Goal: Task Accomplishment & Management: Complete application form

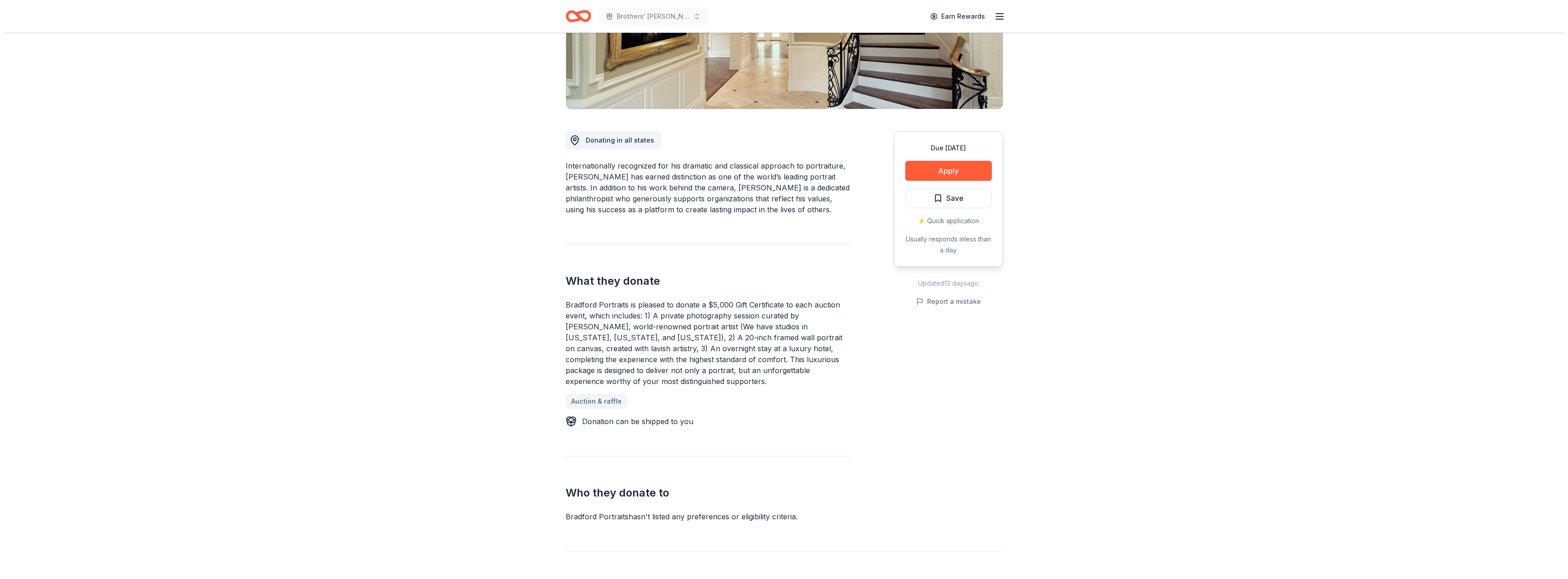
scroll to position [182, 0]
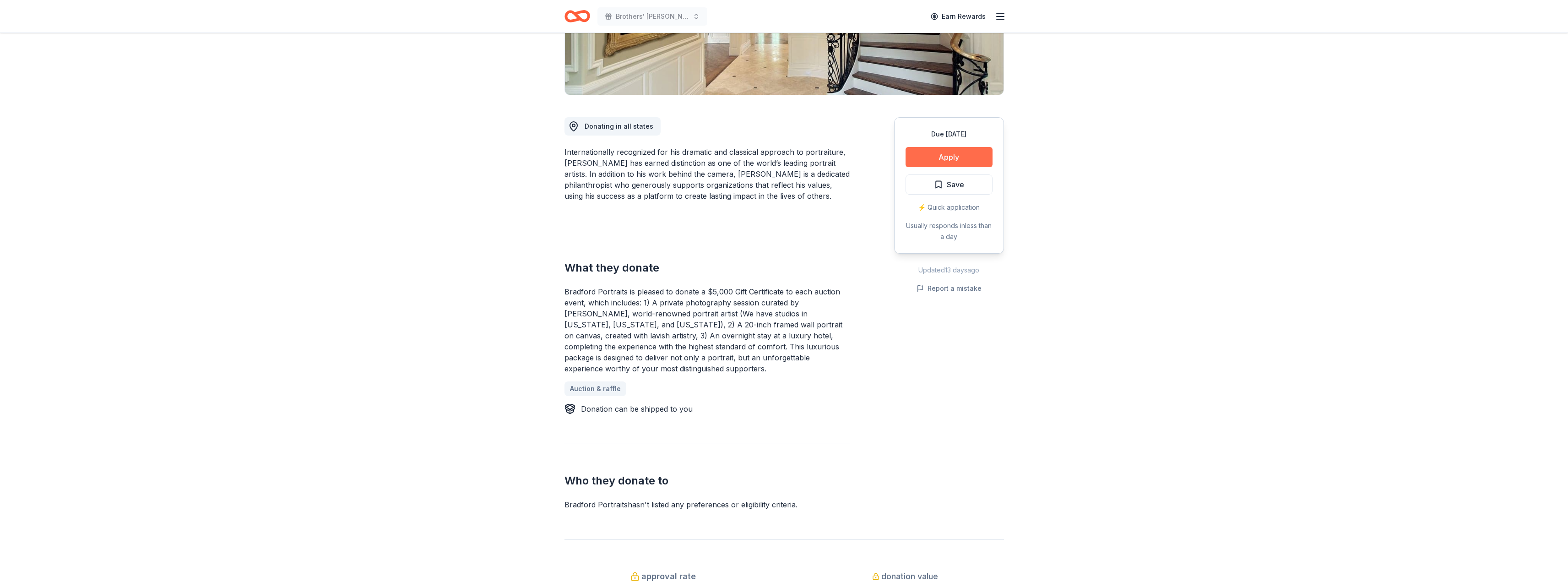
click at [953, 152] on button "Apply" at bounding box center [949, 157] width 87 height 20
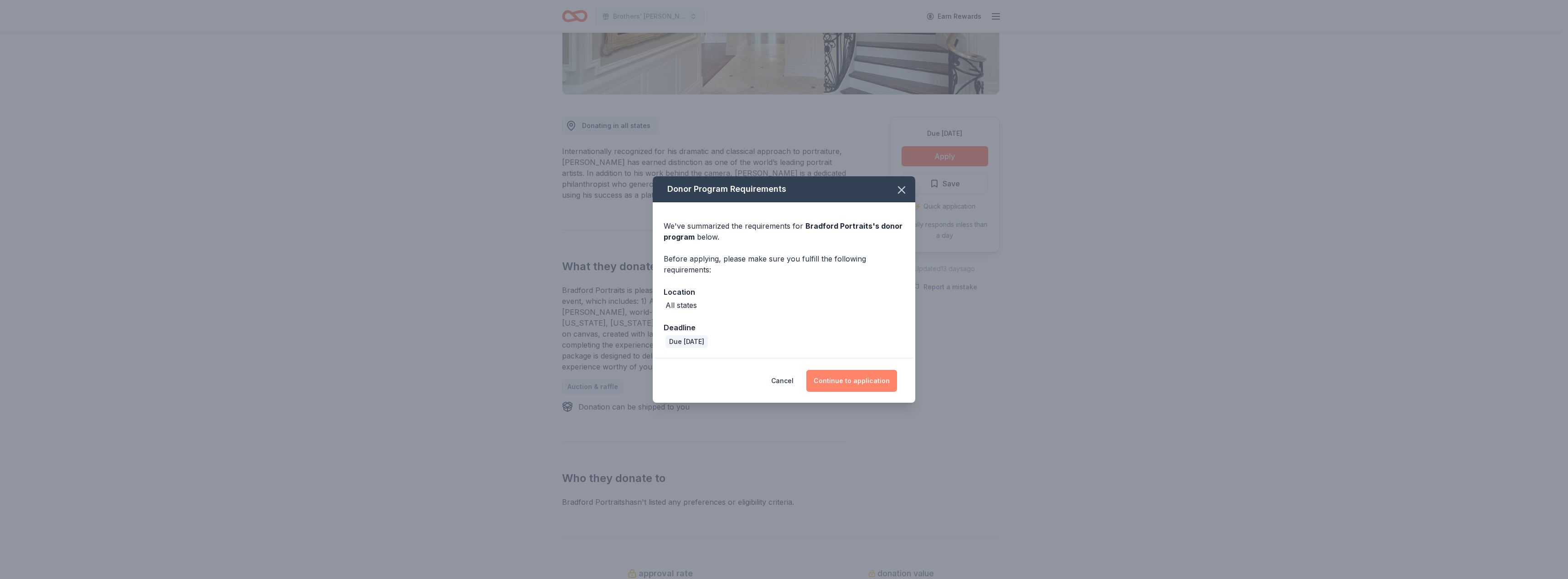
click at [833, 378] on button "Continue to application" at bounding box center [851, 381] width 91 height 22
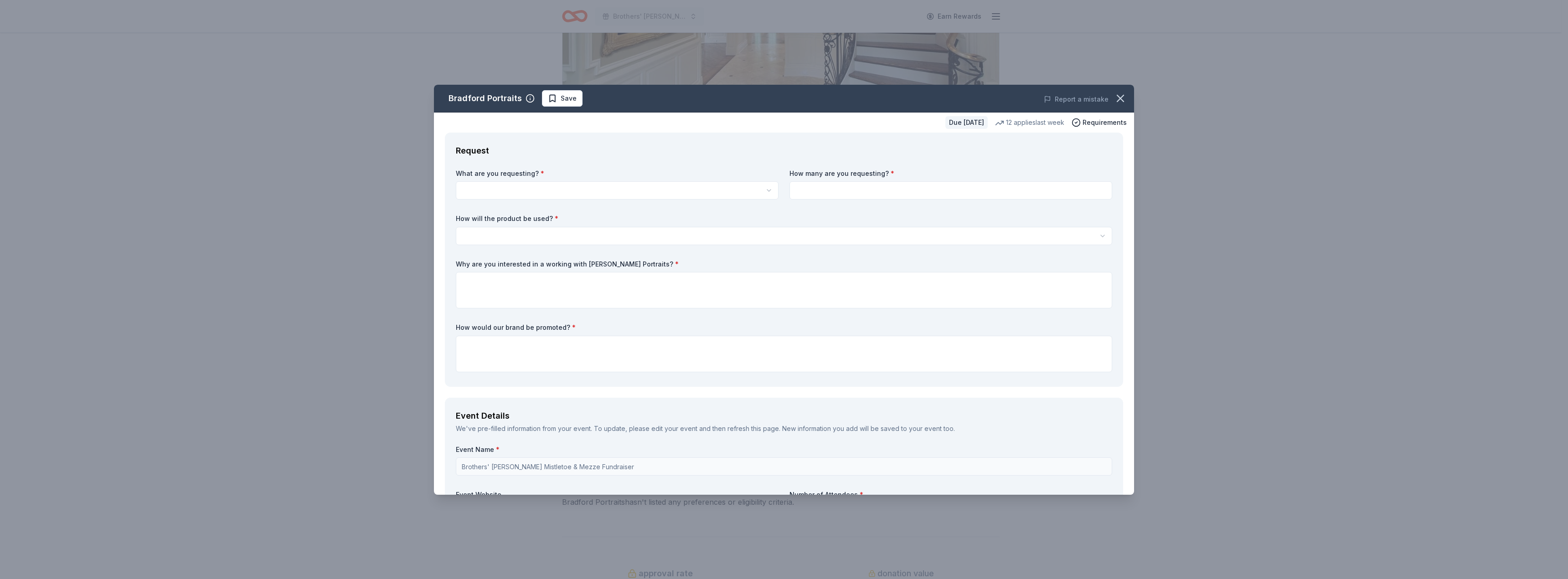
scroll to position [0, 0]
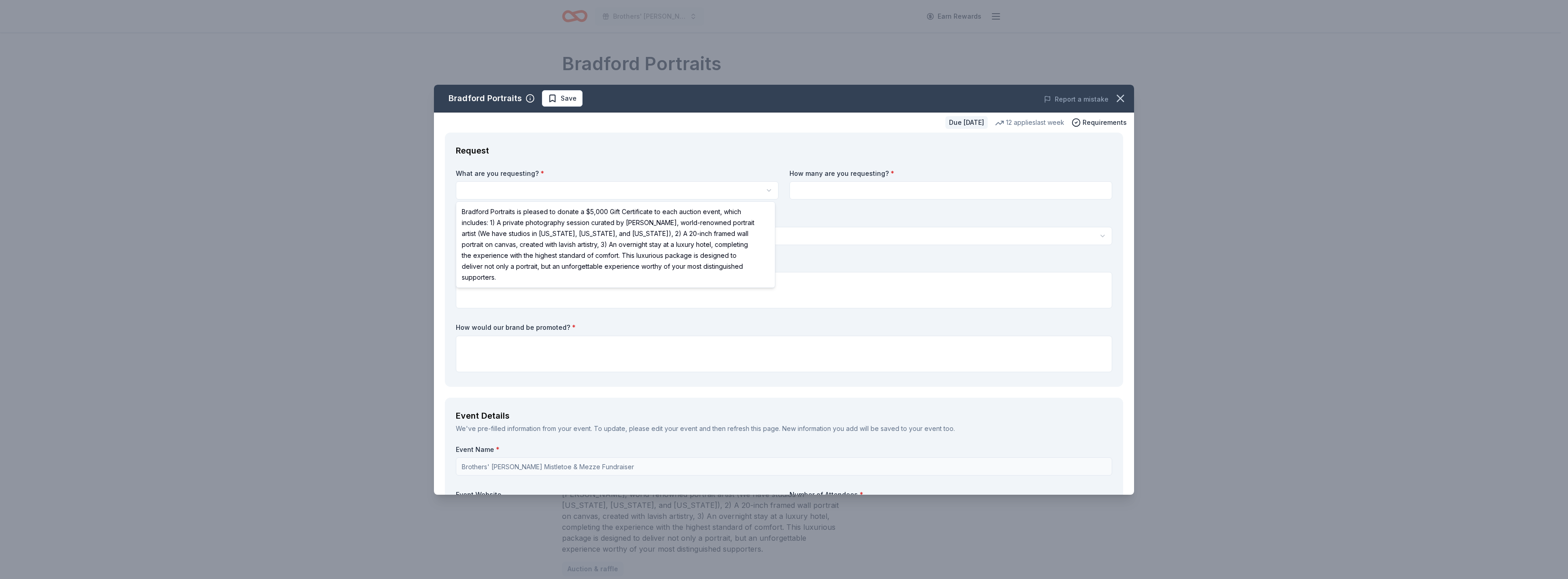
click at [512, 191] on html "Brothers' McMurray Mistletoe & Mezze Fundraiser Earn Rewards Due in 31 days Sha…" at bounding box center [784, 290] width 1568 height 579
select select "Bradford Portraits is pleased to donate a $5,000 Gift Certificate to each aucti…"
click at [553, 193] on html "Brothers' McMurray Mistletoe & Mezze Fundraiser Earn Rewards Due in 31 days Sha…" at bounding box center [784, 290] width 1568 height 579
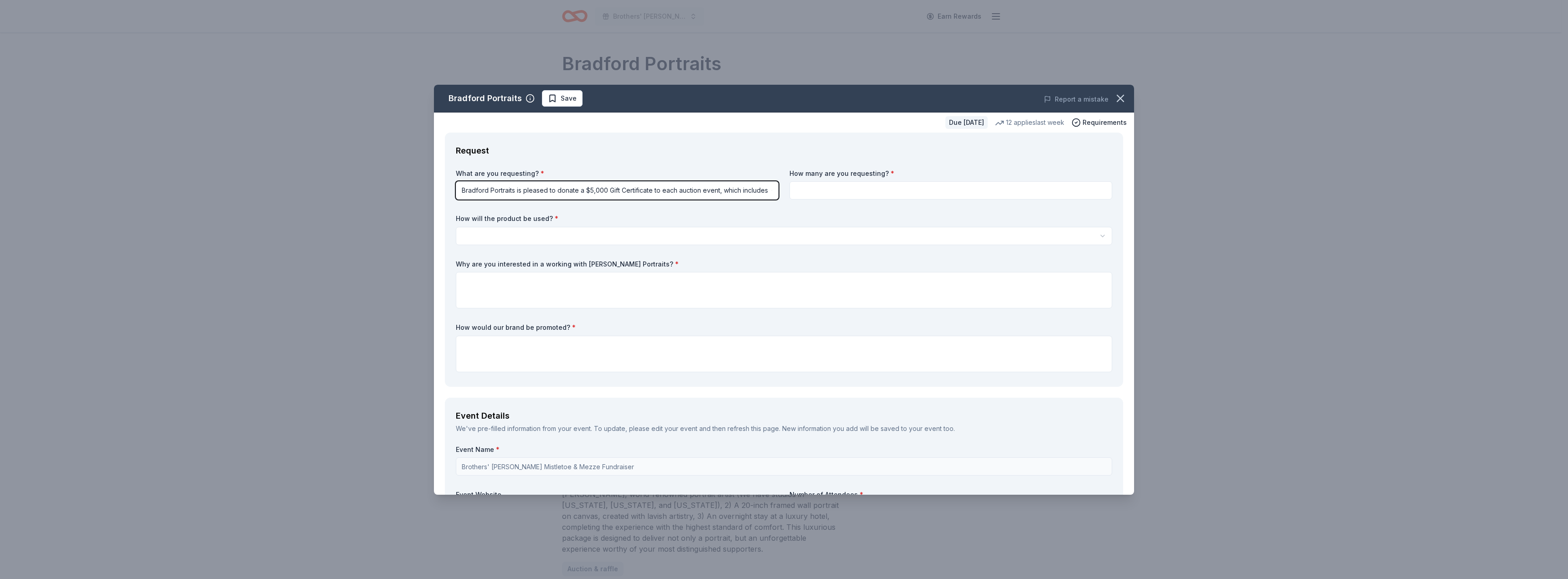
drag, startPoint x: 464, startPoint y: 188, endPoint x: 825, endPoint y: 37, distance: 391.3
click at [502, 270] on html "Brothers' McMurray Mistletoe & Mezze Fundraiser Earn Rewards Due in 31 days Sha…" at bounding box center [784, 290] width 1568 height 579
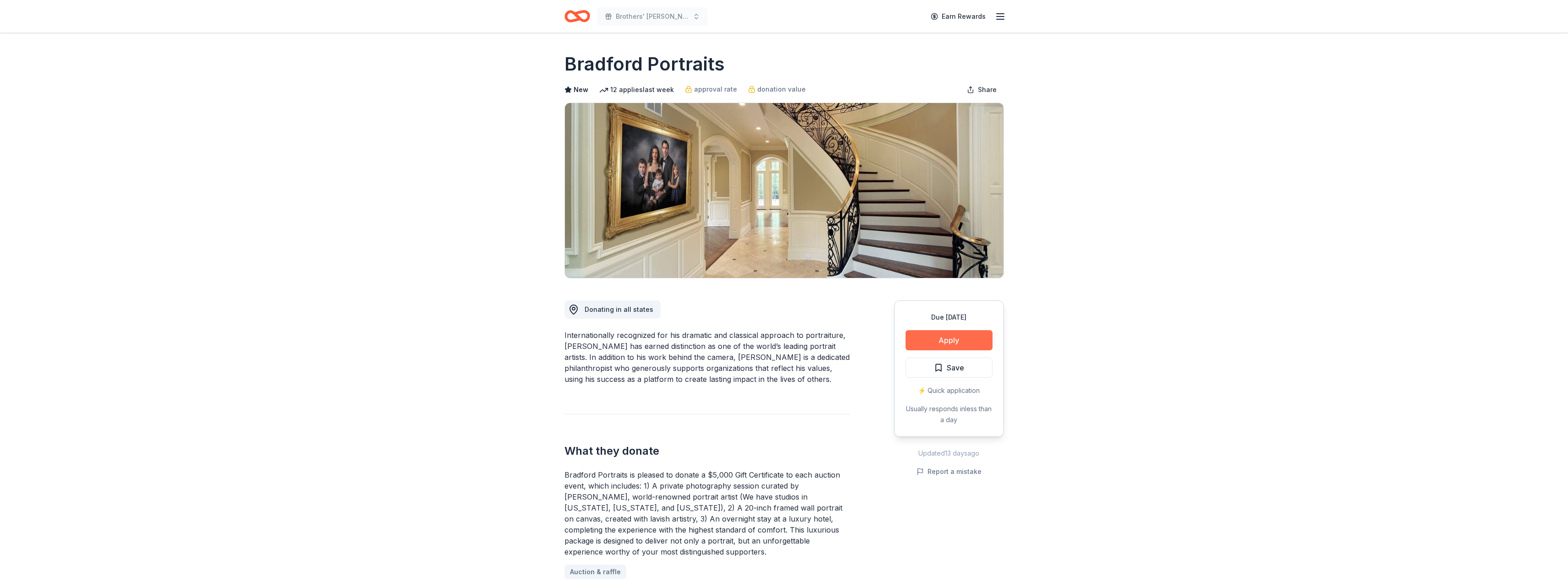
click at [961, 339] on button "Apply" at bounding box center [949, 340] width 87 height 20
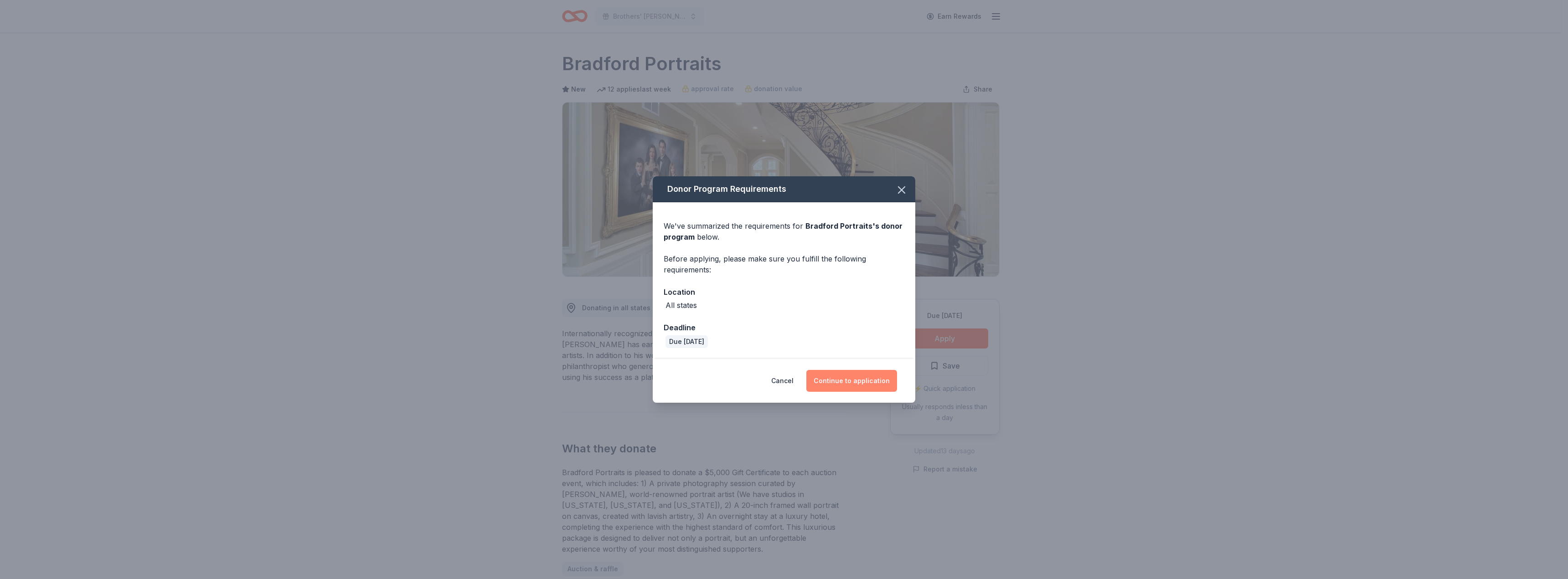
click at [855, 374] on button "Continue to application" at bounding box center [851, 381] width 91 height 22
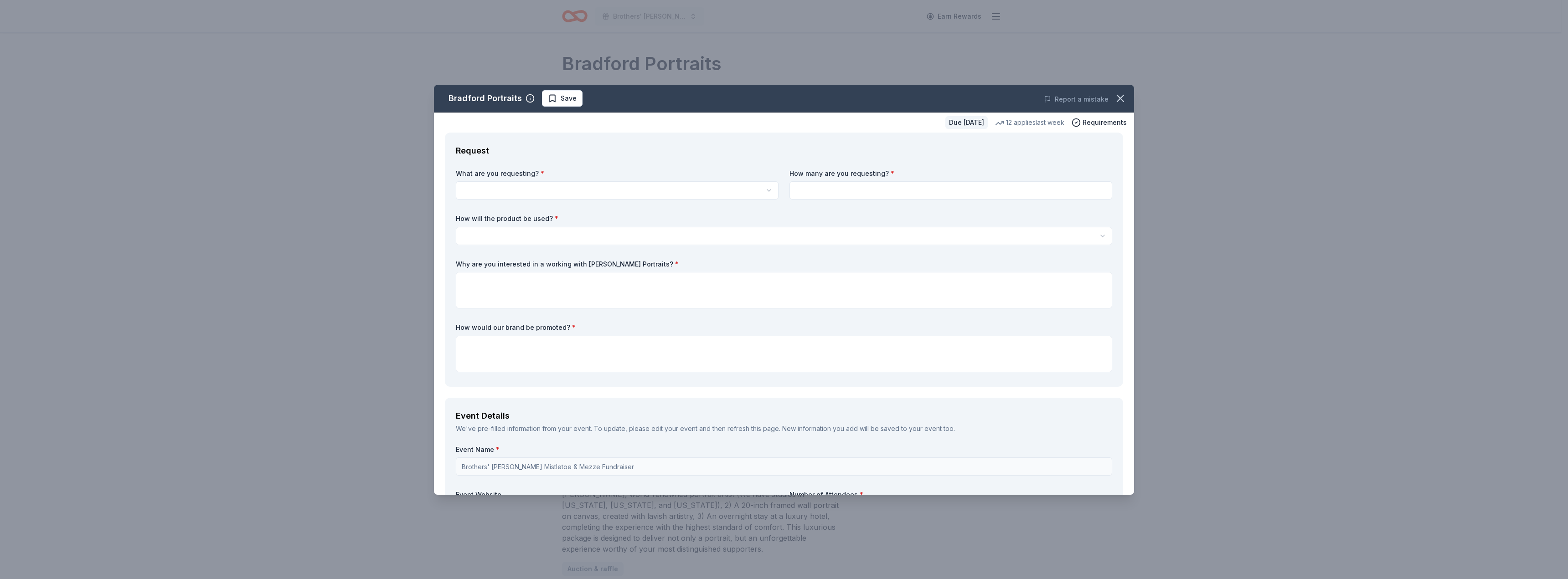
click at [562, 190] on html "Brothers' McMurray Mistletoe & Mezze Fundraiser Earn Rewards Due in 31 days Sha…" at bounding box center [784, 290] width 1568 height 579
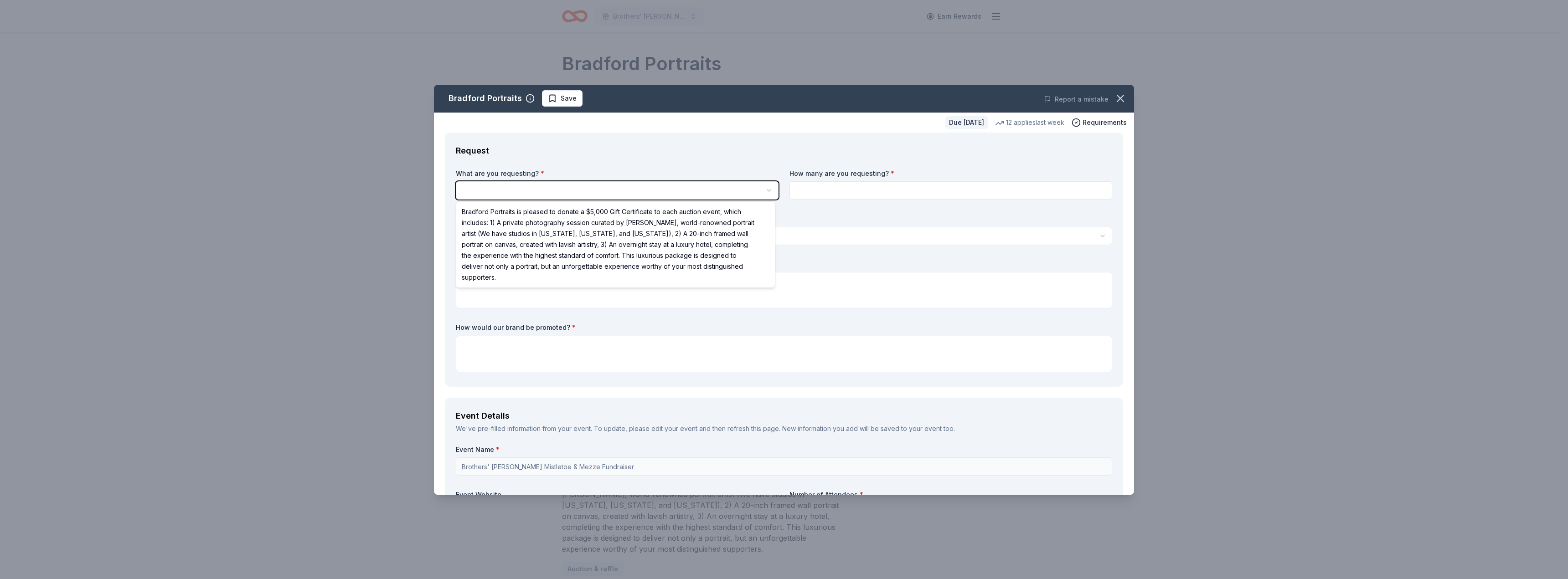
click at [533, 191] on html "Brothers' McMurray Mistletoe & Mezze Fundraiser Earn Rewards Due in 31 days Sha…" at bounding box center [784, 290] width 1568 height 579
click at [767, 191] on html "Brothers' McMurray Mistletoe & Mezze Fundraiser Earn Rewards Due in 31 days Sha…" at bounding box center [784, 290] width 1568 height 579
select select "Bradford Portraits is pleased to donate a $5,000 Gift Certificate to each aucti…"
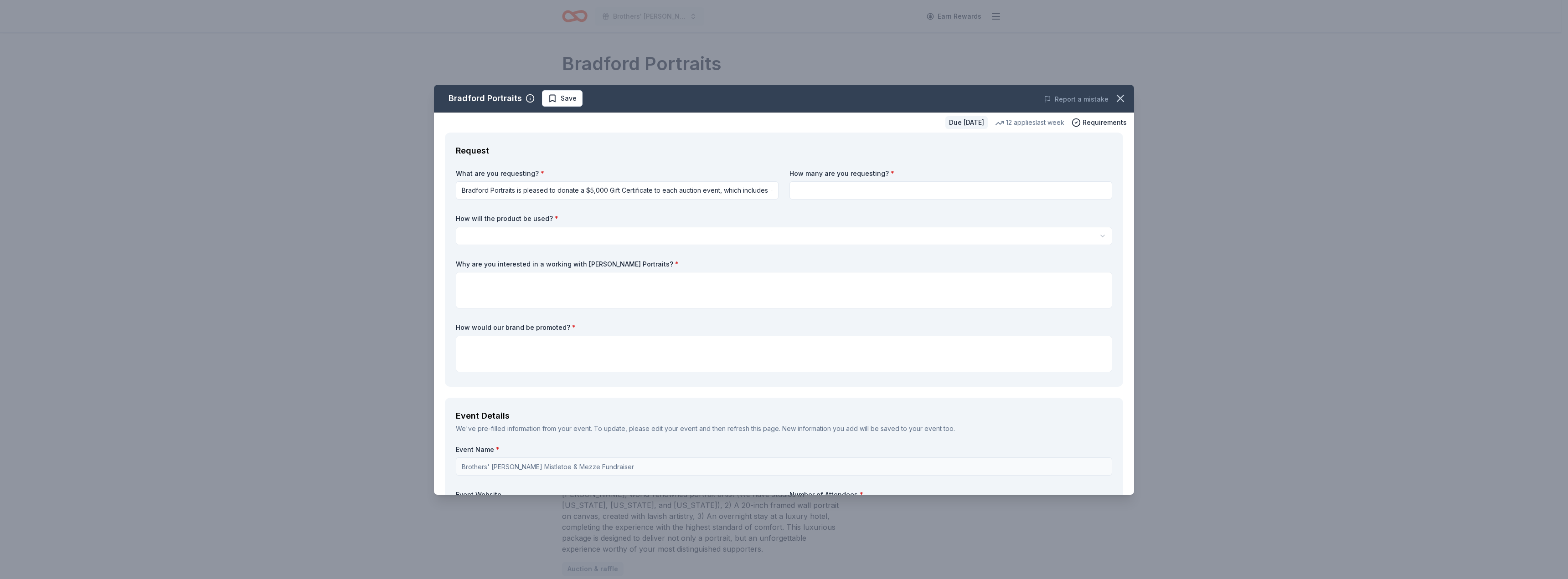
click at [802, 195] on input at bounding box center [951, 190] width 323 height 18
type input "1"
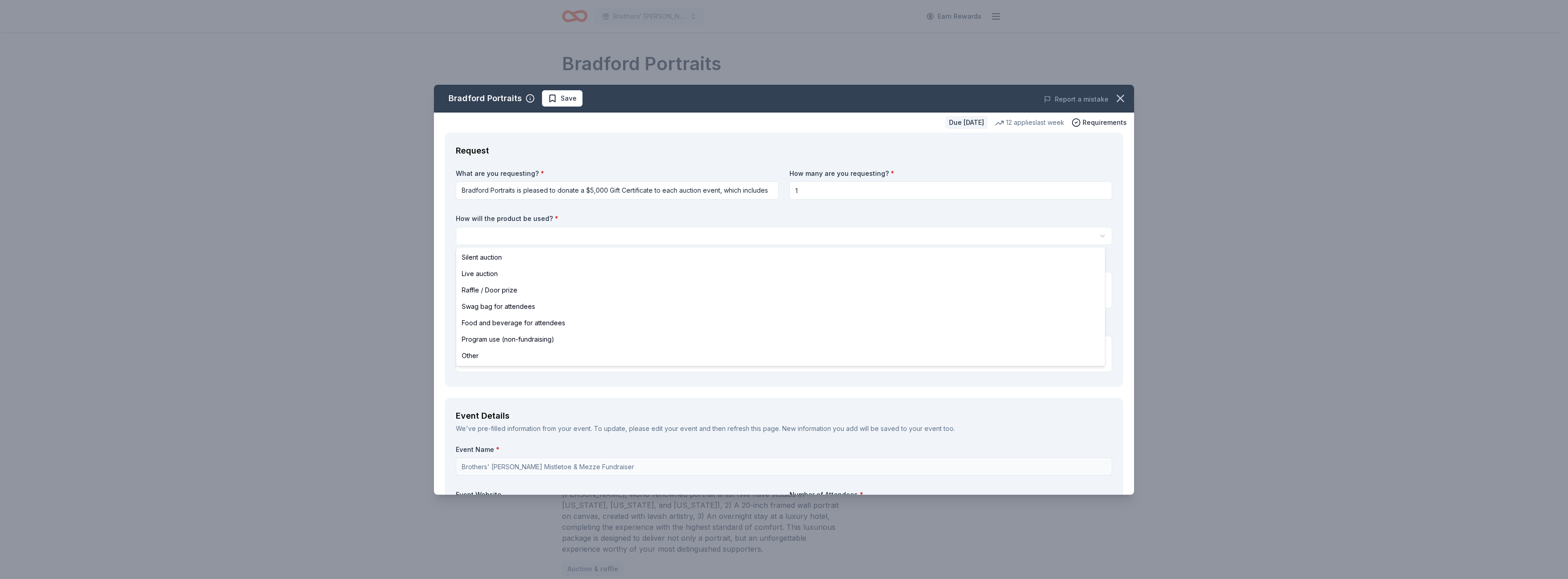
click at [559, 238] on html "Brothers' McMurray Mistletoe & Mezze Fundraiser Earn Rewards Due in 31 days Sha…" at bounding box center [784, 290] width 1568 height 579
select select "silentAuction"
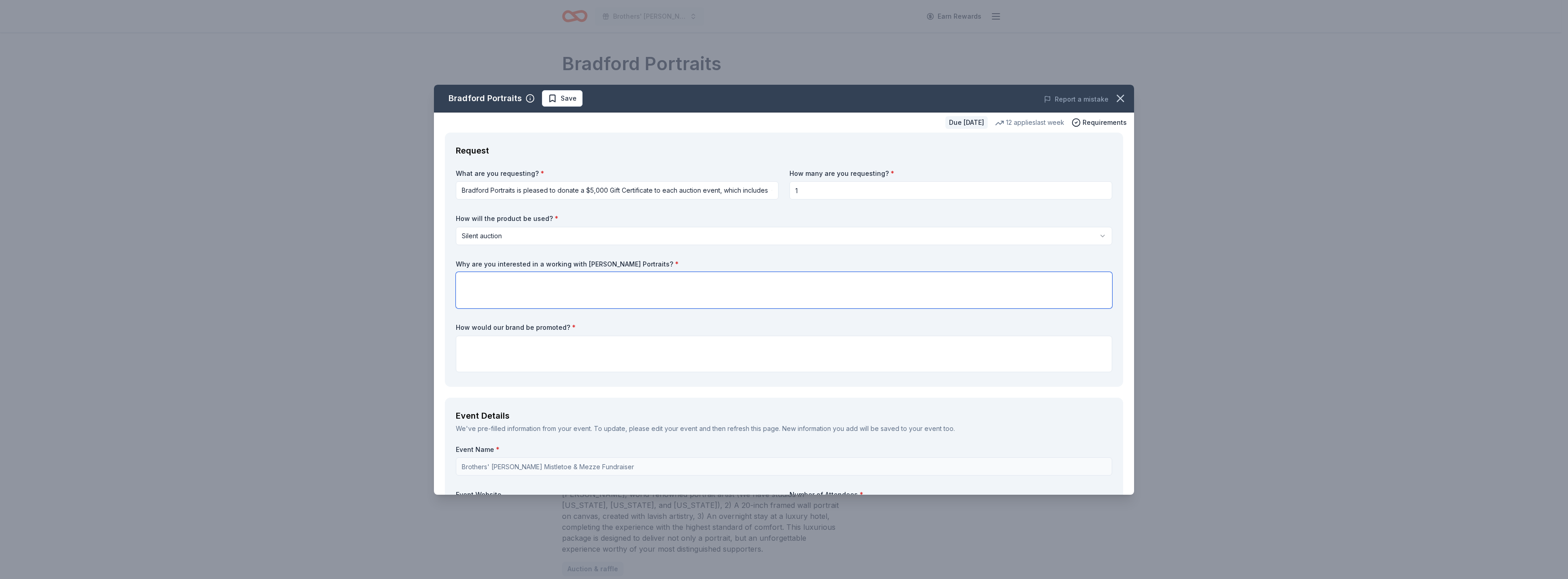
click at [522, 277] on textarea at bounding box center [784, 290] width 657 height 37
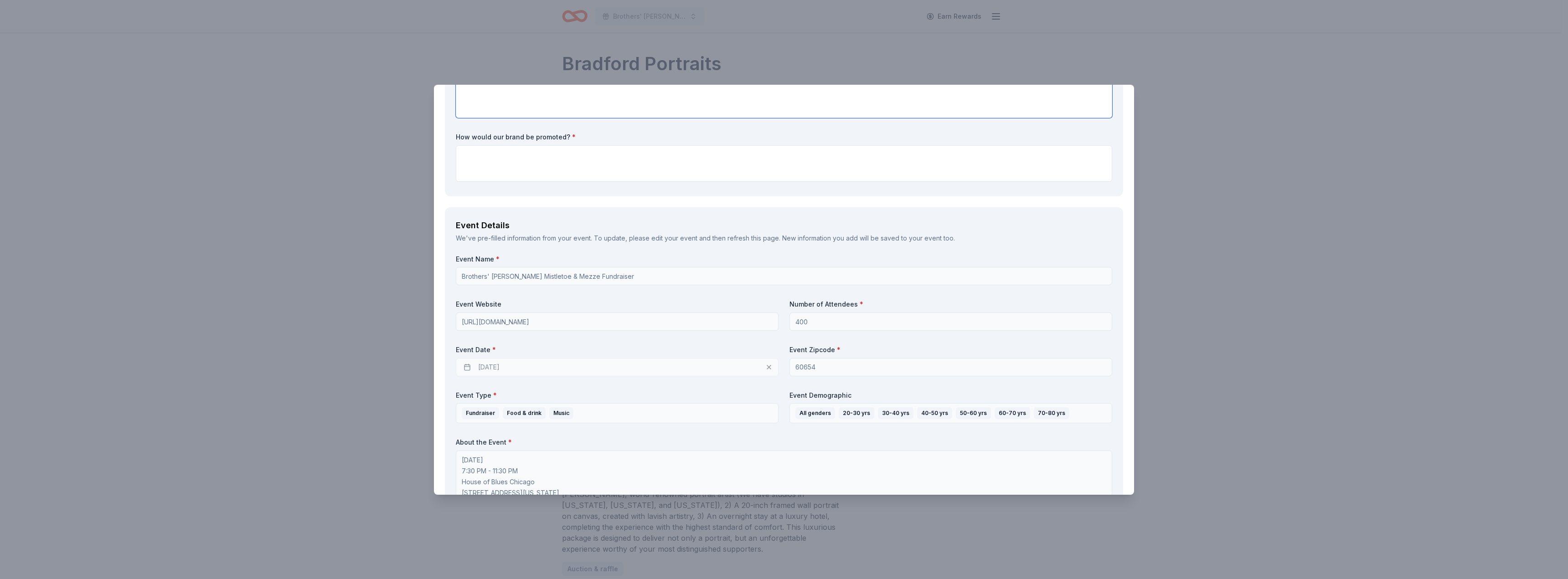
scroll to position [228, 0]
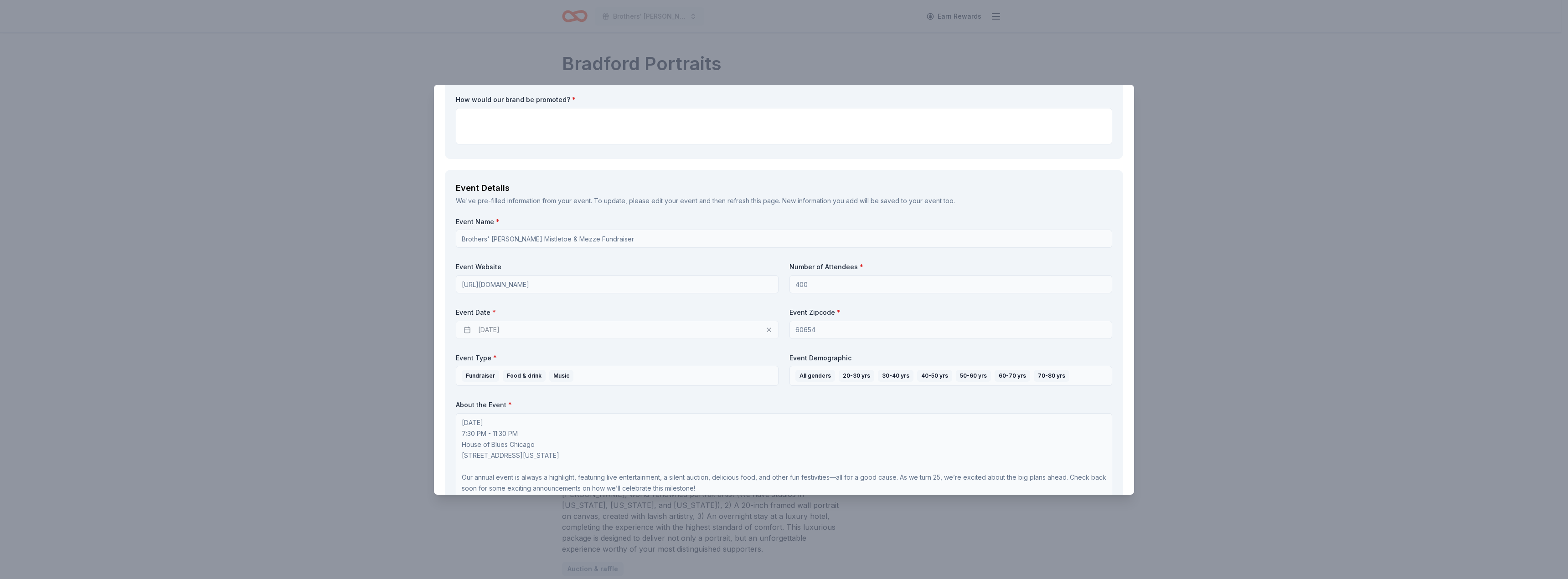
click at [493, 331] on div "12/05/2025" at bounding box center [617, 330] width 323 height 18
click at [470, 329] on div "12/05/2025" at bounding box center [617, 330] width 323 height 18
click at [469, 329] on div "12/05/2025" at bounding box center [617, 330] width 323 height 18
click at [468, 330] on div "12/05/2025" at bounding box center [617, 330] width 323 height 18
click at [488, 331] on div "12/05/2025" at bounding box center [617, 330] width 323 height 18
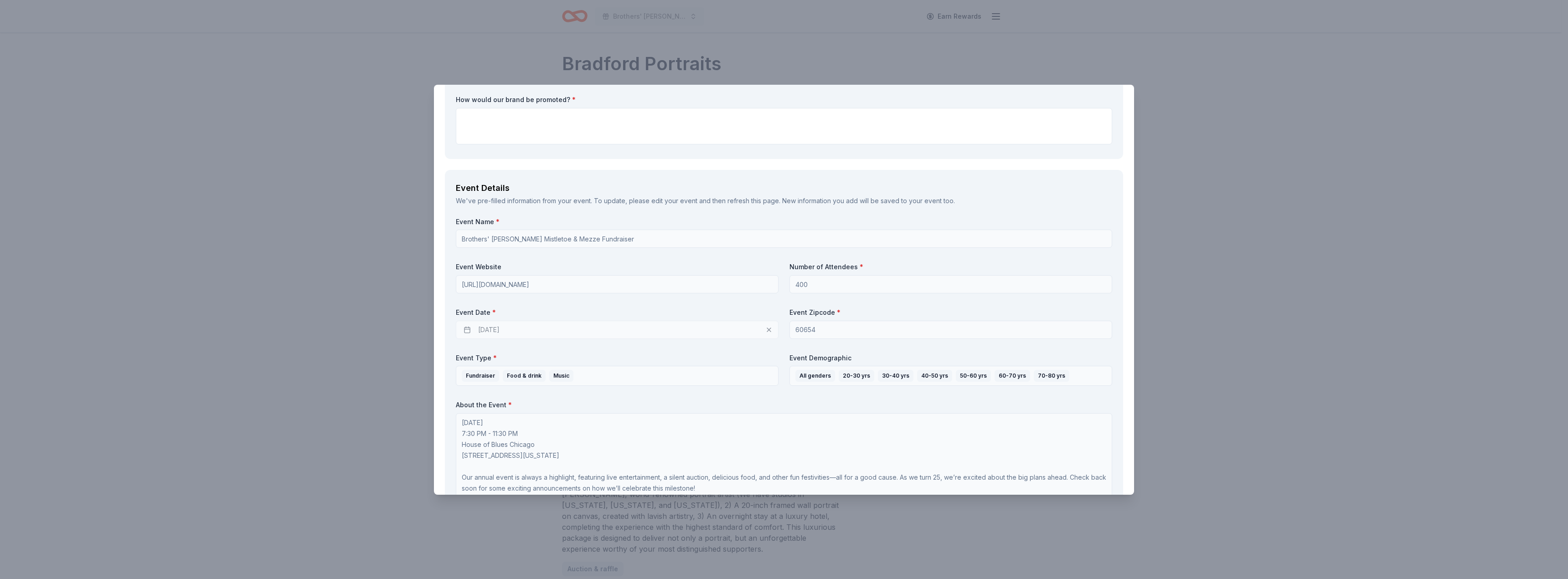
drag, startPoint x: 533, startPoint y: 330, endPoint x: 470, endPoint y: 325, distance: 63.2
click at [470, 325] on div "12/05/2025" at bounding box center [617, 330] width 323 height 18
click at [766, 329] on div "12/05/2025" at bounding box center [617, 330] width 323 height 18
click at [765, 329] on div "12/05/2025" at bounding box center [617, 330] width 323 height 18
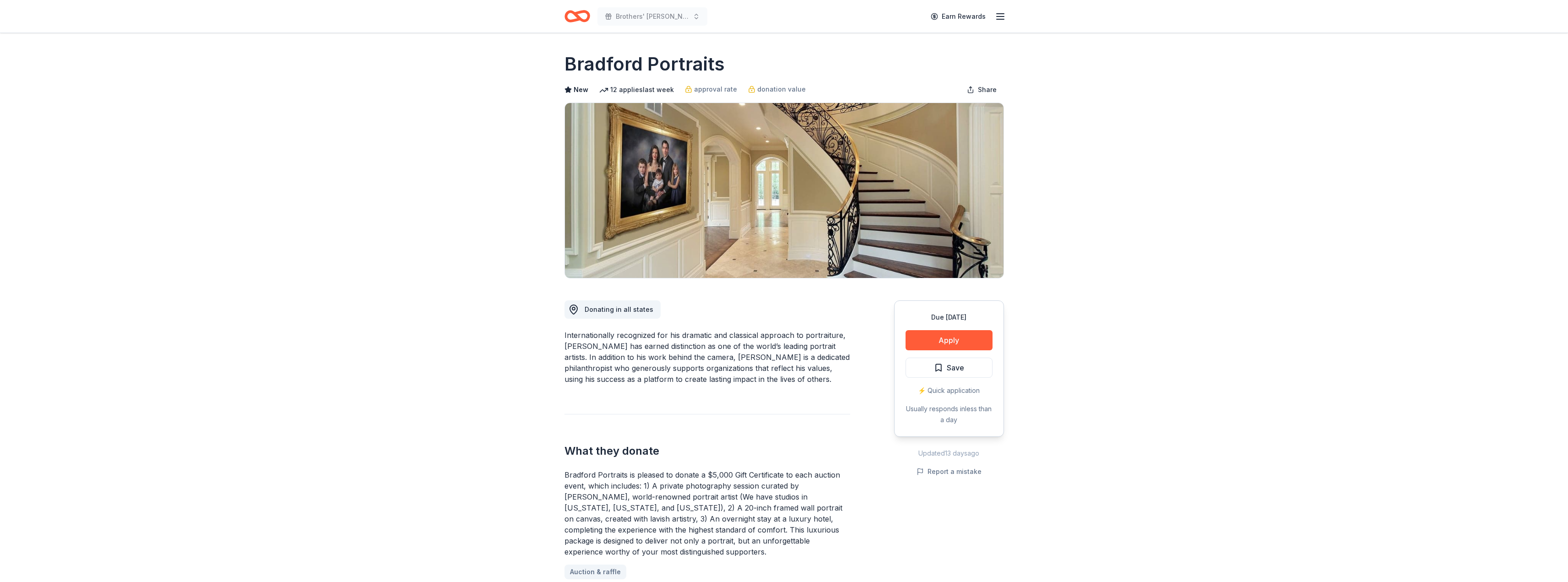
click at [997, 15] on icon "button" at bounding box center [1000, 16] width 11 height 11
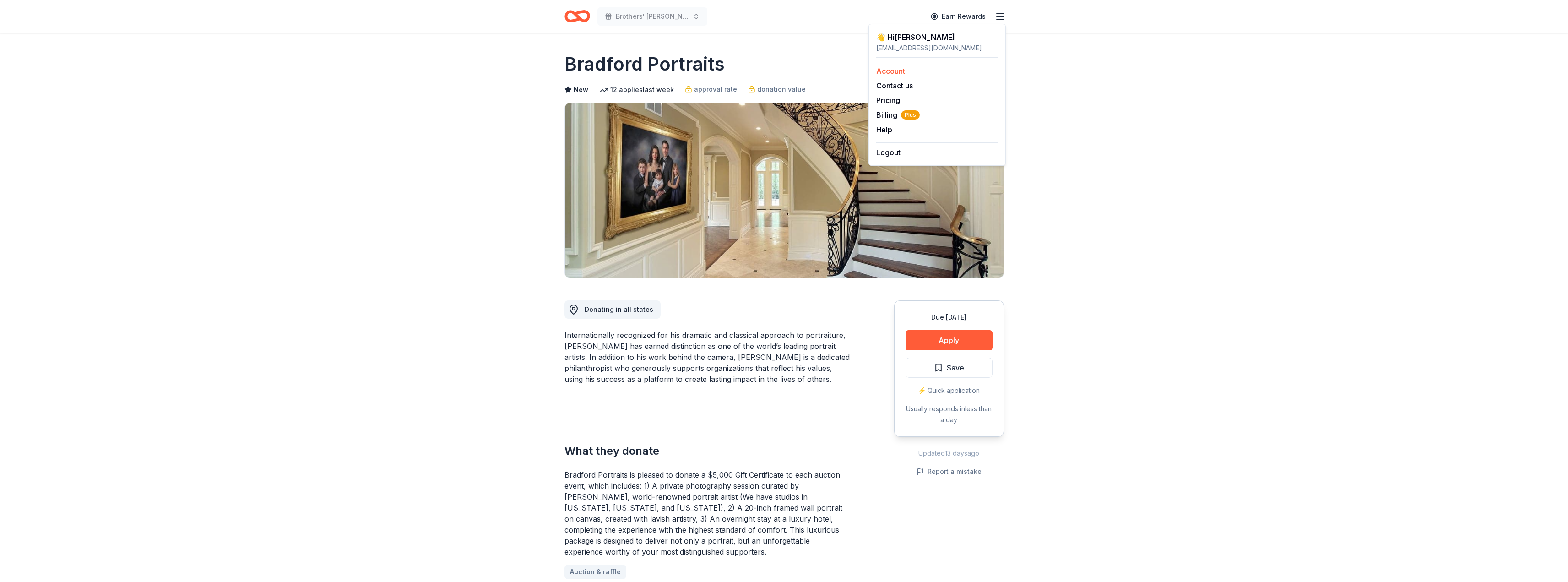
click at [899, 73] on link "Account" at bounding box center [891, 71] width 29 height 9
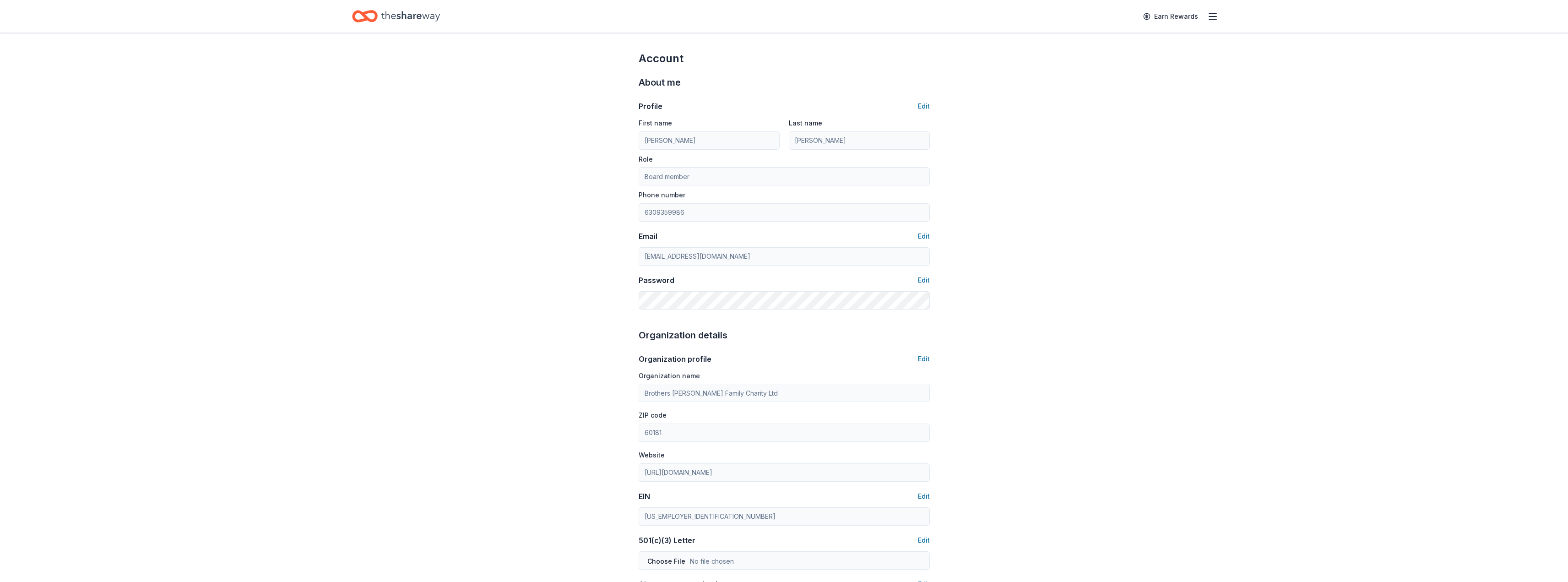
click at [1214, 19] on line "button" at bounding box center [1212, 19] width 7 height 0
click at [418, 21] on icon "Home" at bounding box center [411, 16] width 58 height 19
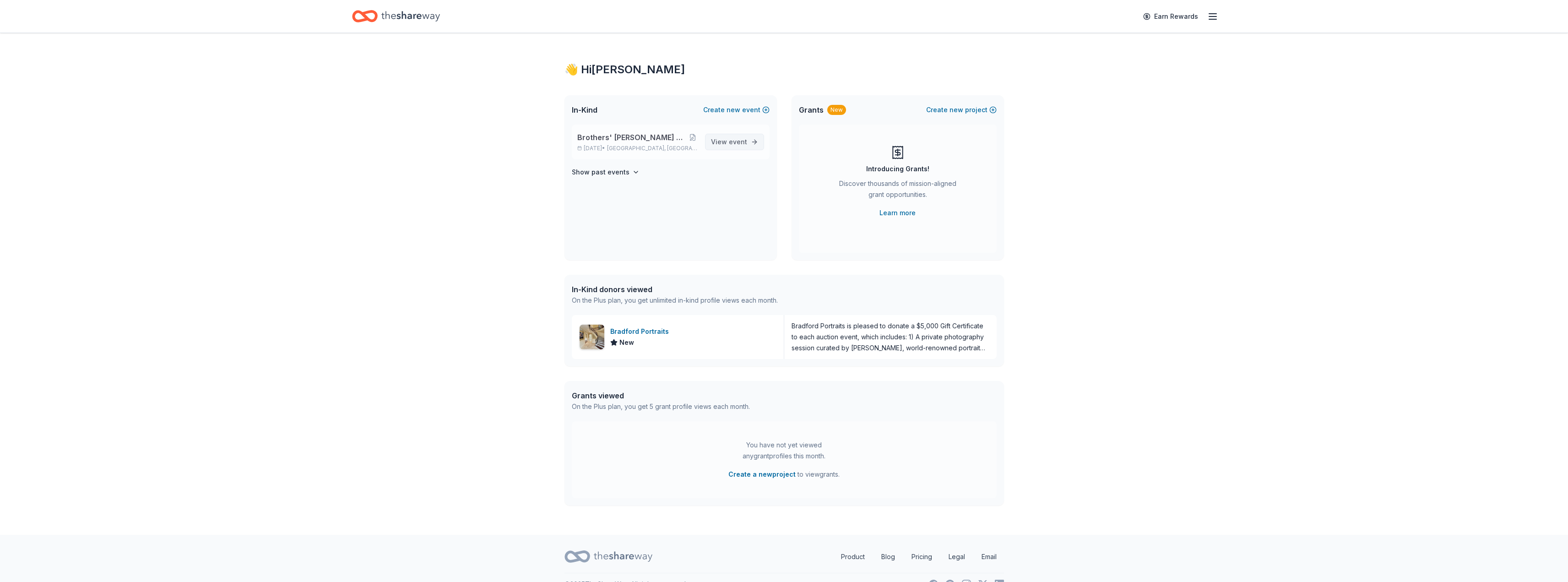
click at [727, 141] on span "View event" at bounding box center [729, 142] width 36 height 11
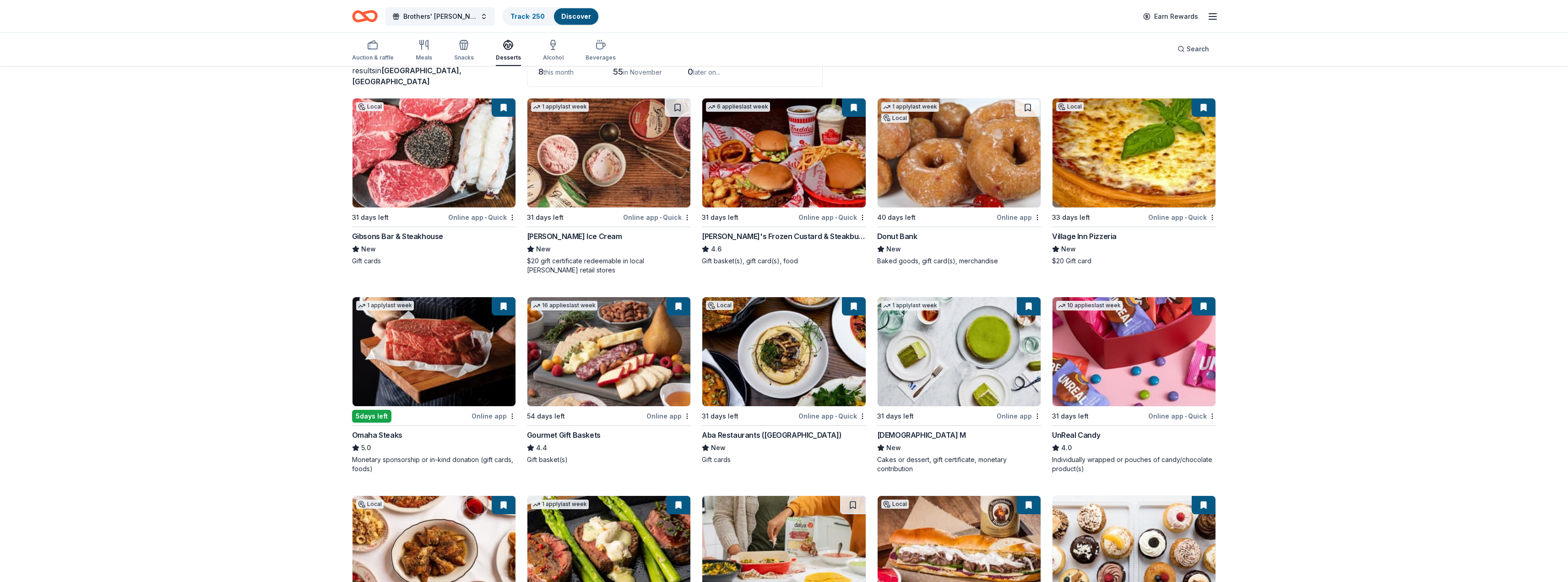
scroll to position [91, 0]
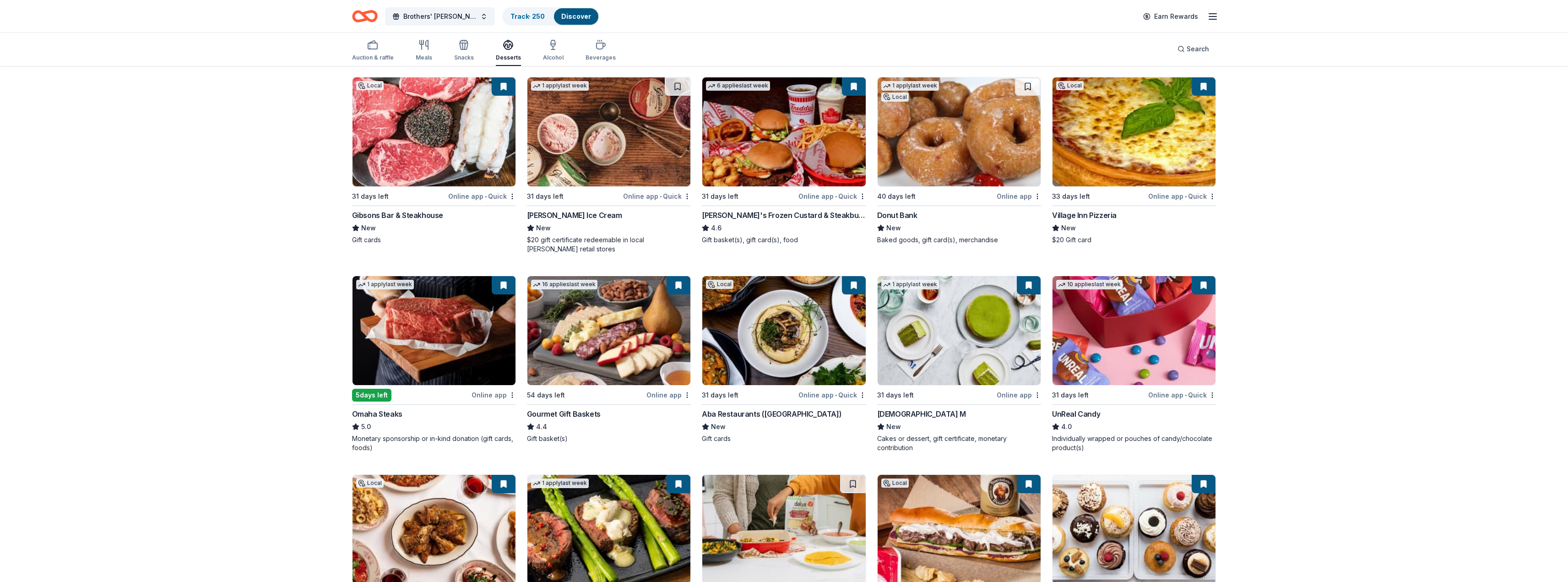
click at [753, 413] on div "Aba Restaurants ([GEOGRAPHIC_DATA])" at bounding box center [772, 413] width 140 height 11
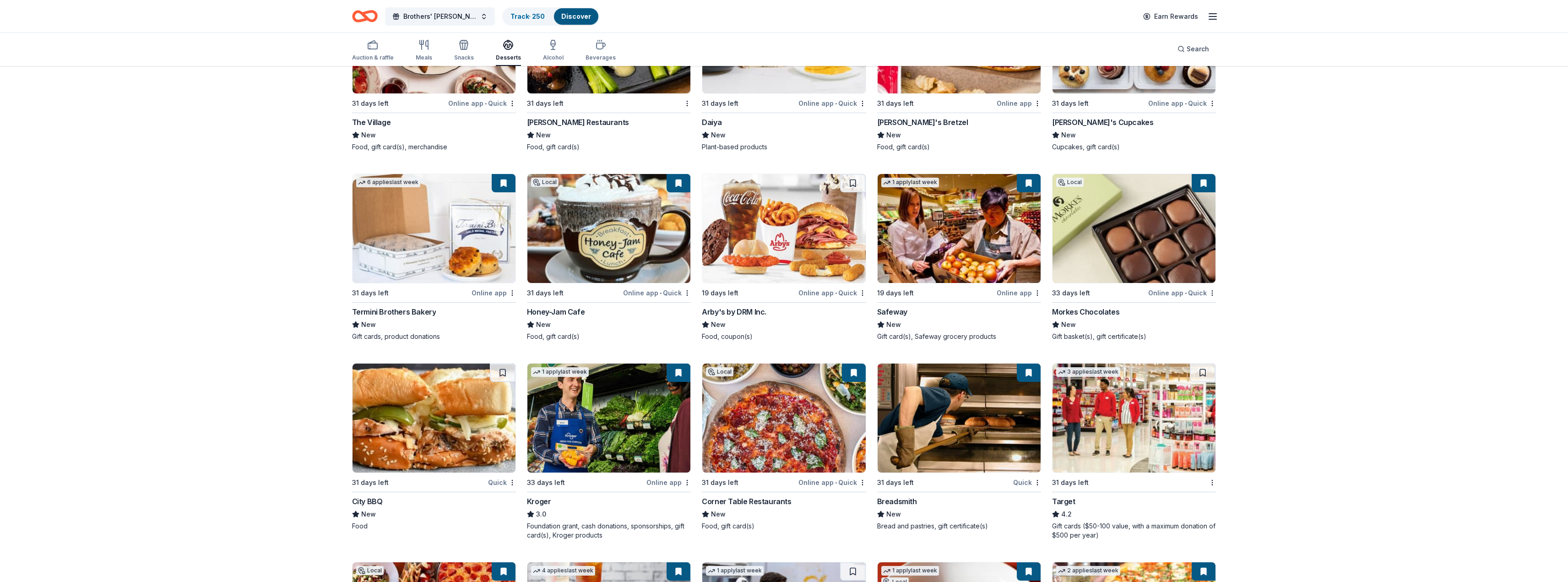
scroll to position [596, 0]
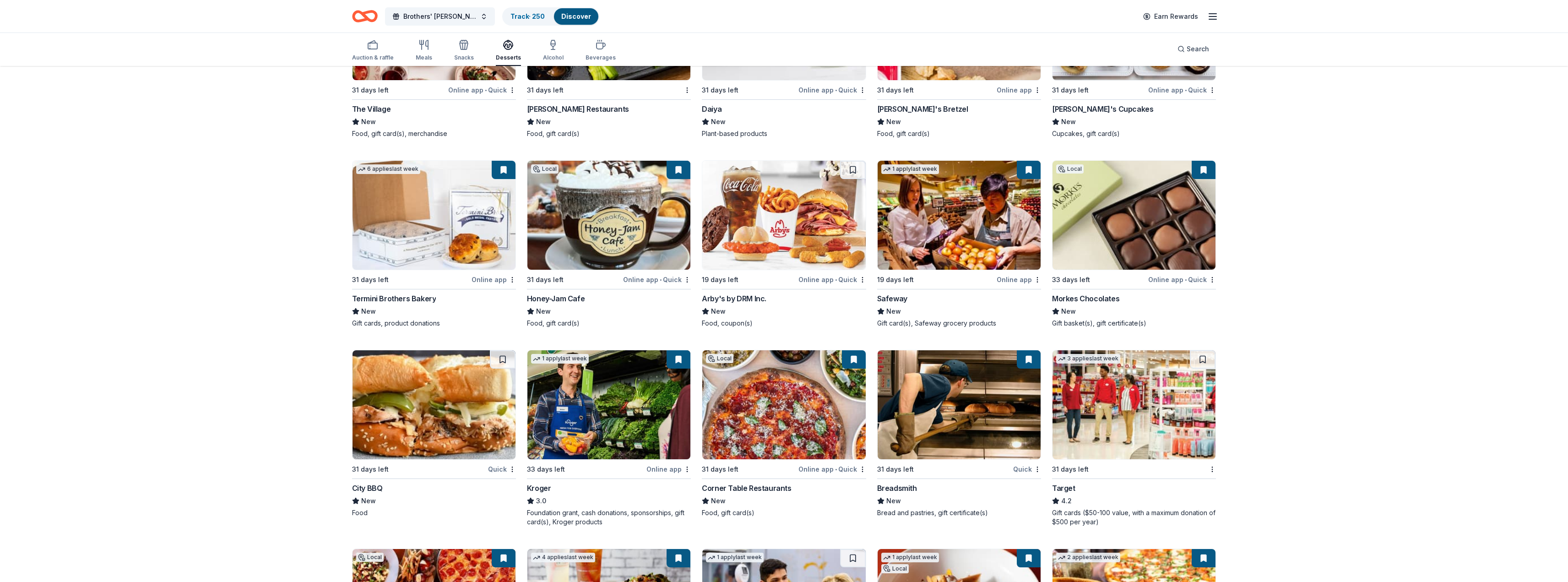
click at [406, 302] on div "Termini Brothers Bakery" at bounding box center [394, 298] width 84 height 11
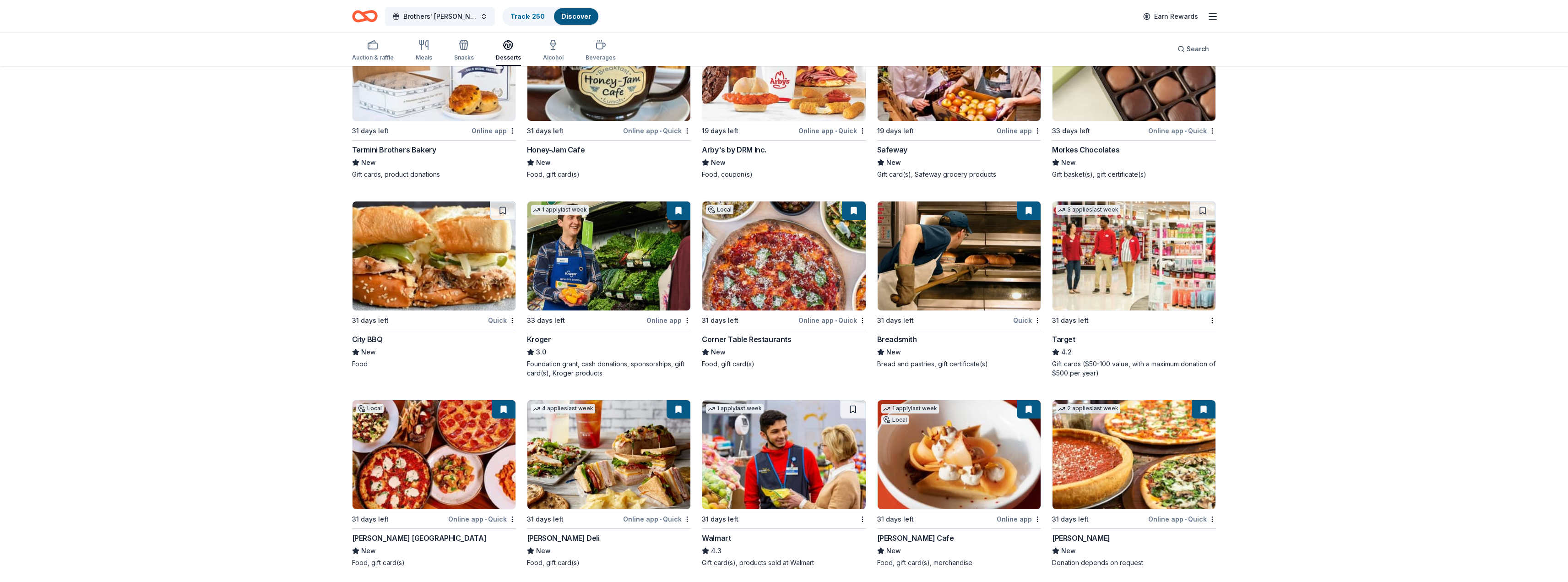
scroll to position [779, 0]
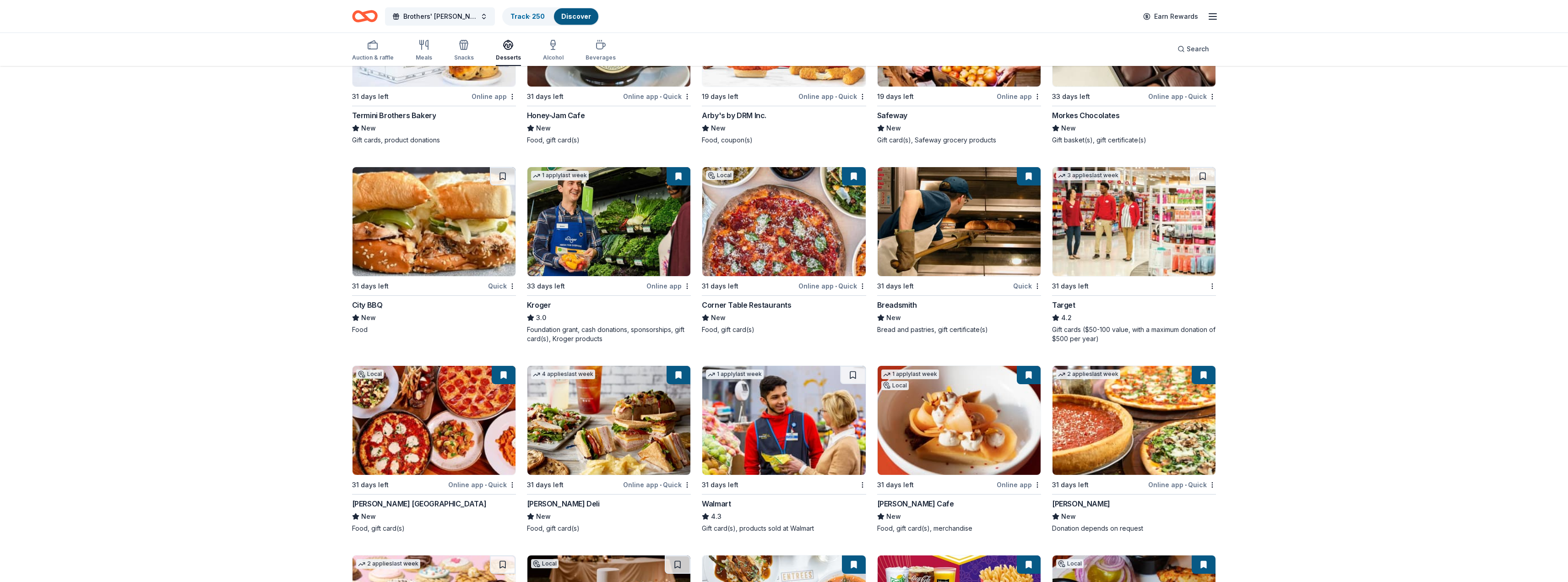
click at [747, 305] on div "Corner Table Restaurants" at bounding box center [747, 305] width 89 height 11
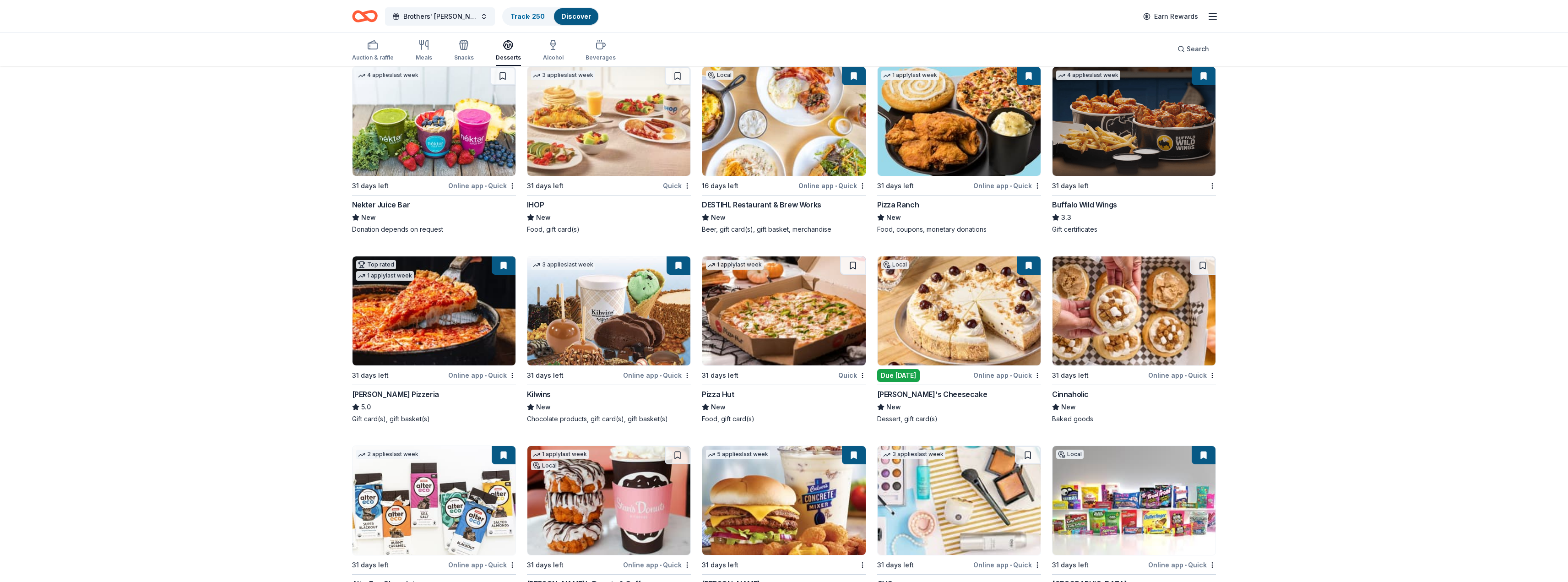
scroll to position [1549, 0]
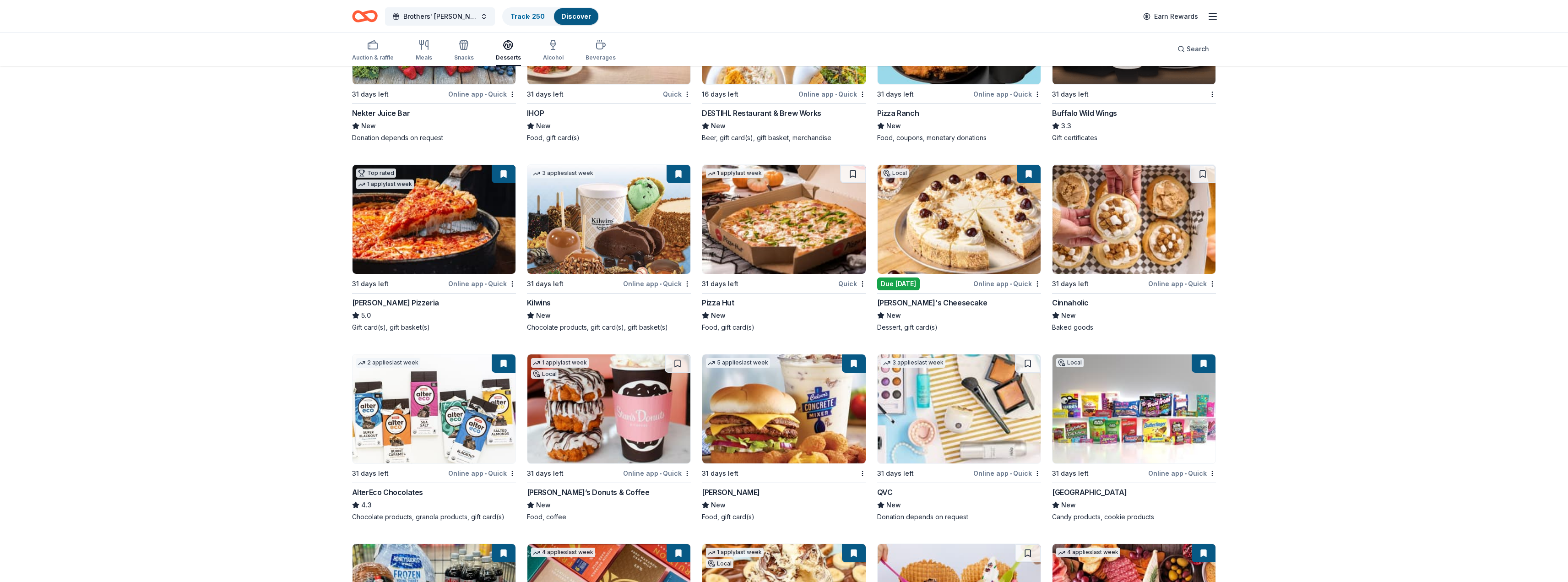
click at [650, 405] on img at bounding box center [609, 409] width 163 height 109
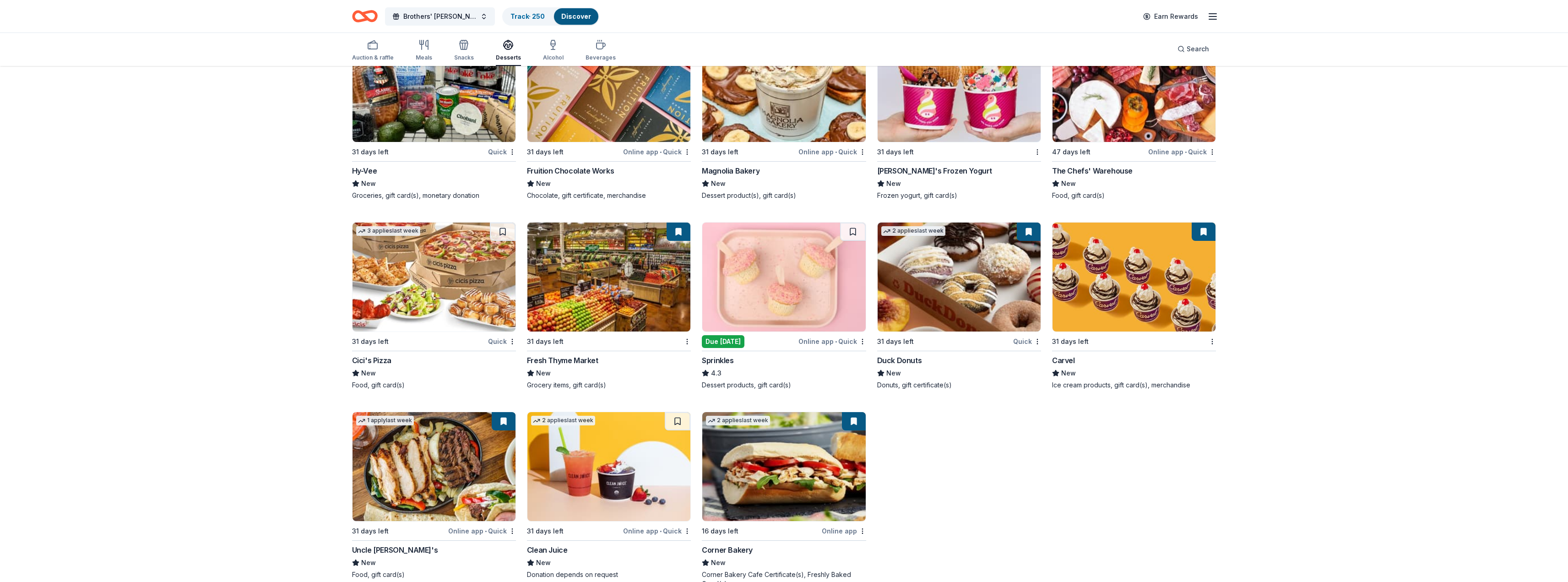
scroll to position [2085, 0]
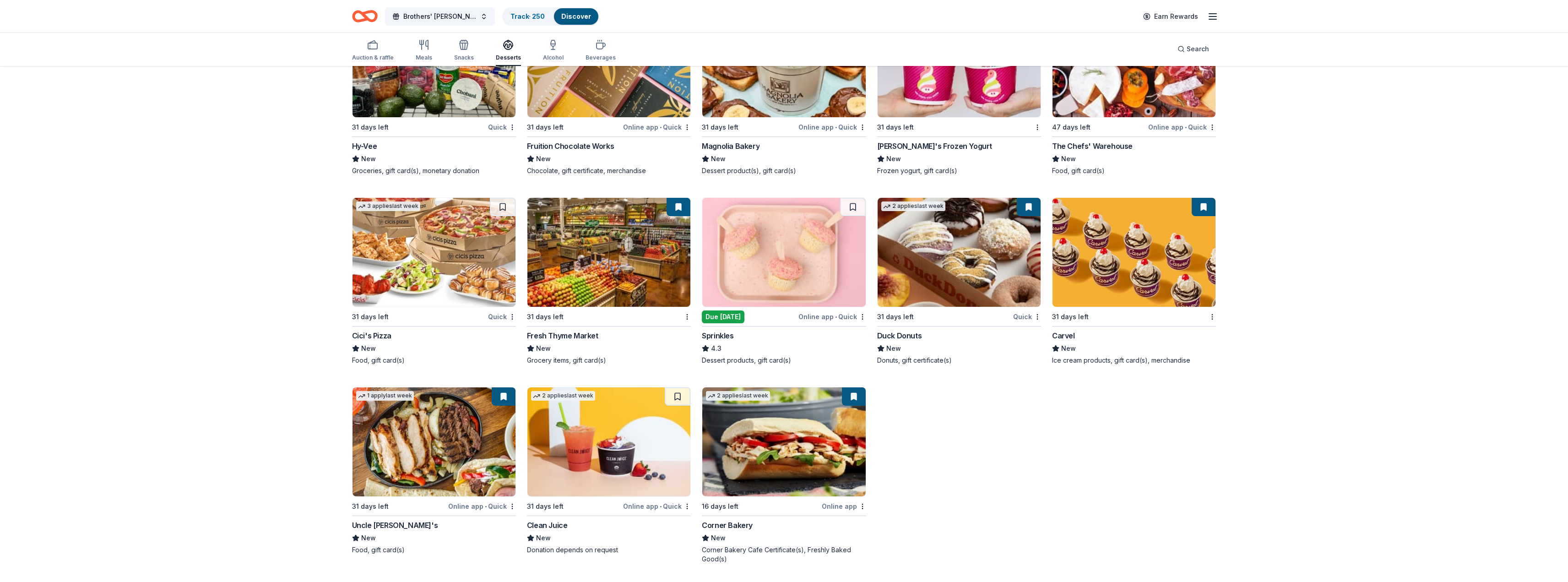
click at [439, 313] on div "31 days left" at bounding box center [419, 317] width 134 height 12
click at [741, 436] on img at bounding box center [784, 442] width 163 height 109
click at [571, 332] on div "Fresh Thyme Market" at bounding box center [563, 336] width 71 height 11
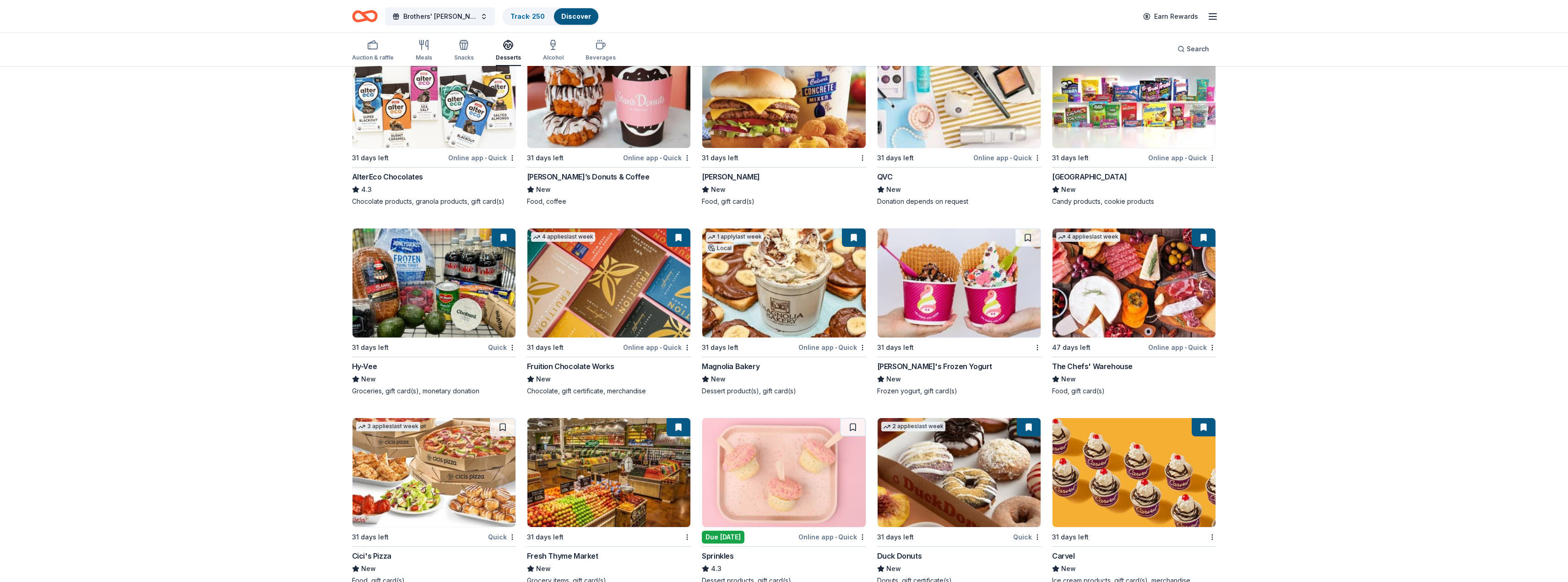
scroll to position [1810, 0]
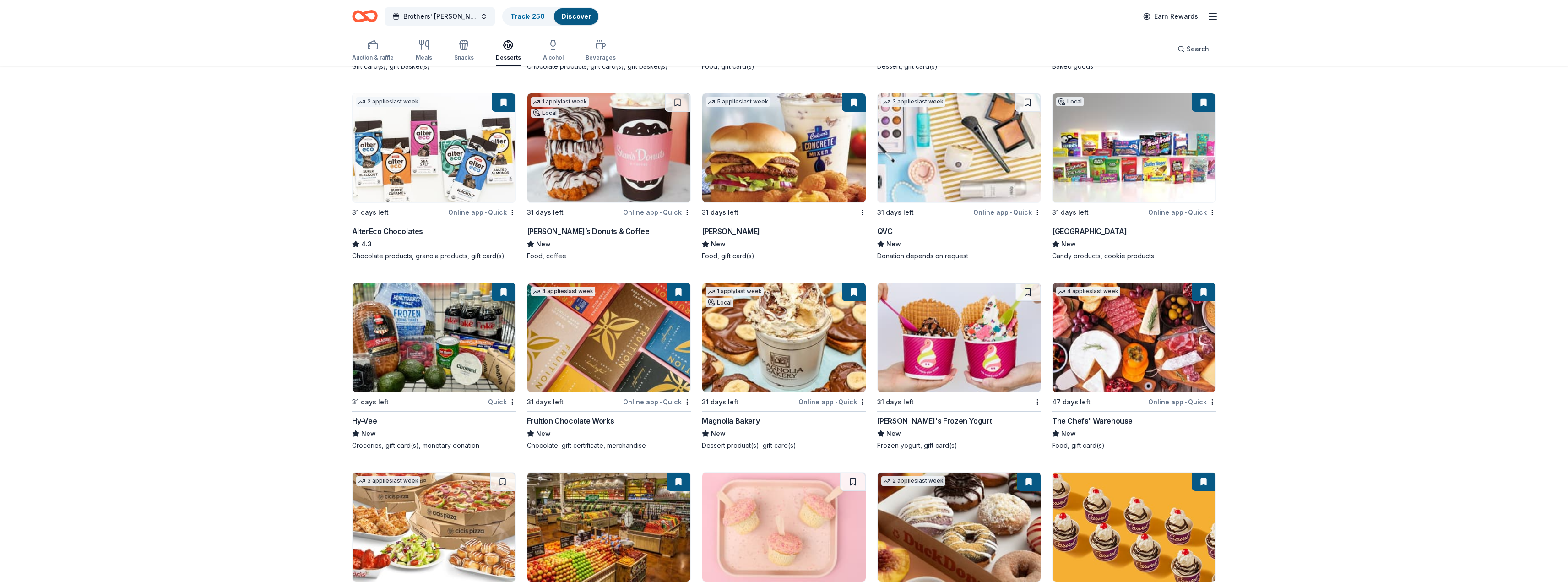
click at [1065, 229] on div "Ferrara" at bounding box center [1089, 231] width 74 height 11
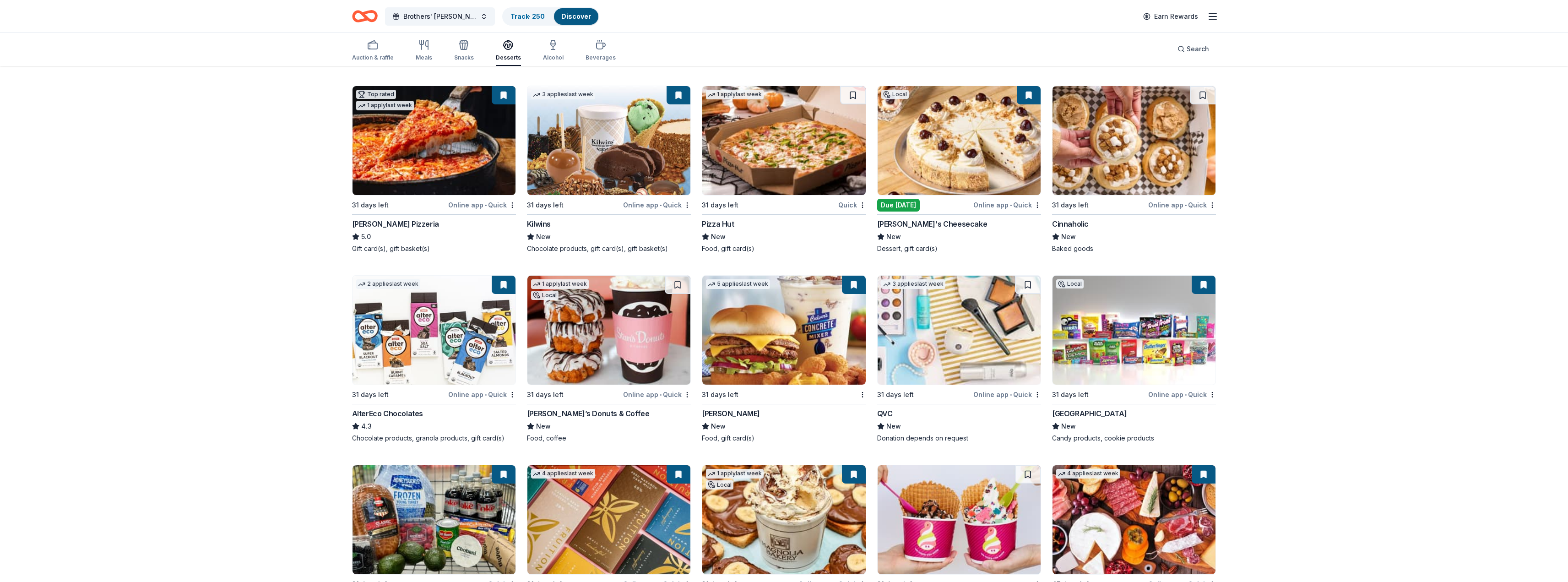
scroll to position [1627, 0]
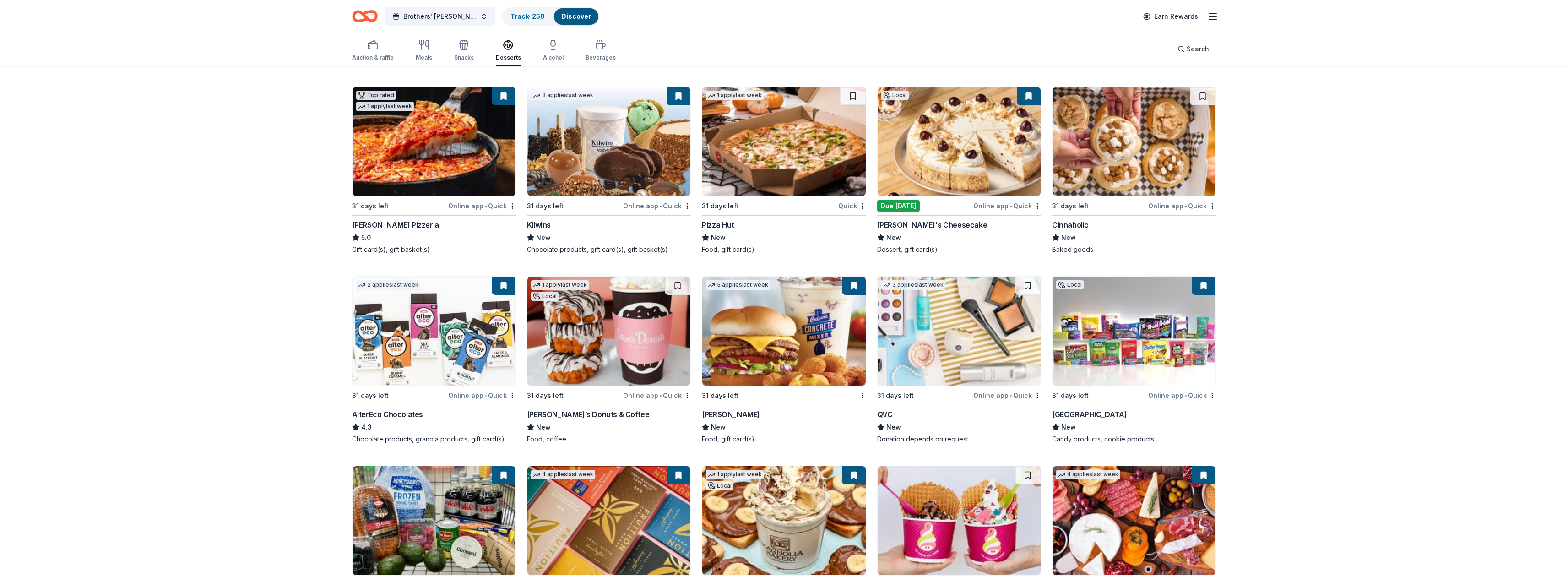
click at [743, 324] on img at bounding box center [784, 331] width 163 height 109
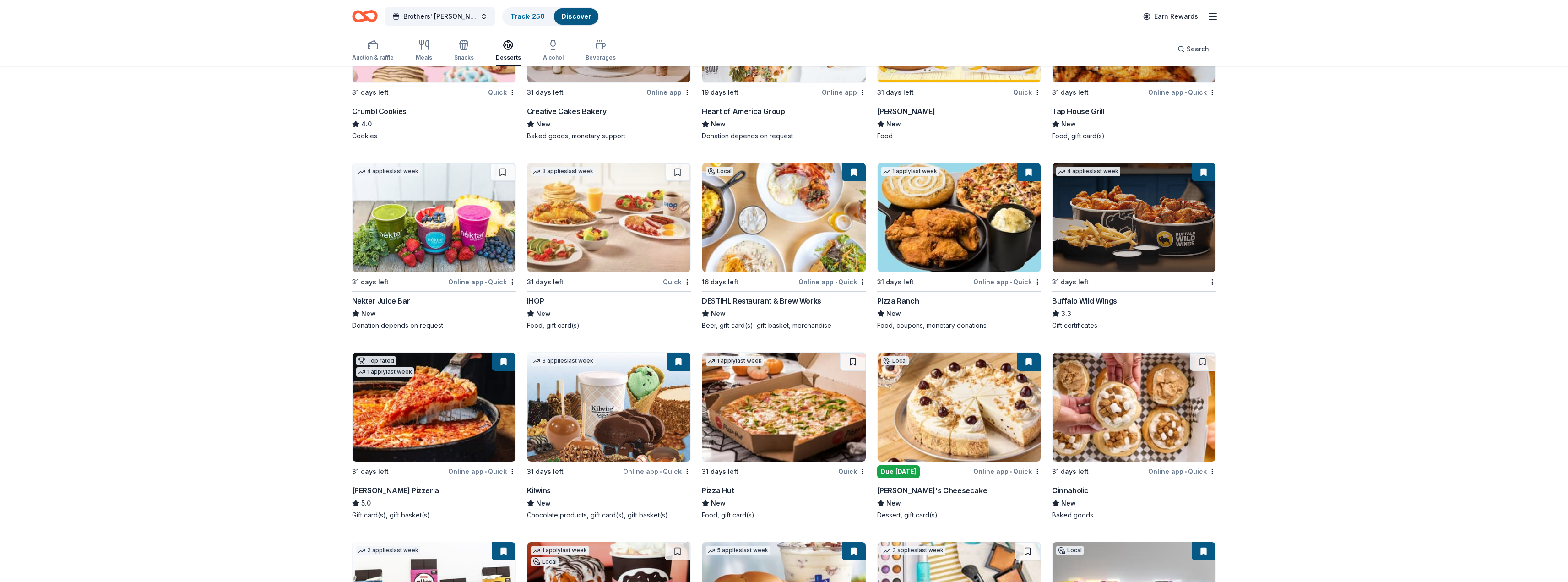
scroll to position [1352, 0]
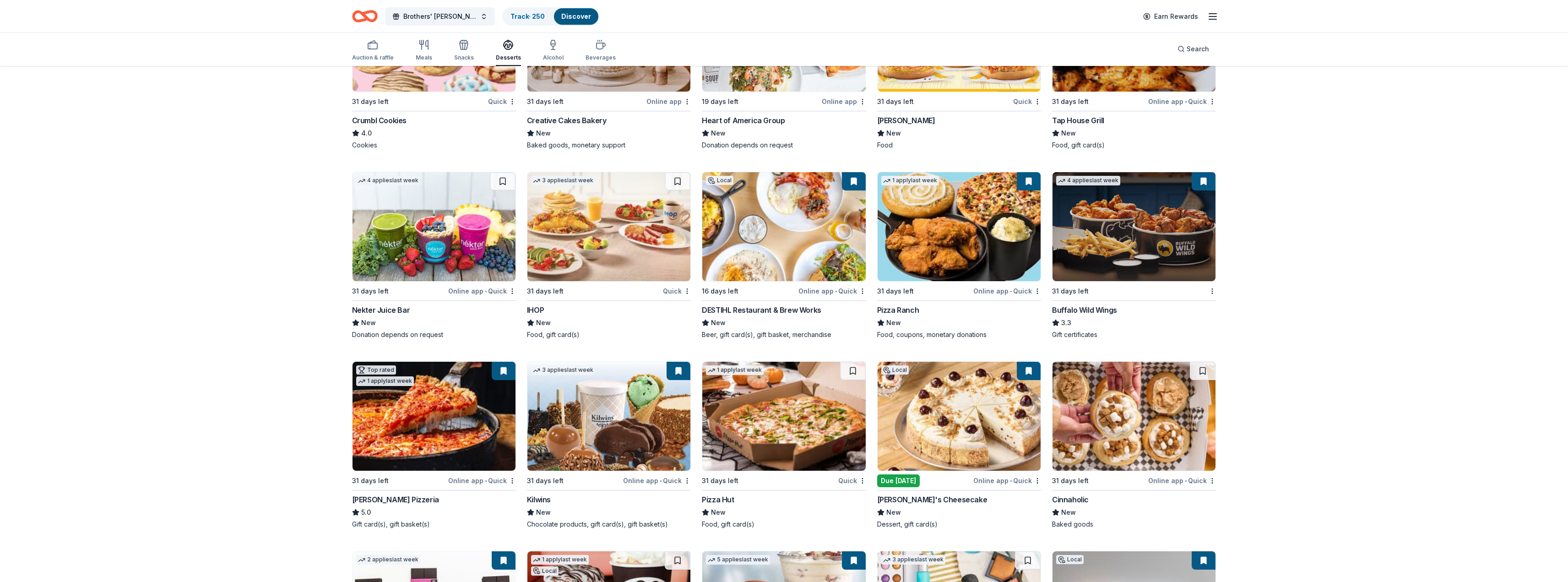
click at [426, 402] on img at bounding box center [434, 416] width 163 height 109
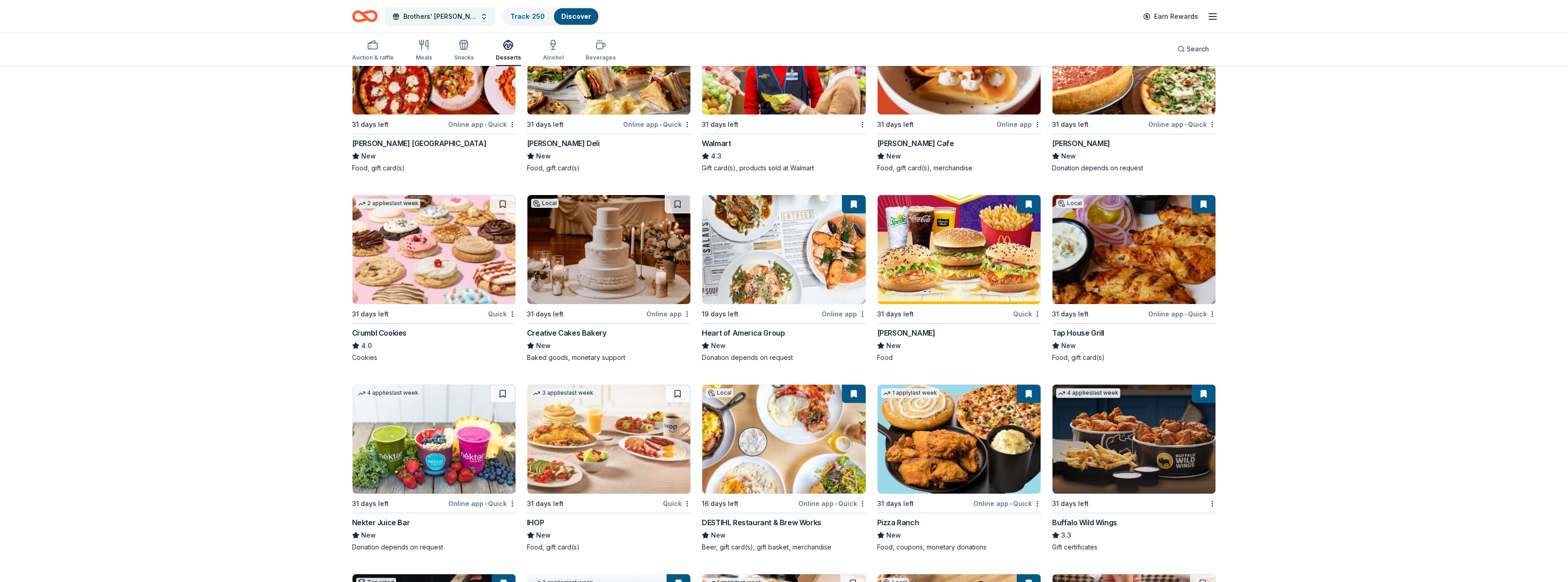
scroll to position [1123, 0]
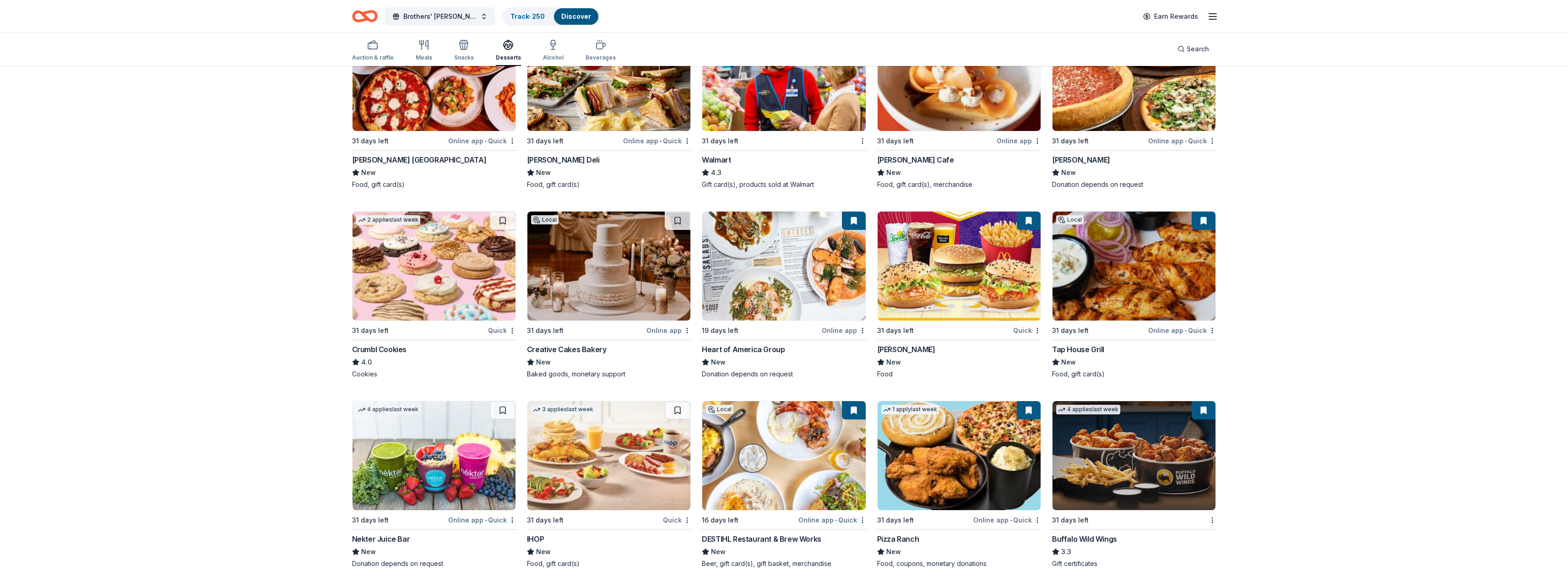
click at [376, 347] on div "Crumbl Cookies" at bounding box center [380, 349] width 54 height 11
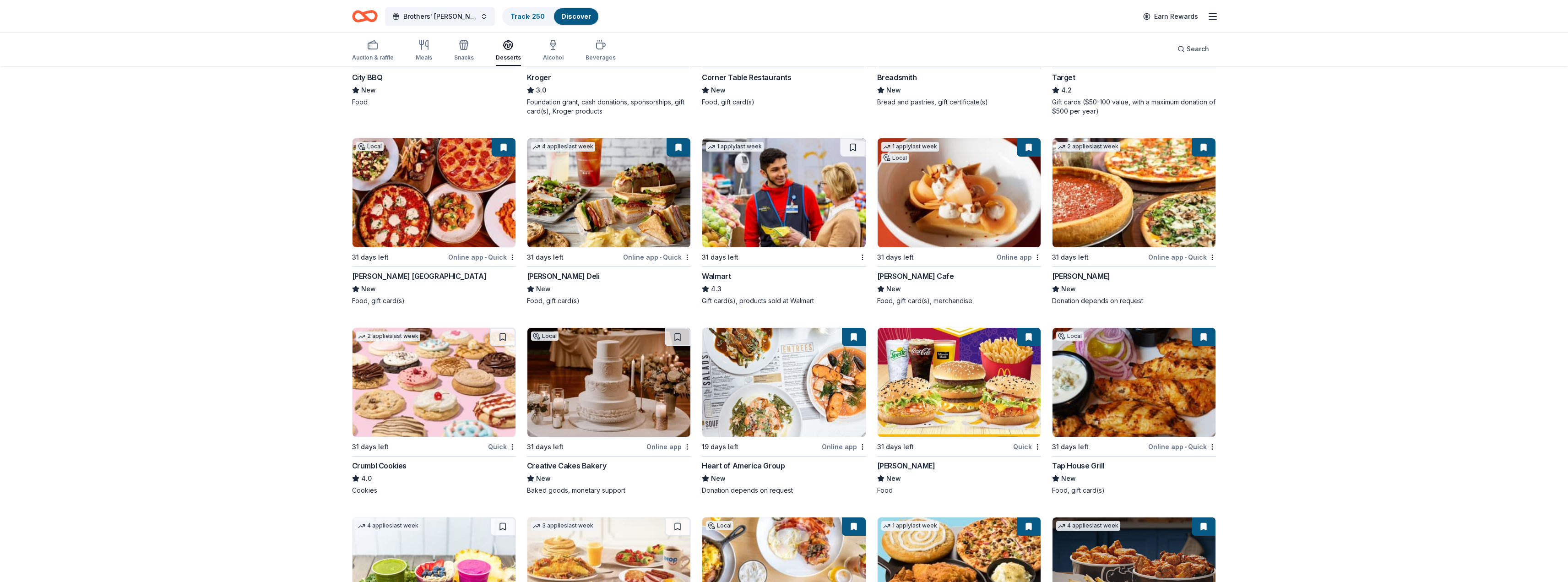
scroll to position [985, 0]
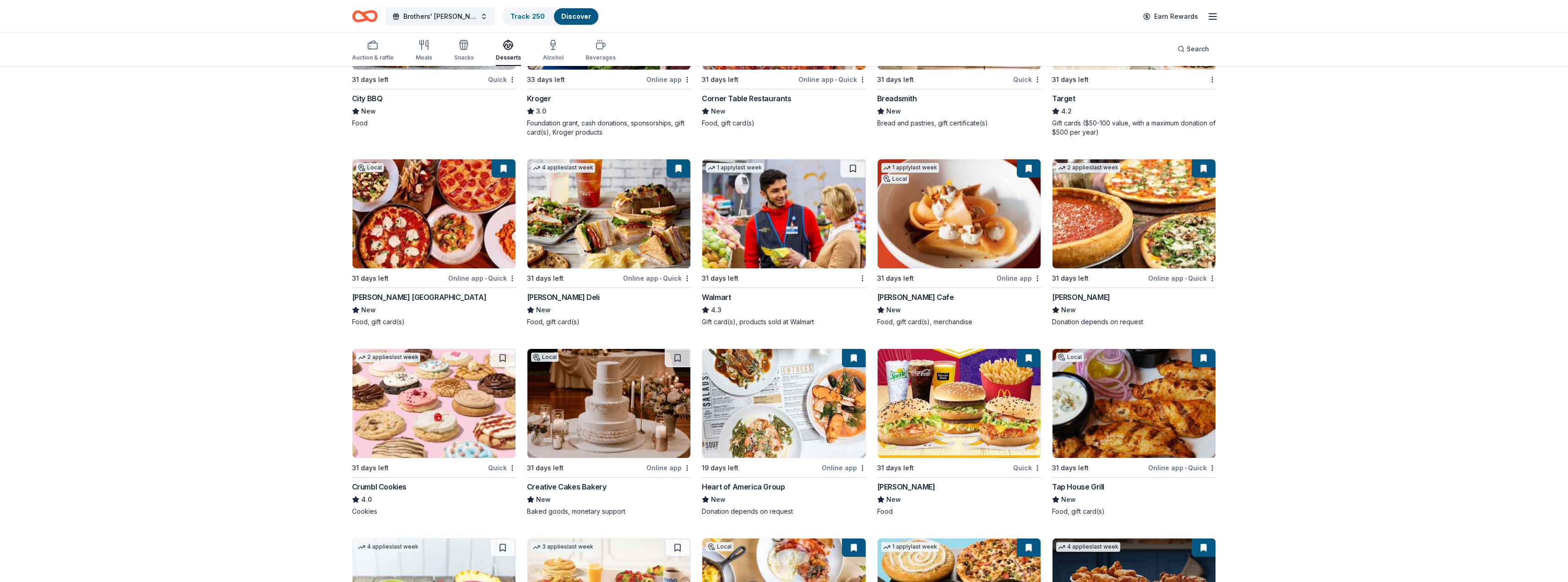
click at [729, 251] on img at bounding box center [784, 214] width 163 height 109
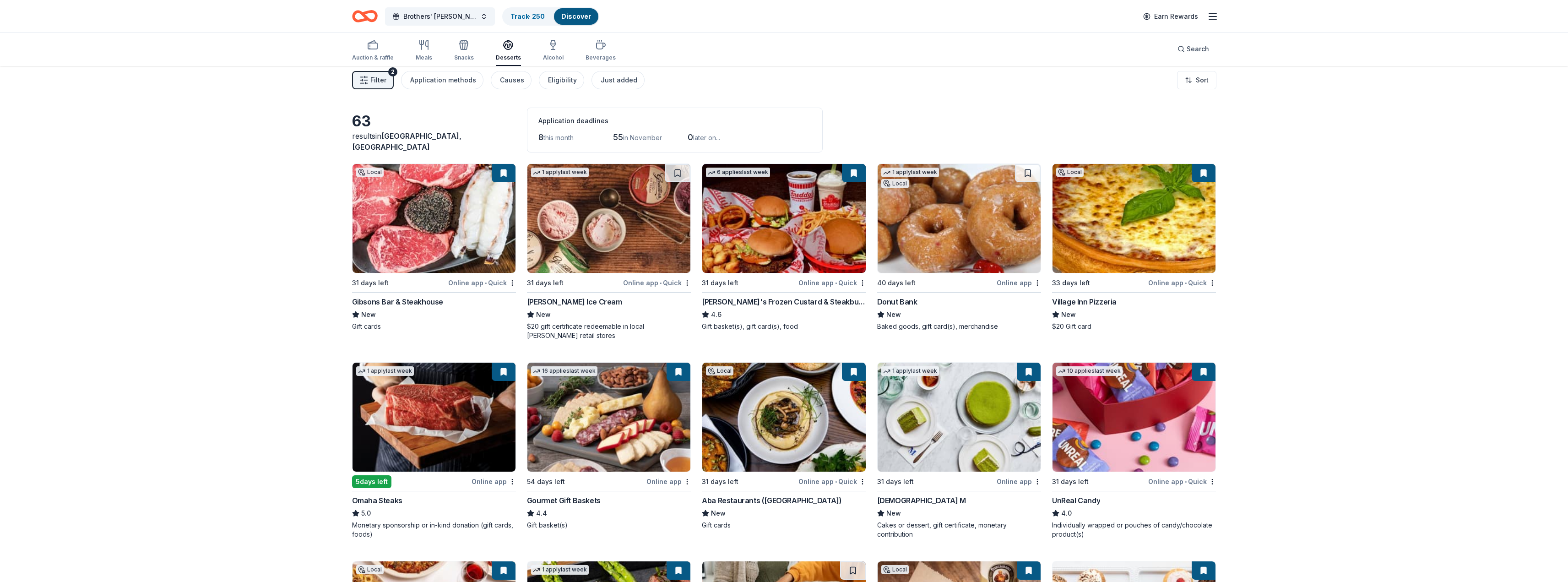
scroll to position [0, 0]
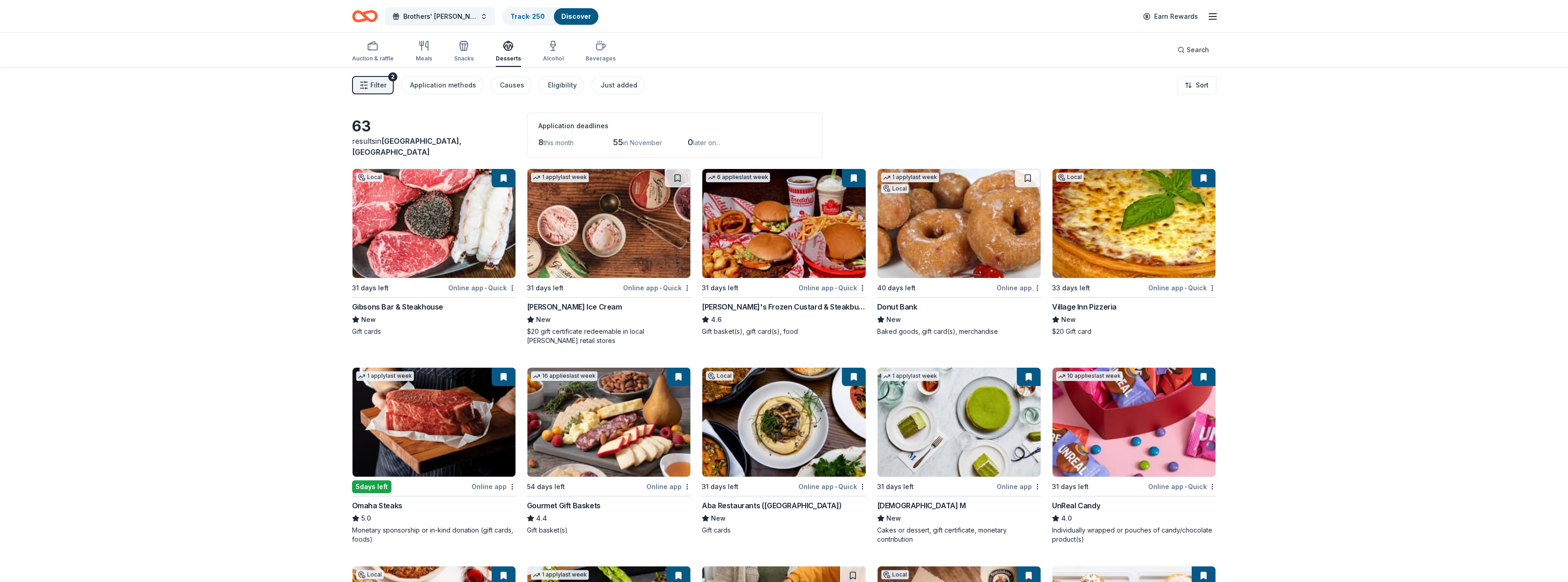
click at [925, 249] on img at bounding box center [959, 224] width 163 height 109
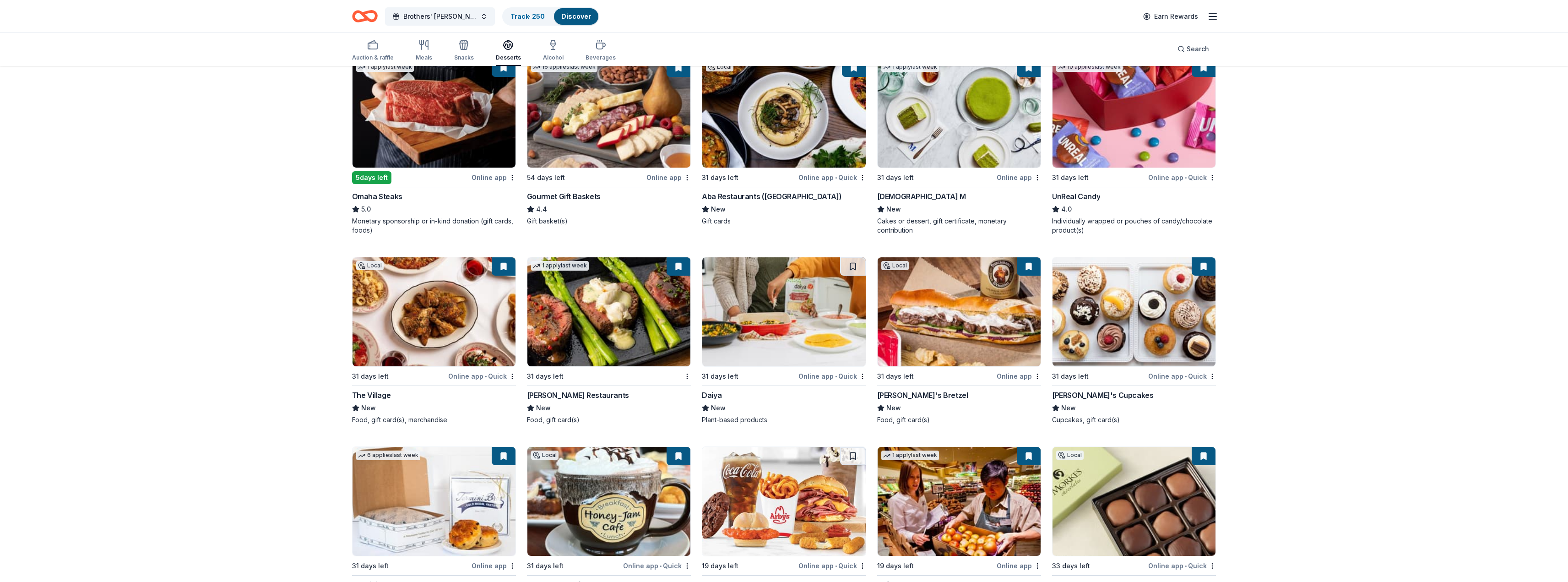
scroll to position [321, 0]
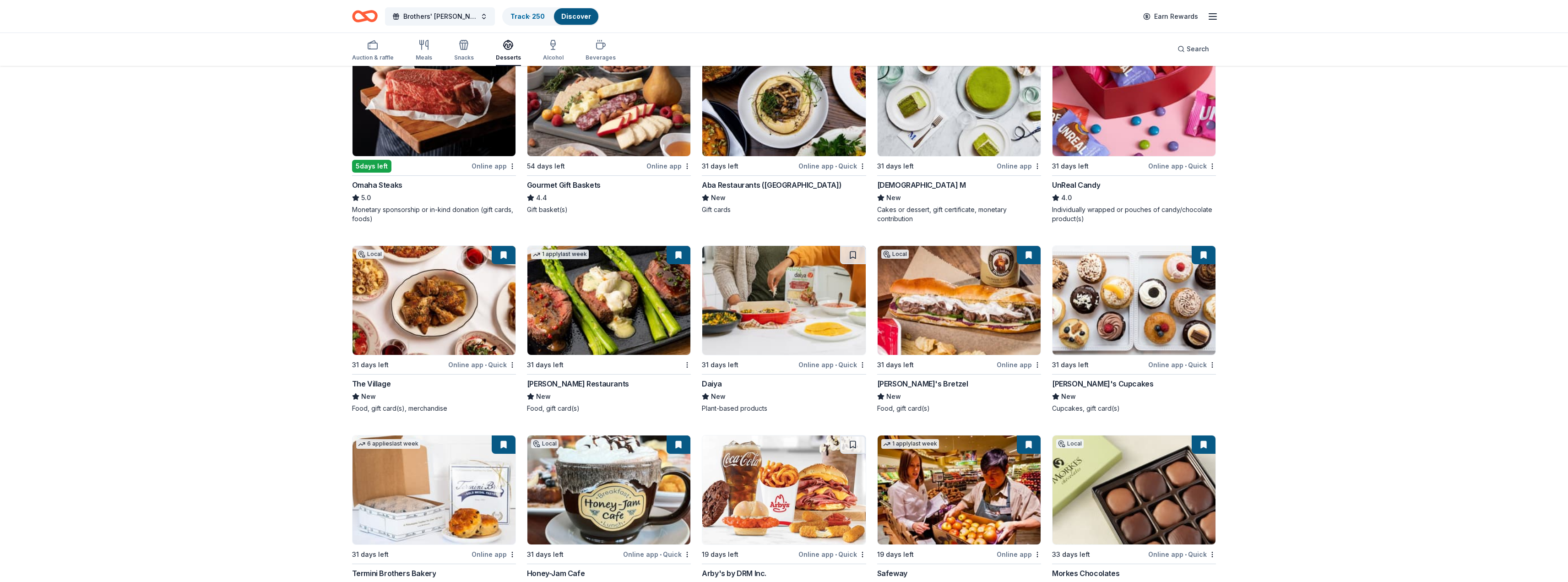
click at [955, 329] on img at bounding box center [959, 301] width 163 height 109
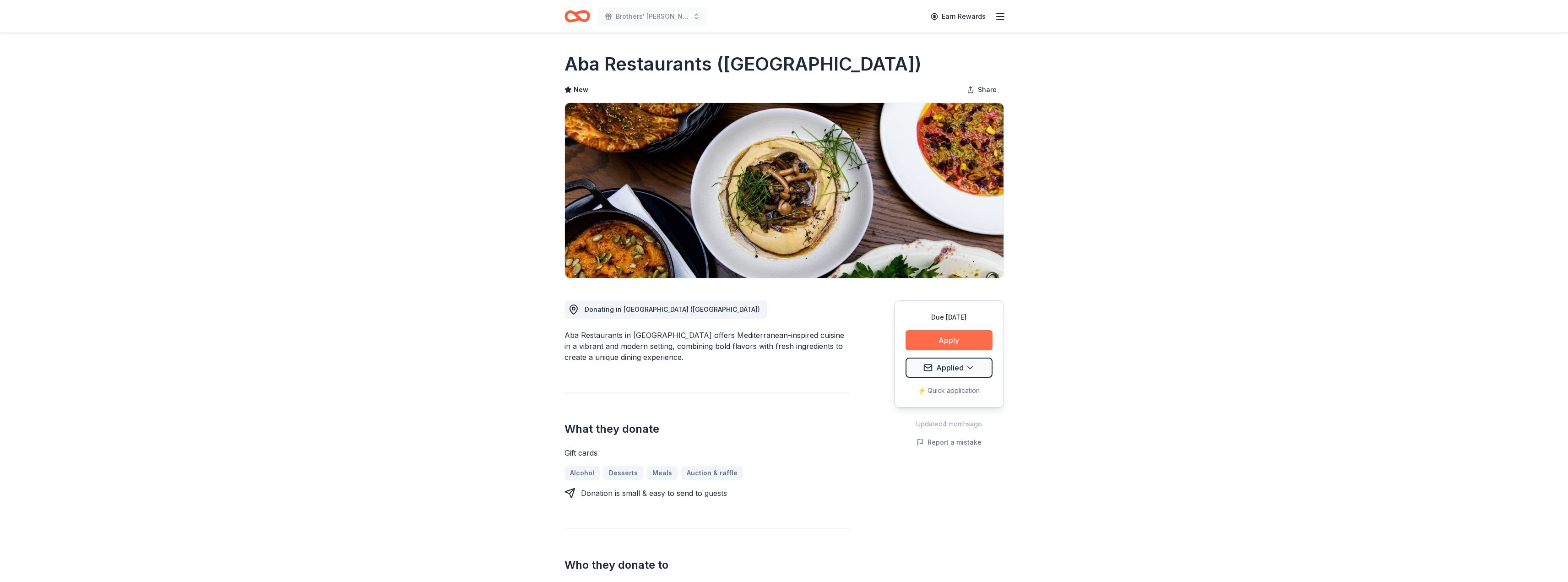
click at [961, 338] on button "Apply" at bounding box center [949, 340] width 87 height 20
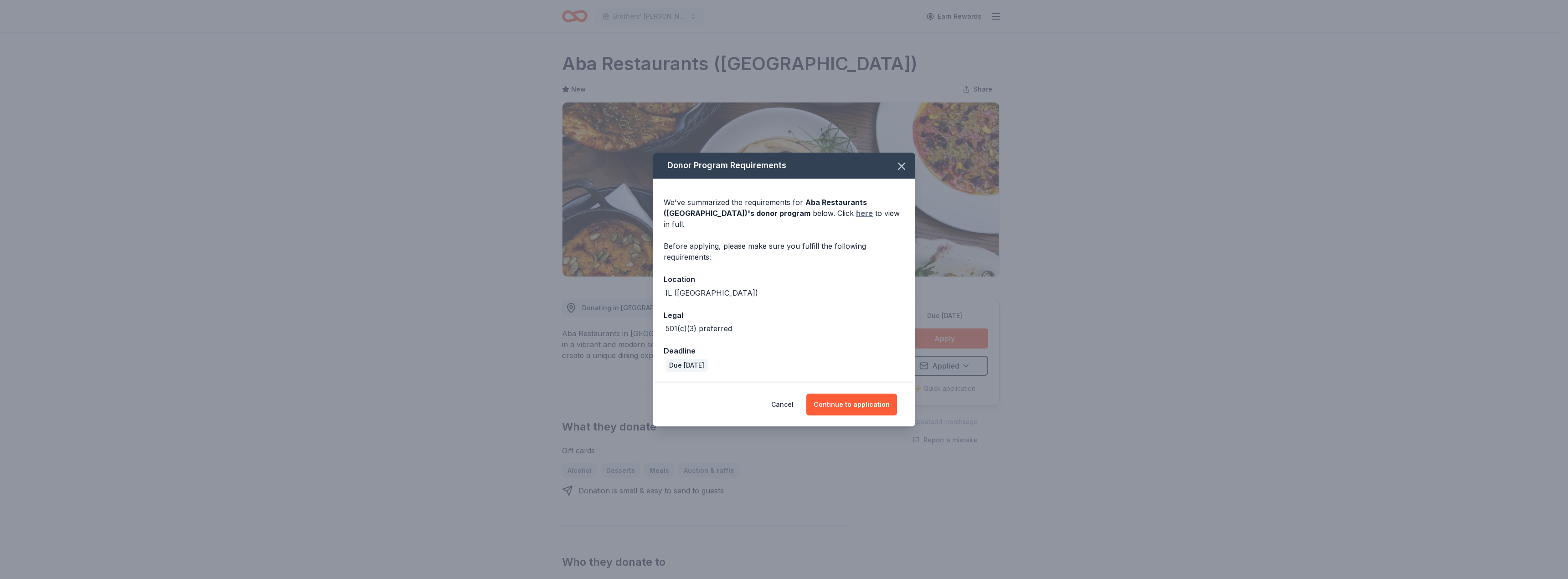
click at [856, 217] on link "here" at bounding box center [864, 213] width 17 height 11
click at [853, 394] on button "Continue to application" at bounding box center [851, 405] width 91 height 22
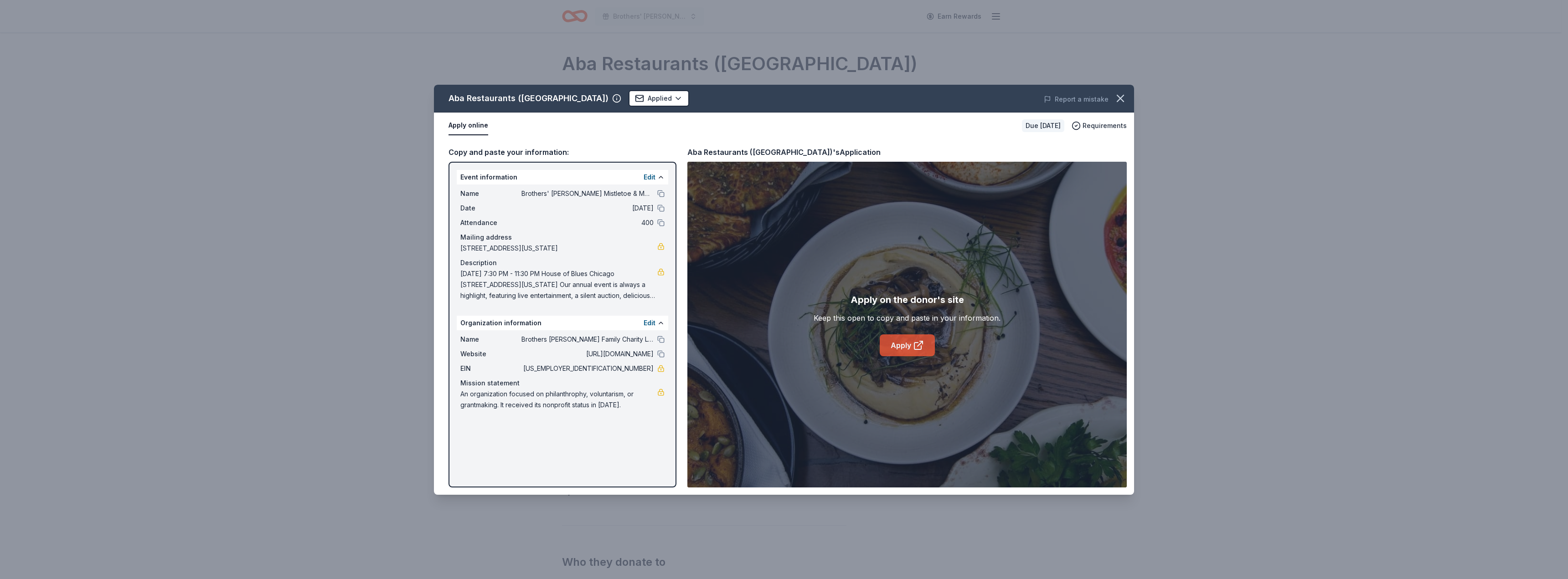
click at [898, 345] on link "Apply" at bounding box center [908, 346] width 55 height 22
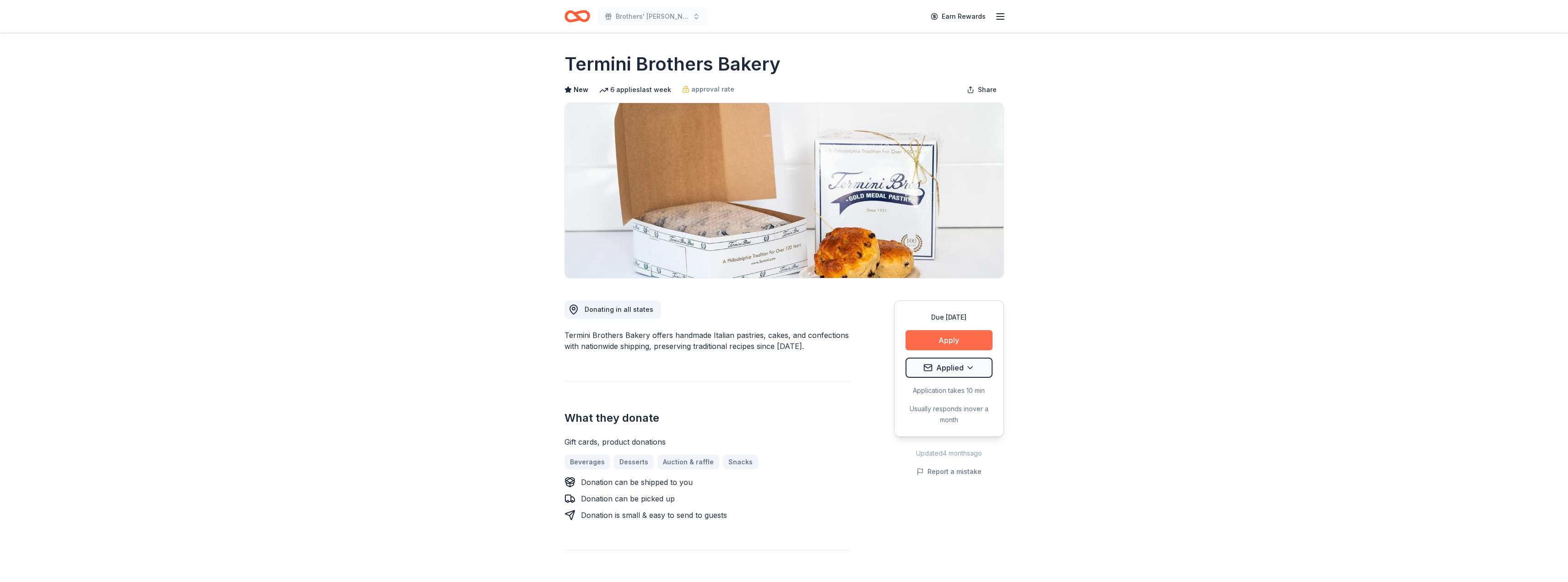
click at [938, 341] on button "Apply" at bounding box center [949, 340] width 87 height 20
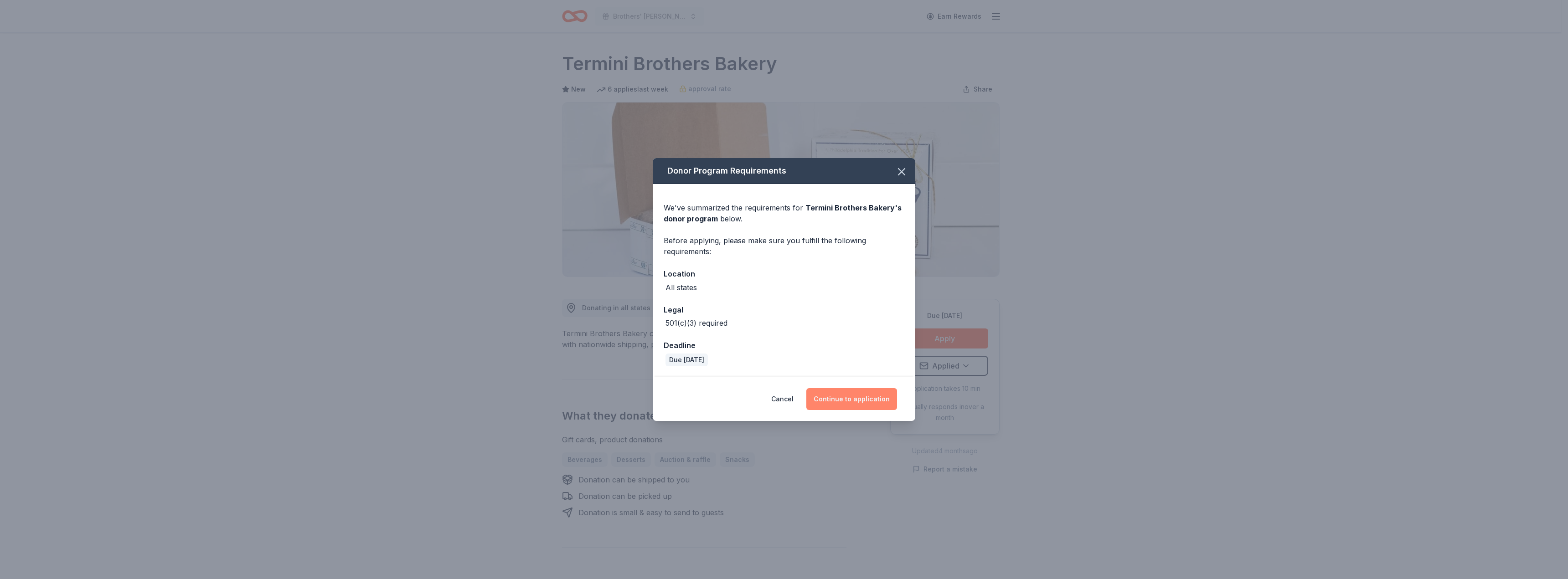
click at [846, 398] on button "Continue to application" at bounding box center [851, 399] width 91 height 22
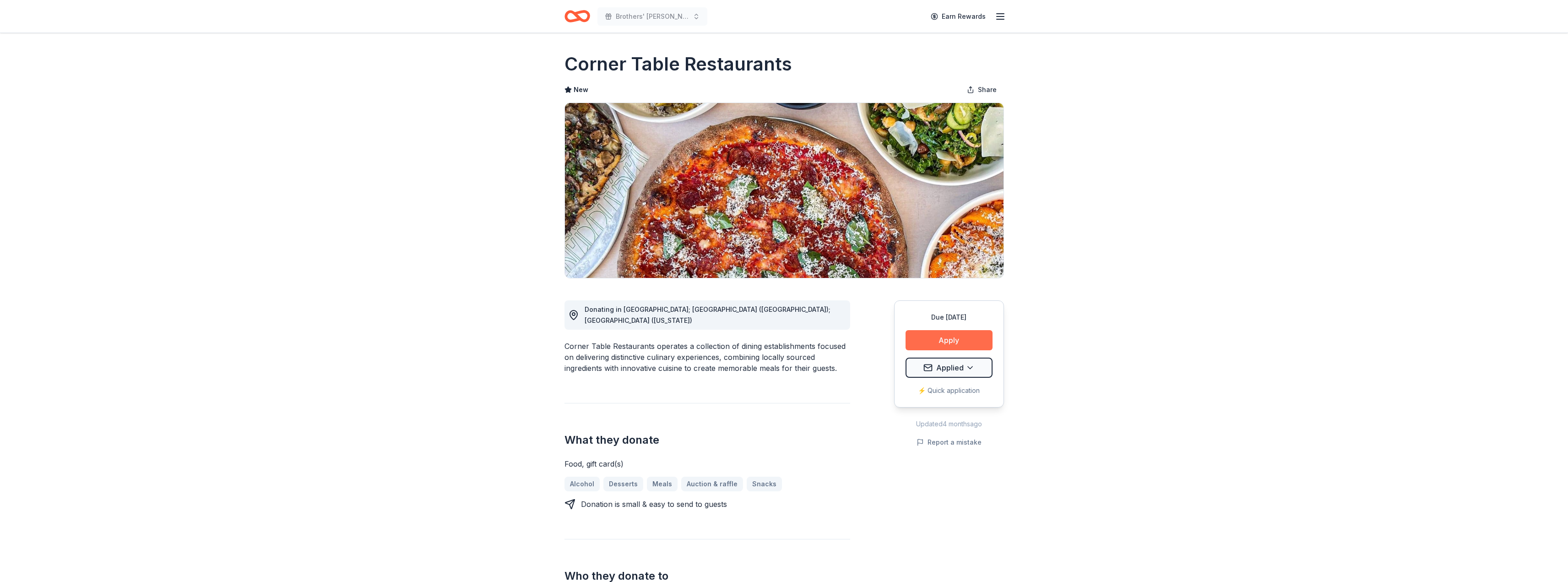
click at [928, 345] on button "Apply" at bounding box center [949, 340] width 87 height 20
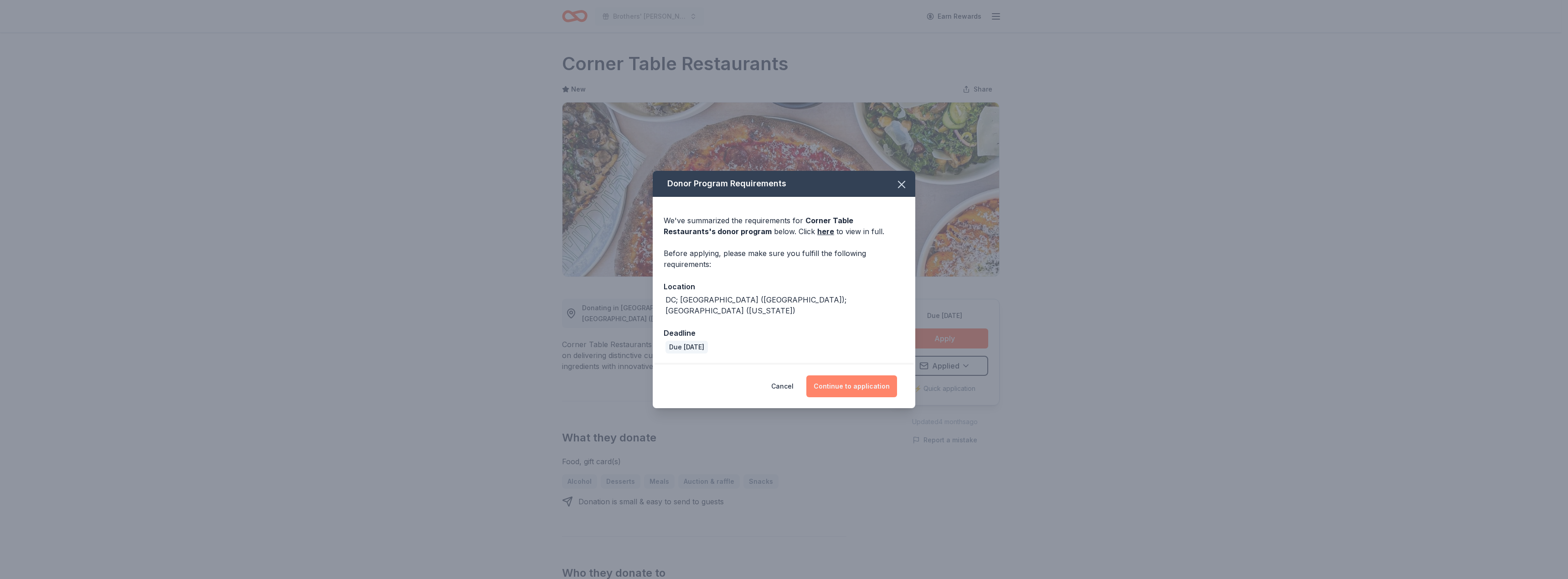
click at [868, 385] on button "Continue to application" at bounding box center [851, 386] width 91 height 22
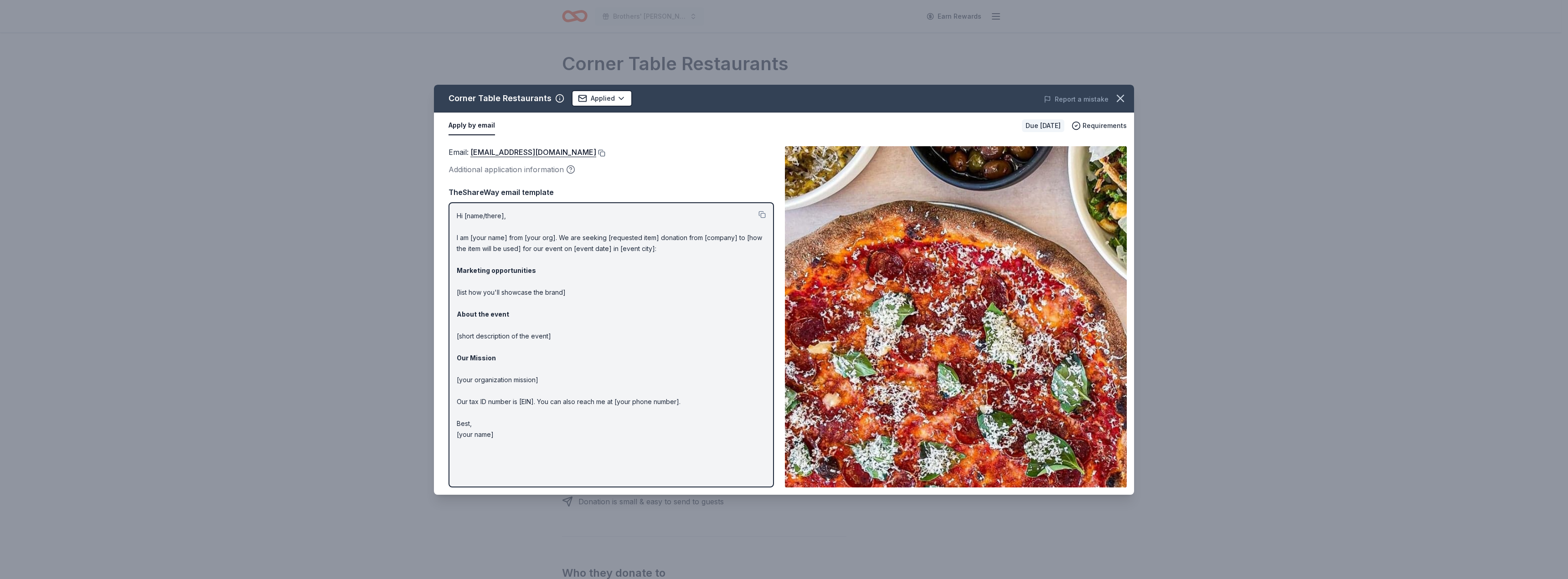
click at [597, 153] on button at bounding box center [601, 153] width 9 height 7
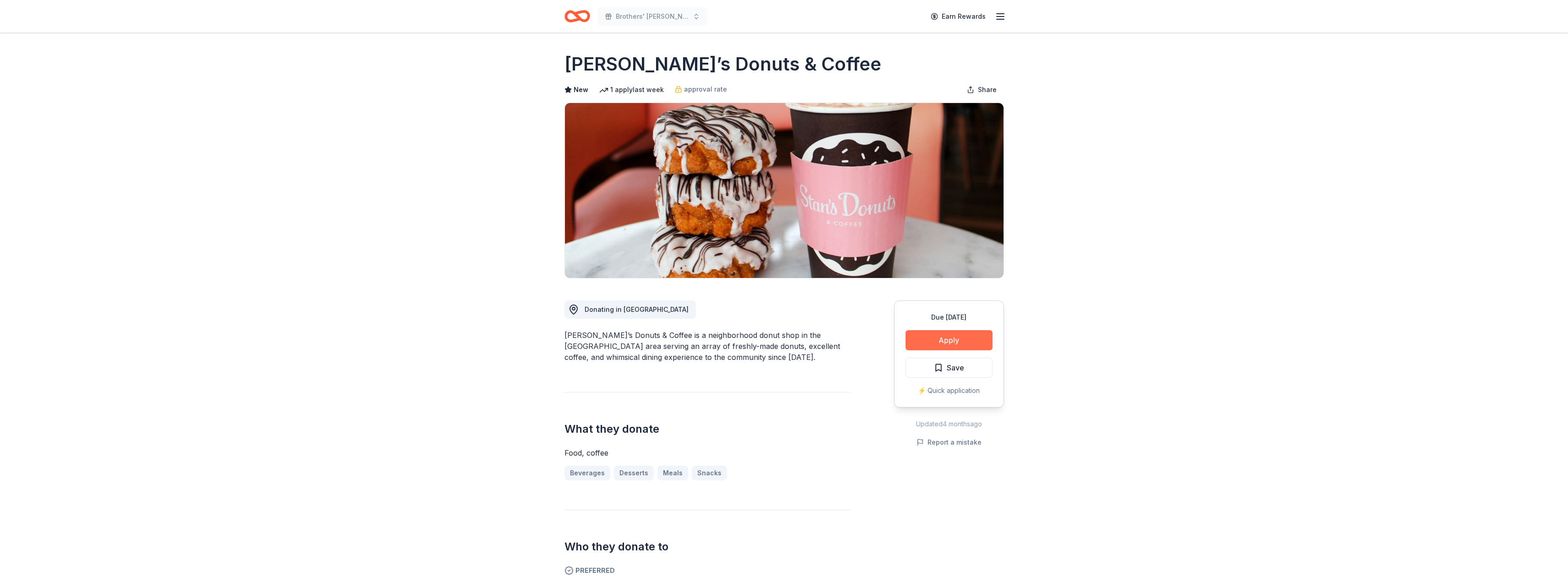
click at [962, 343] on button "Apply" at bounding box center [949, 340] width 87 height 20
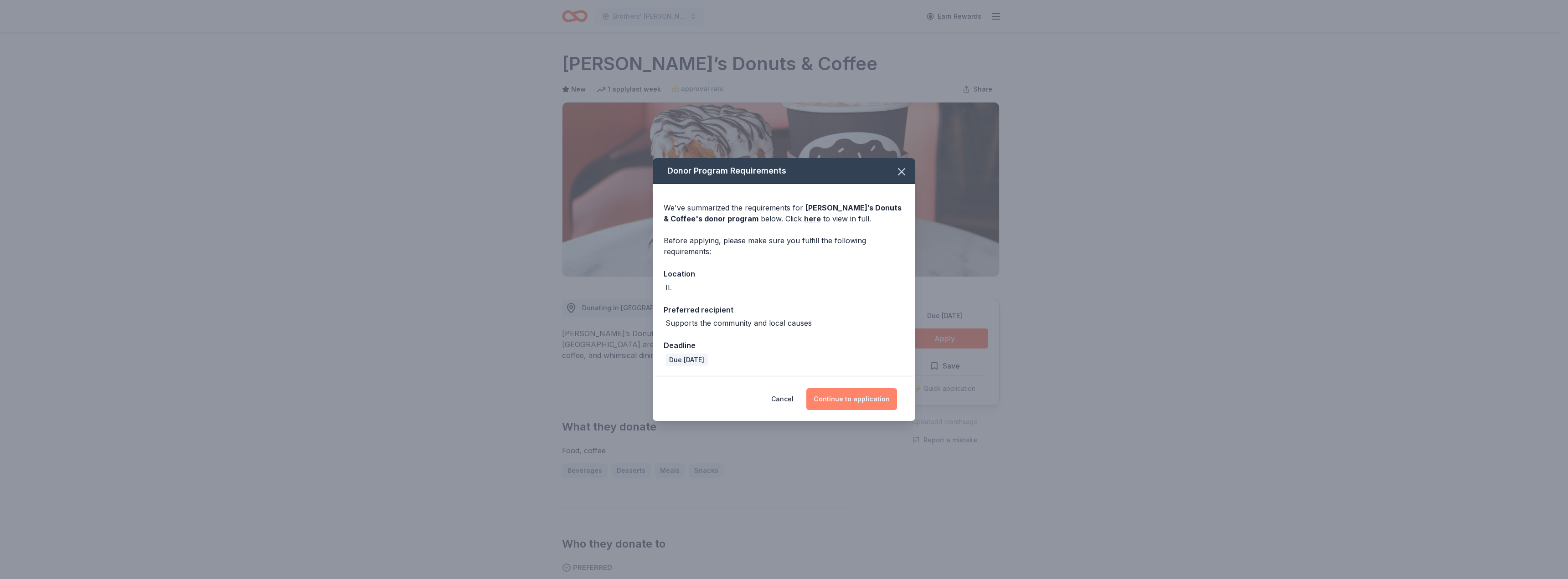
click at [863, 398] on button "Continue to application" at bounding box center [851, 399] width 91 height 22
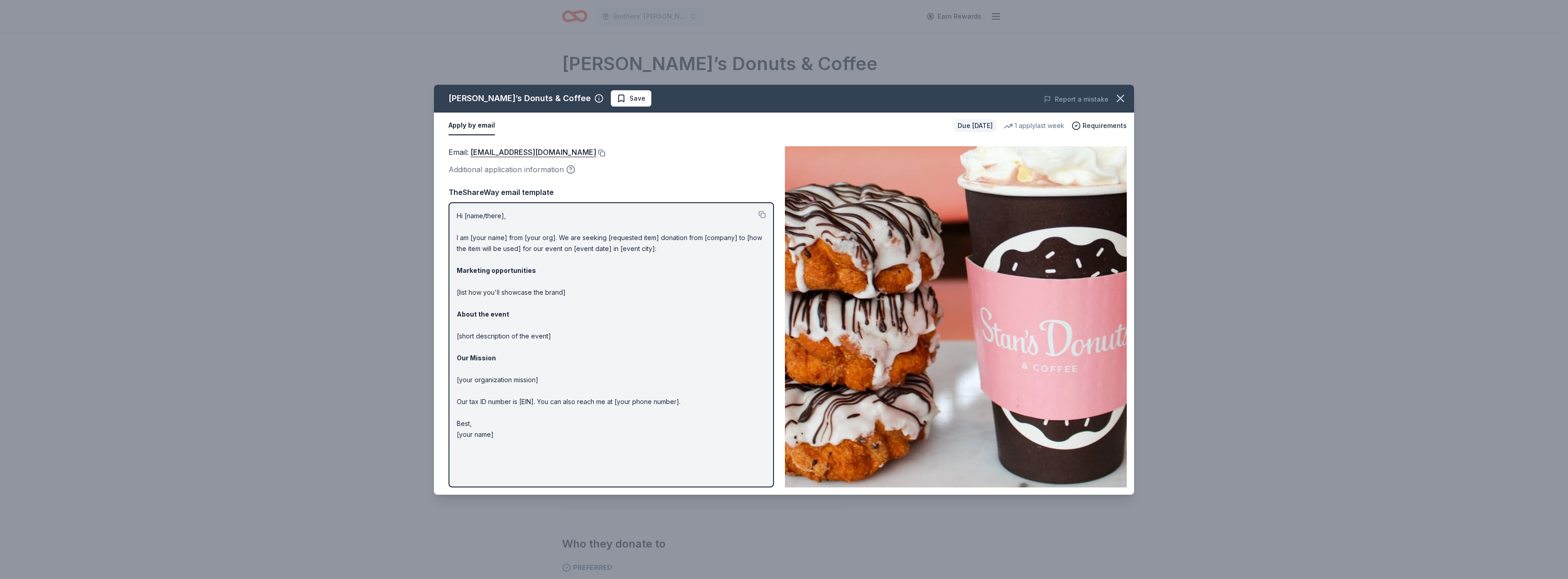
click at [597, 150] on button at bounding box center [601, 153] width 9 height 7
click at [1119, 97] on icon "button" at bounding box center [1120, 99] width 6 height 6
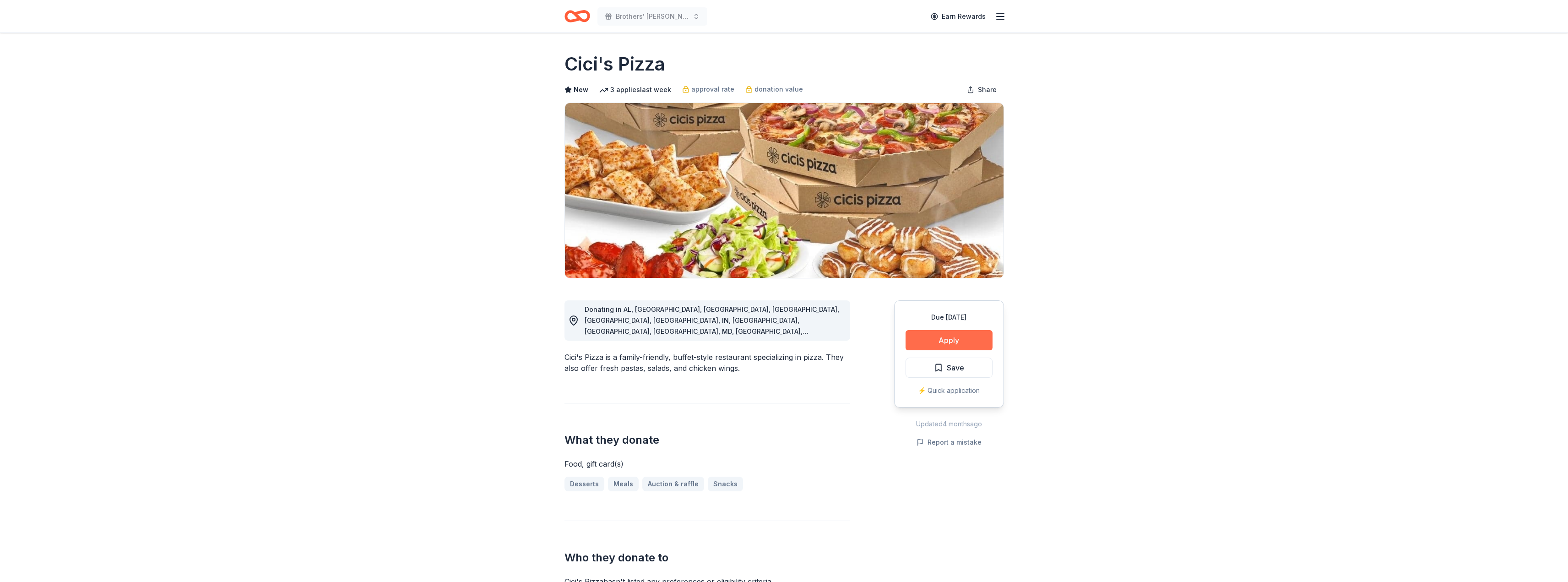
click at [957, 342] on button "Apply" at bounding box center [949, 340] width 87 height 20
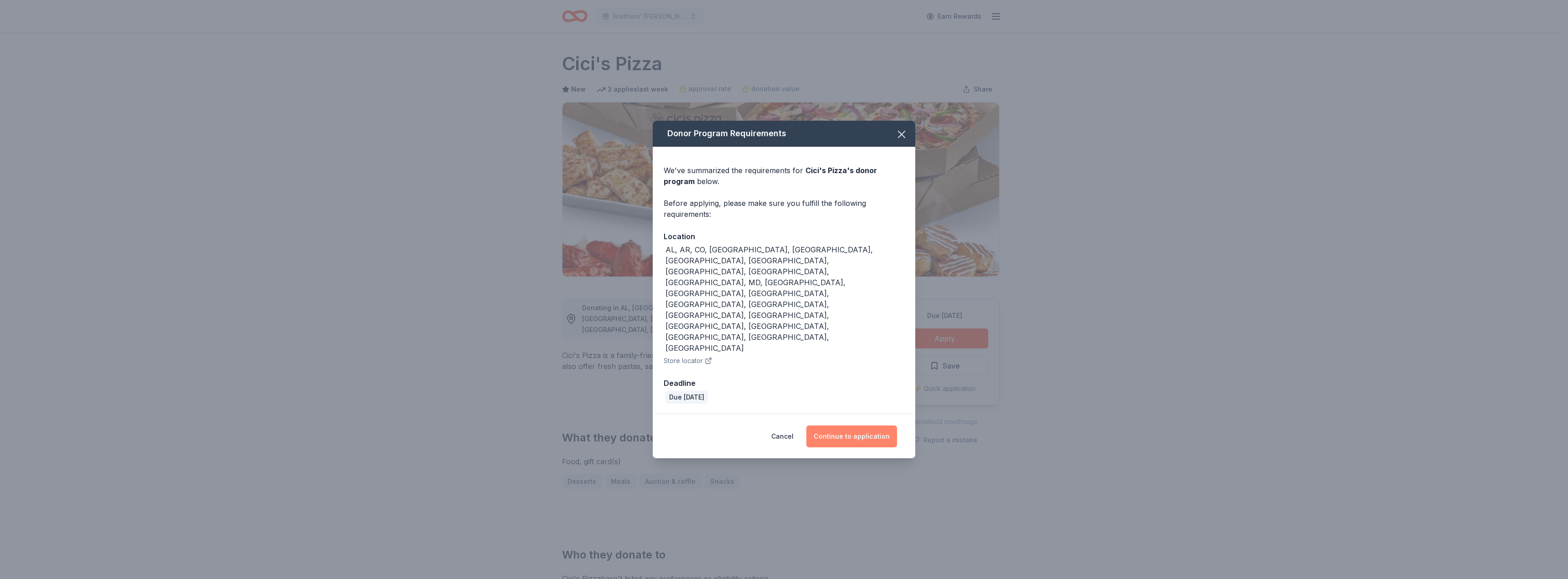
click at [855, 426] on button "Continue to application" at bounding box center [851, 437] width 91 height 22
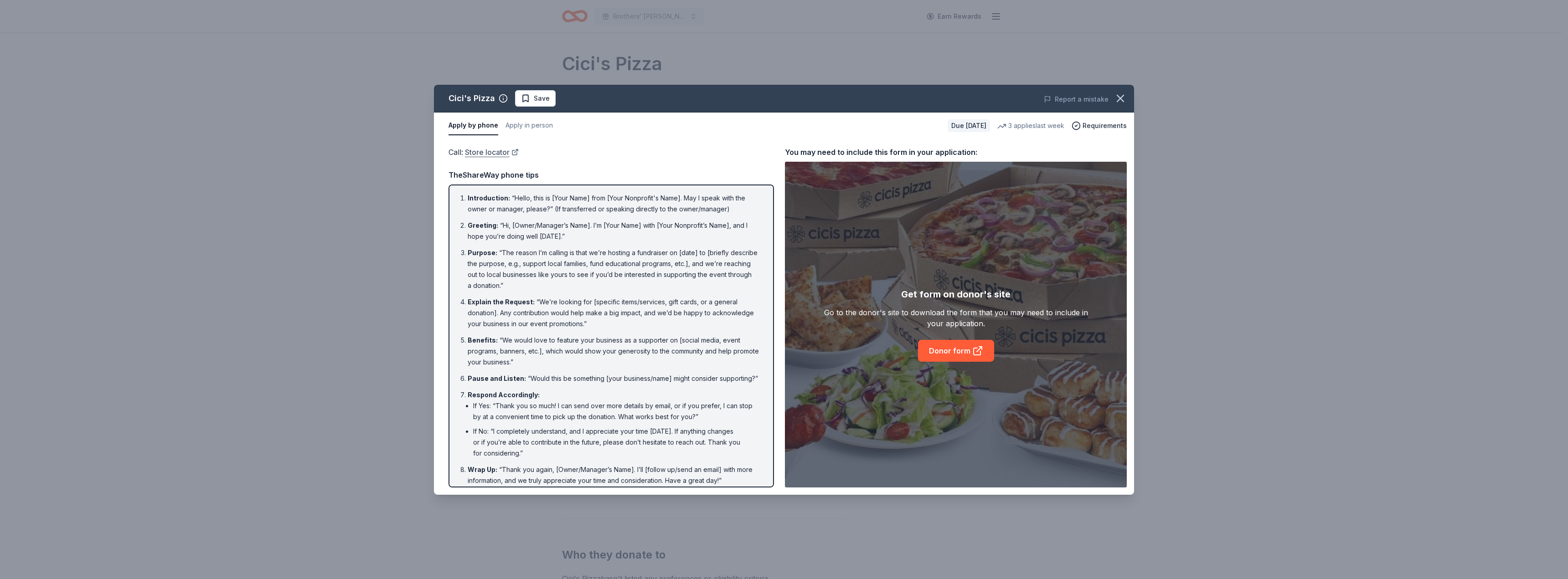
click at [493, 152] on link "Store locator" at bounding box center [491, 152] width 54 height 12
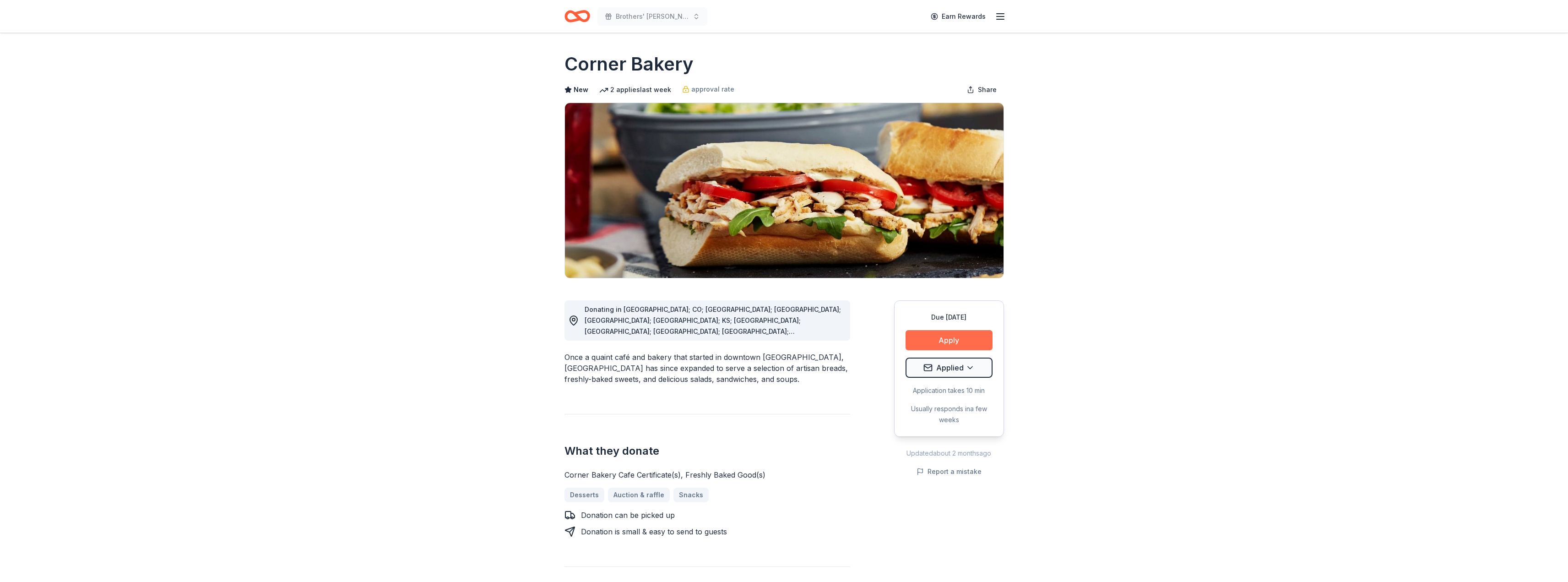
click at [941, 345] on button "Apply" at bounding box center [949, 340] width 87 height 20
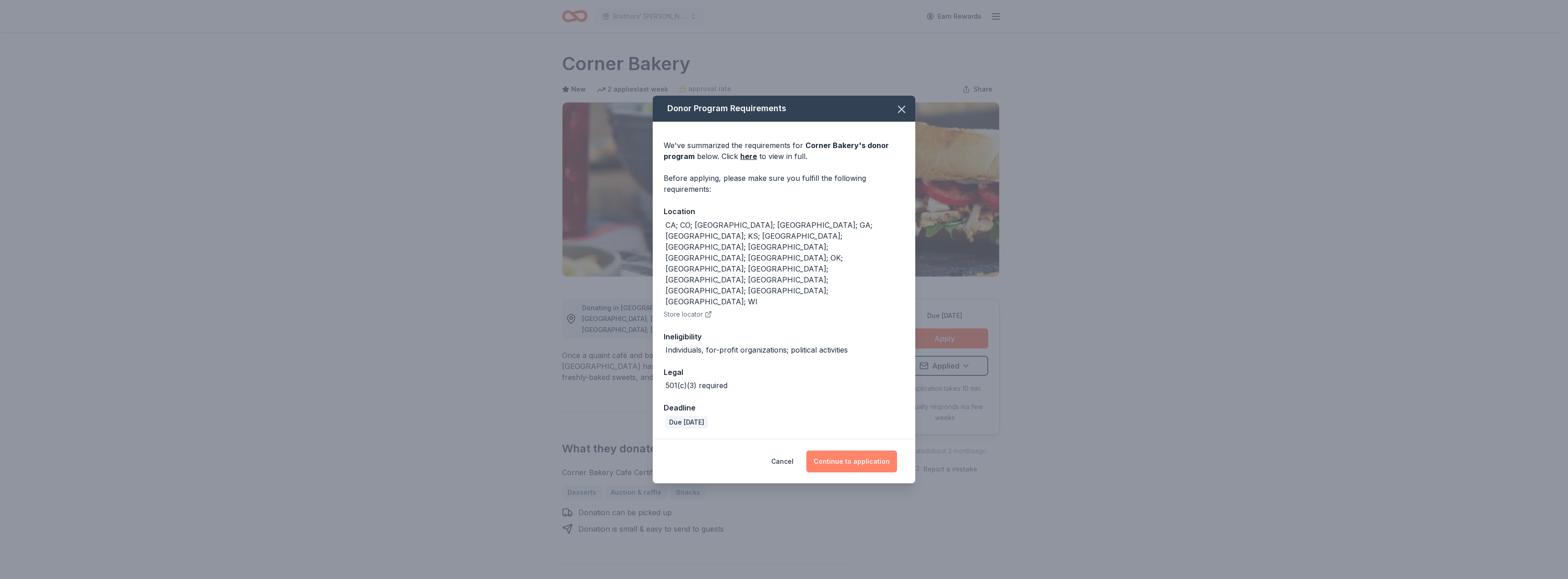
click at [854, 451] on button "Continue to application" at bounding box center [851, 462] width 91 height 22
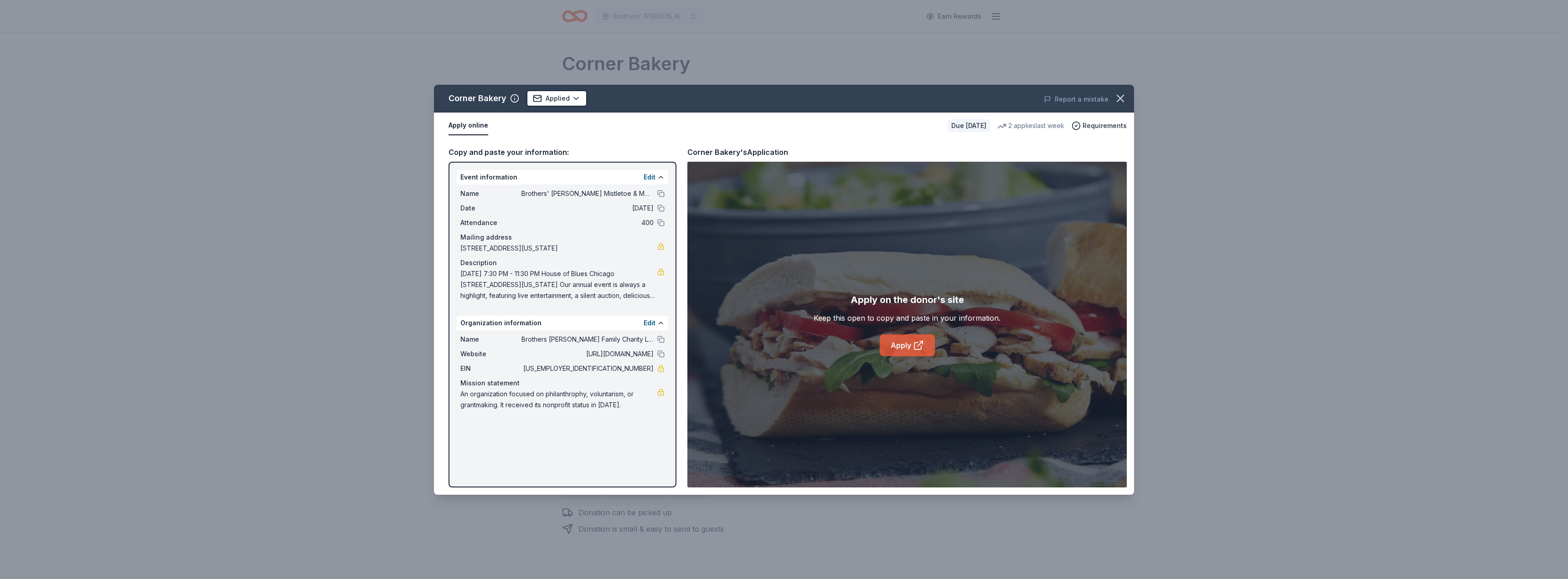
click at [902, 353] on link "Apply" at bounding box center [908, 346] width 55 height 22
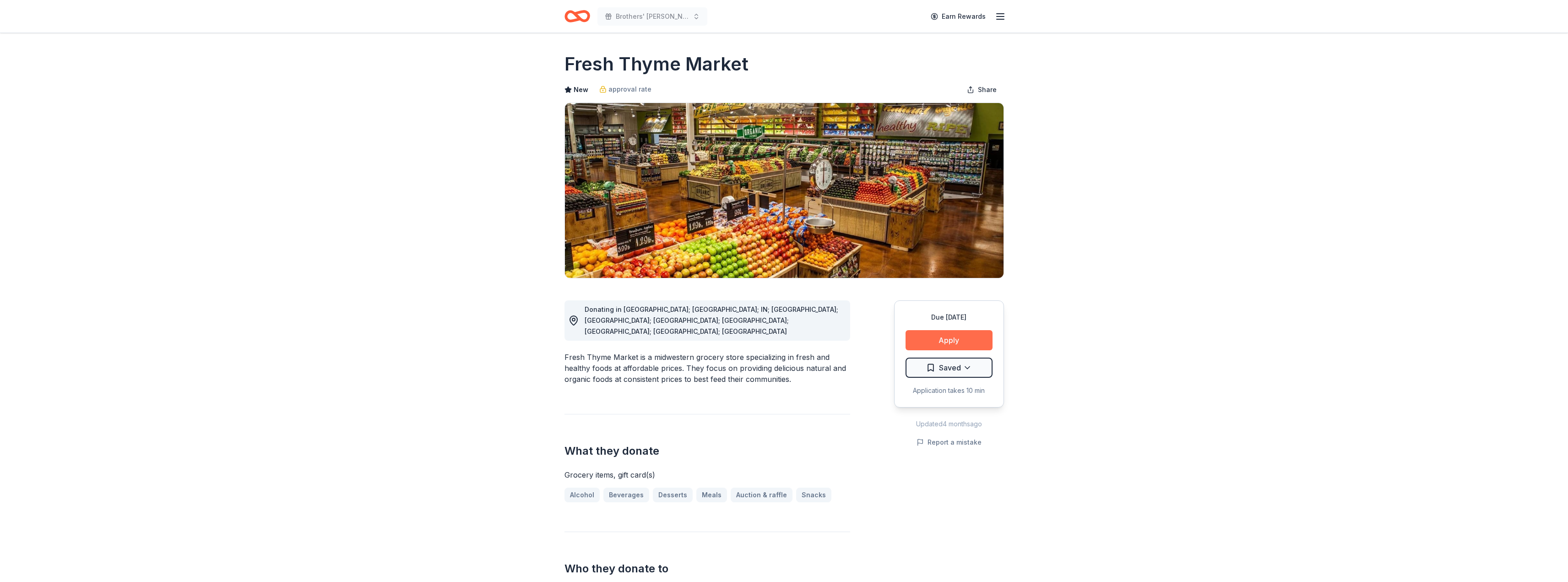
click at [922, 336] on button "Apply" at bounding box center [949, 340] width 87 height 20
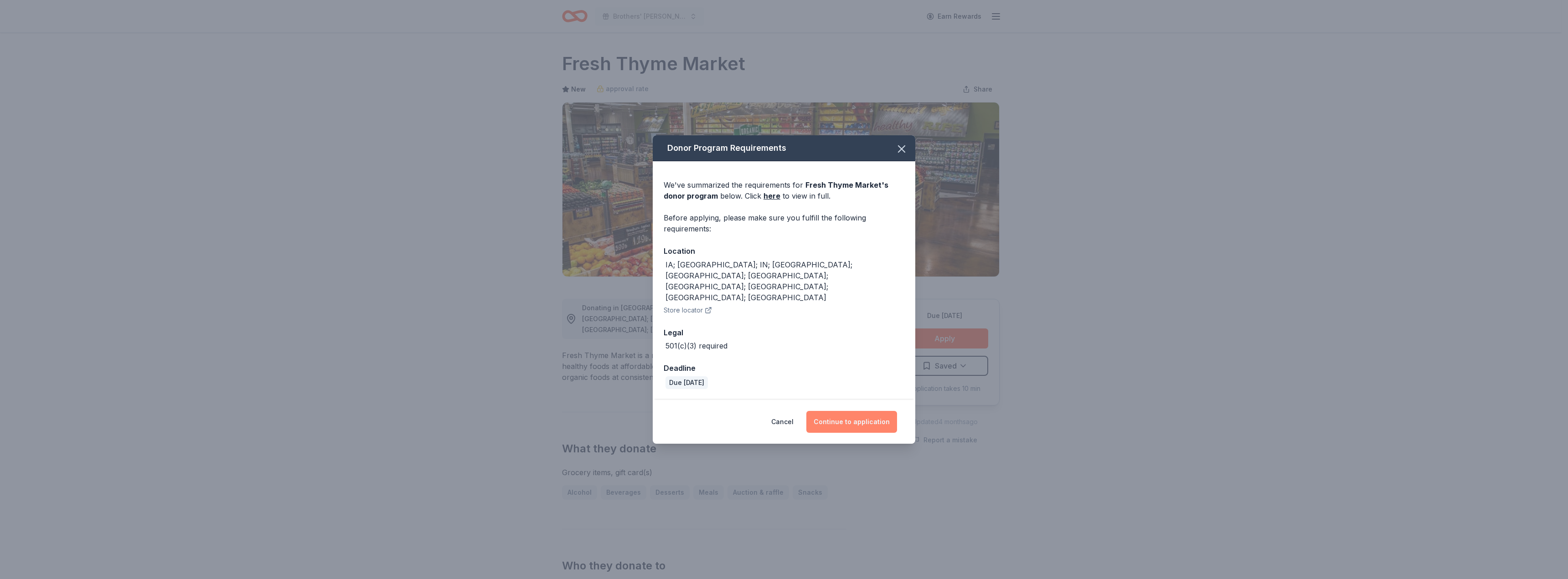
click at [858, 411] on button "Continue to application" at bounding box center [851, 422] width 91 height 22
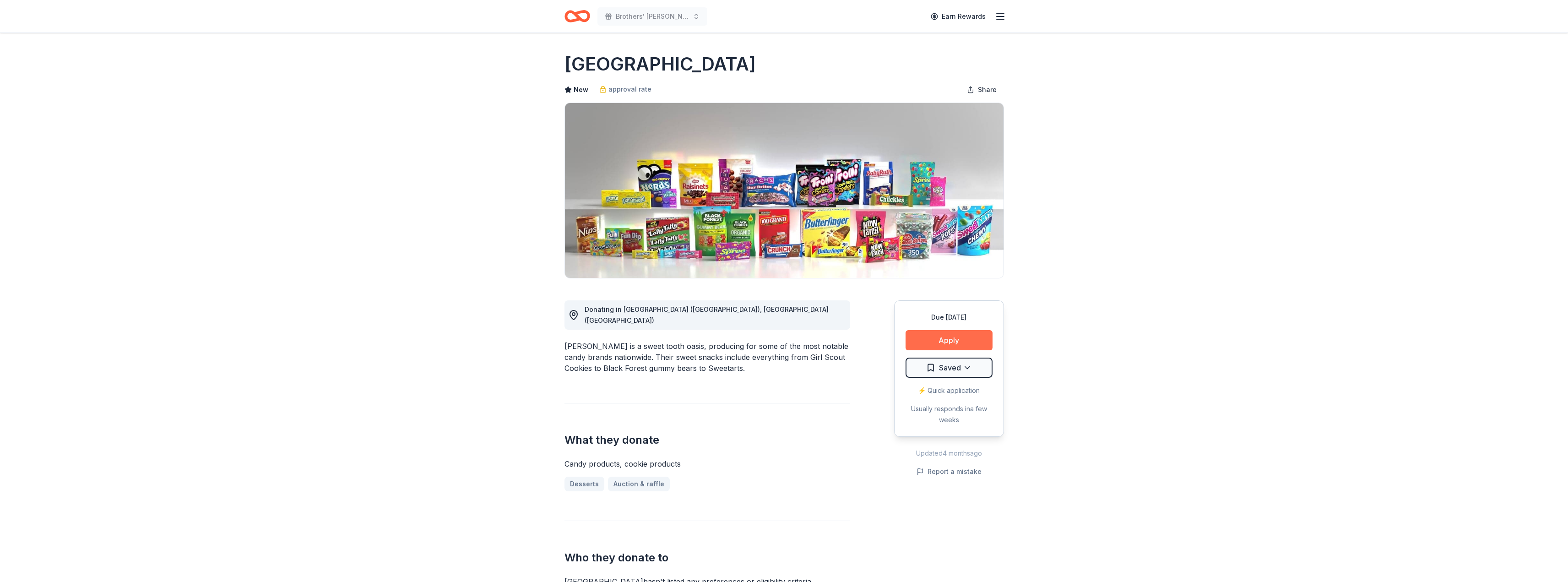
click at [944, 339] on button "Apply" at bounding box center [949, 340] width 87 height 20
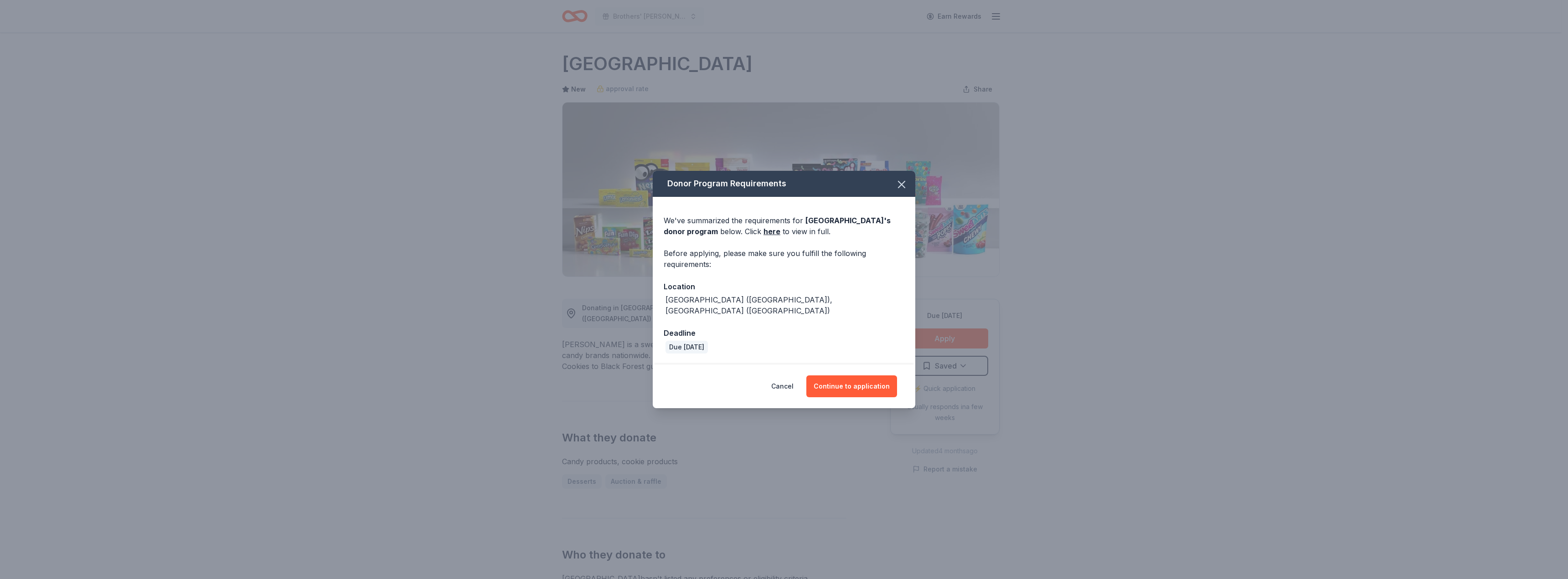
click at [850, 393] on div "Cancel Continue to application" at bounding box center [784, 386] width 263 height 44
click at [852, 382] on button "Continue to application" at bounding box center [851, 386] width 91 height 22
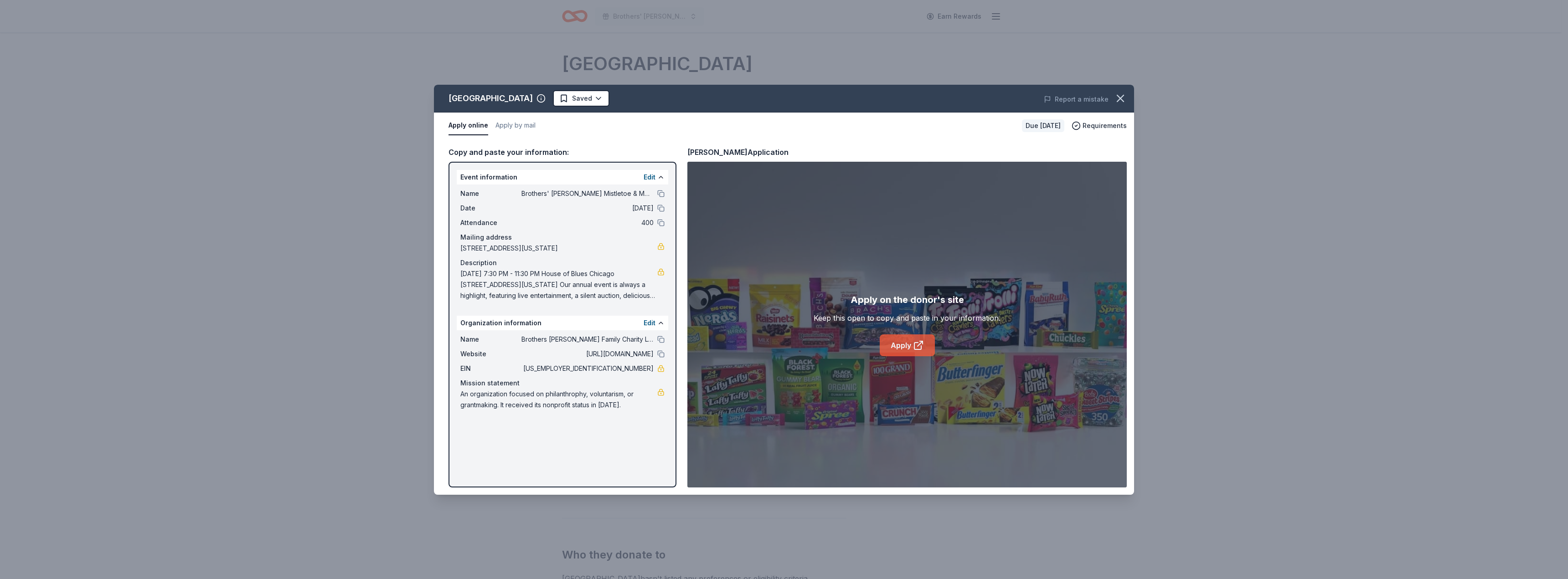
click at [901, 338] on link "Apply" at bounding box center [908, 346] width 55 height 22
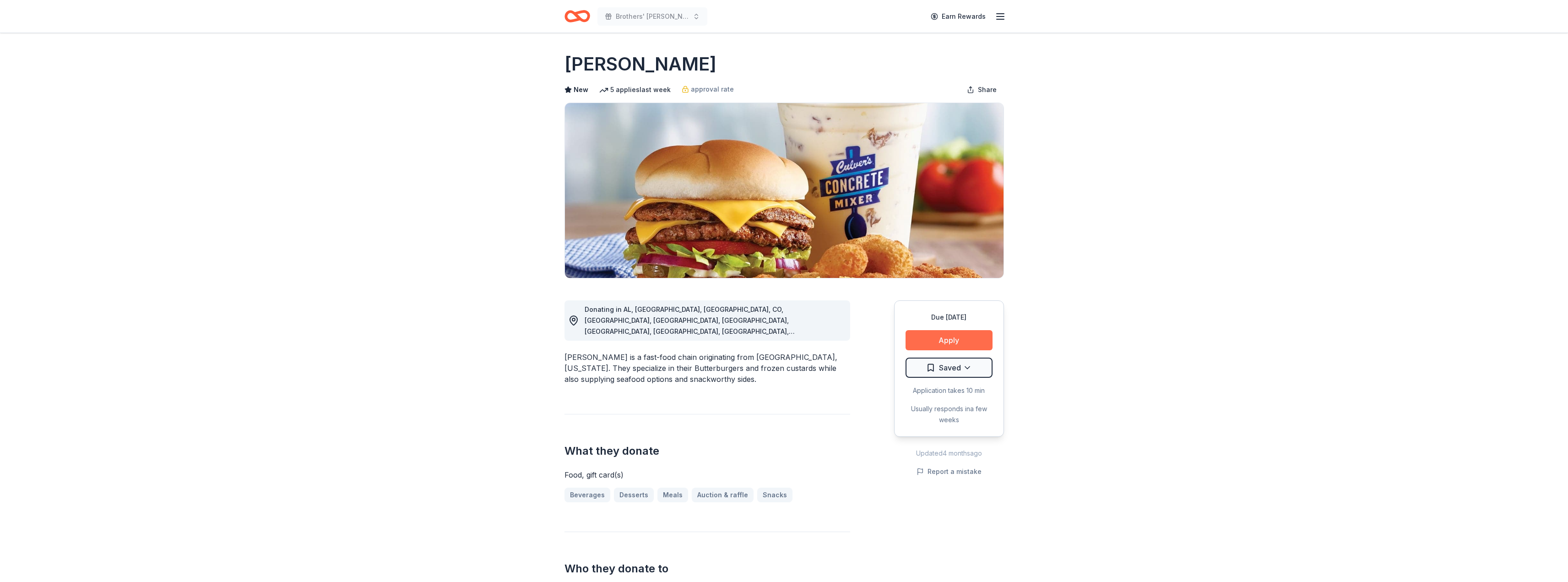
click at [938, 337] on button "Apply" at bounding box center [949, 340] width 87 height 20
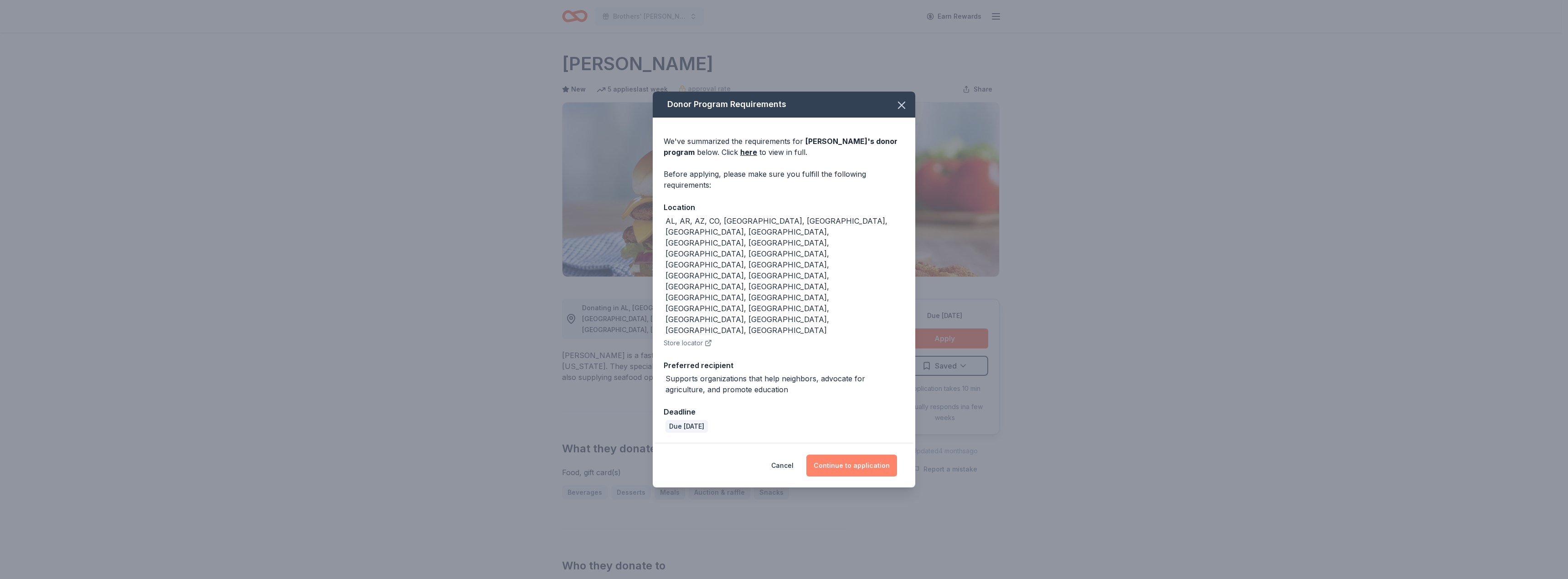
click at [866, 455] on button "Continue to application" at bounding box center [851, 466] width 91 height 22
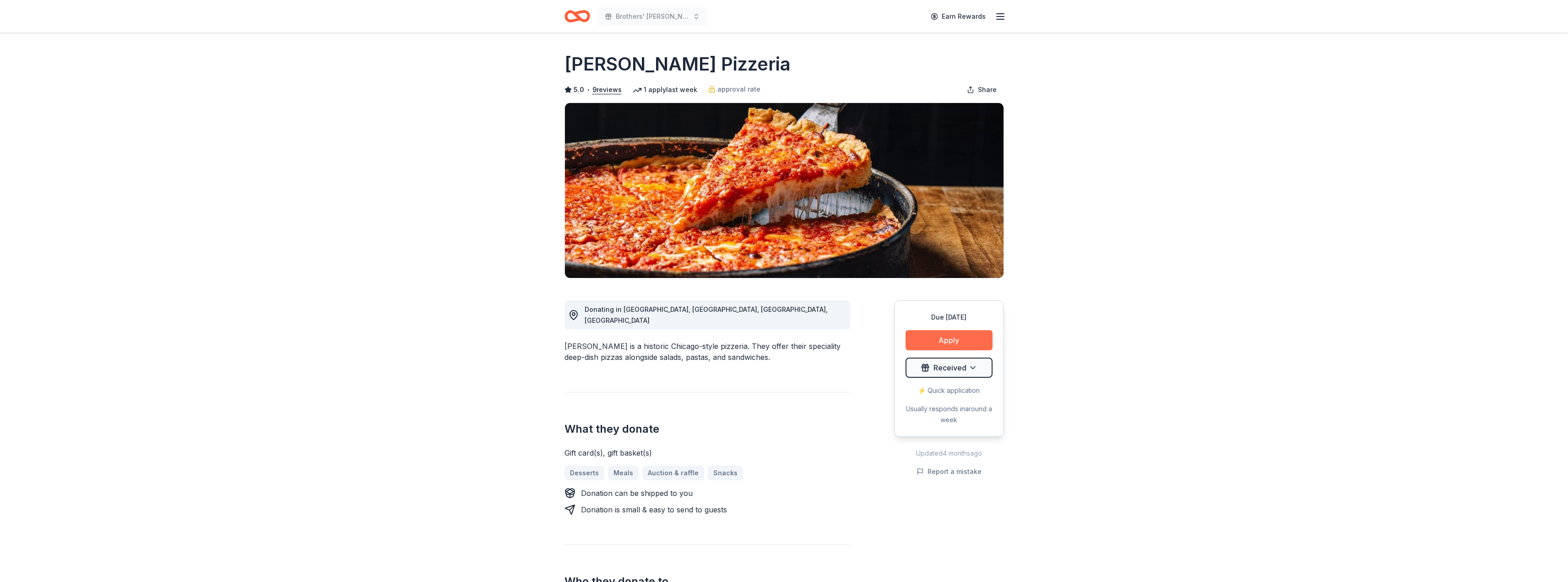
click at [955, 343] on button "Apply" at bounding box center [949, 340] width 87 height 20
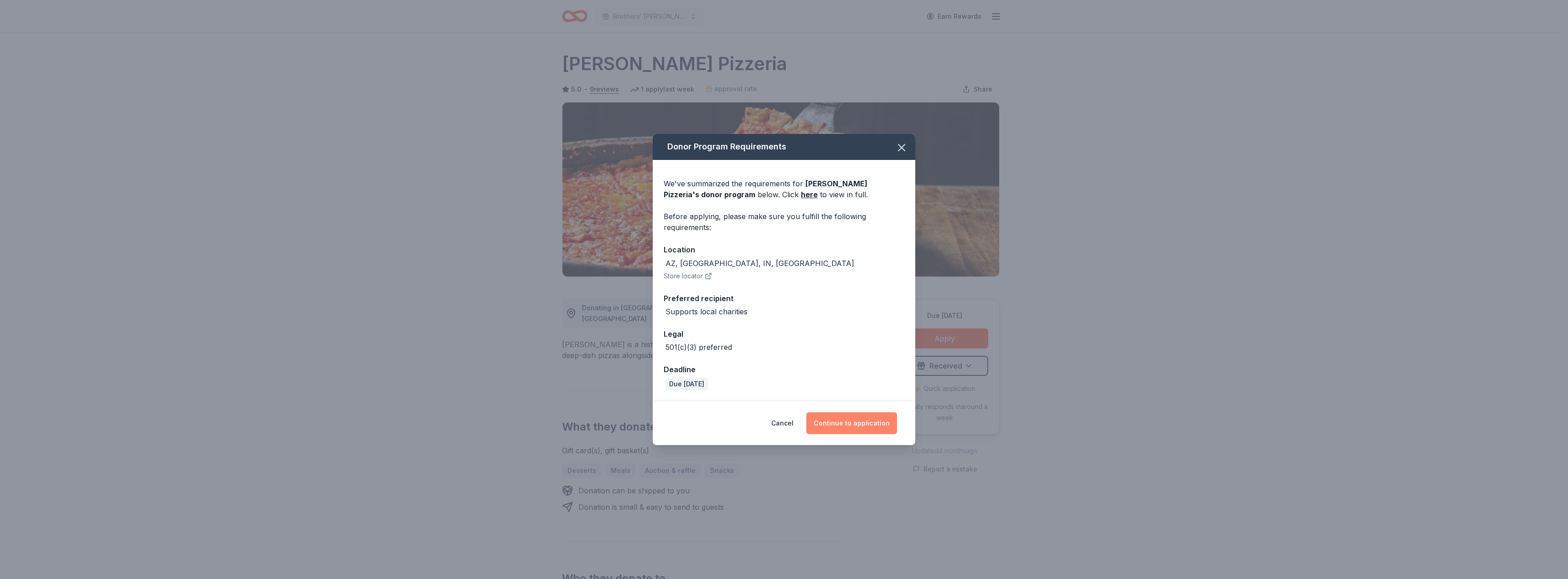
click at [859, 420] on button "Continue to application" at bounding box center [851, 424] width 91 height 22
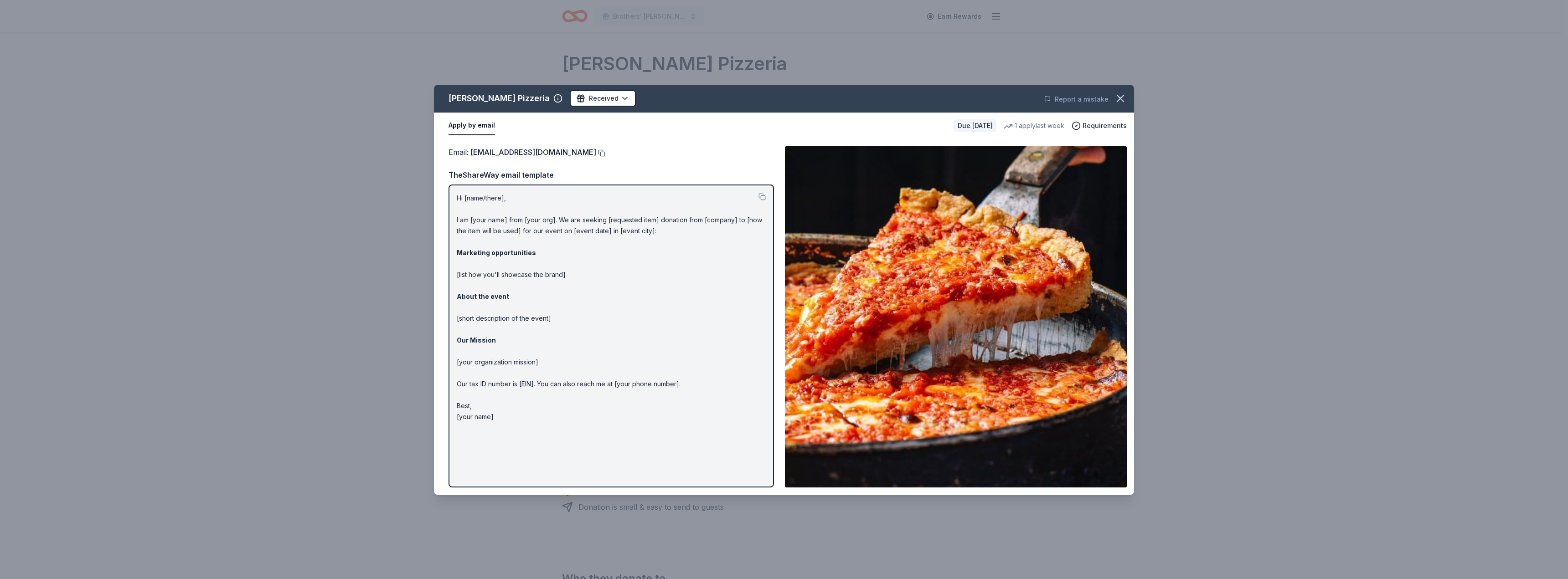
click at [597, 152] on button at bounding box center [601, 153] width 9 height 7
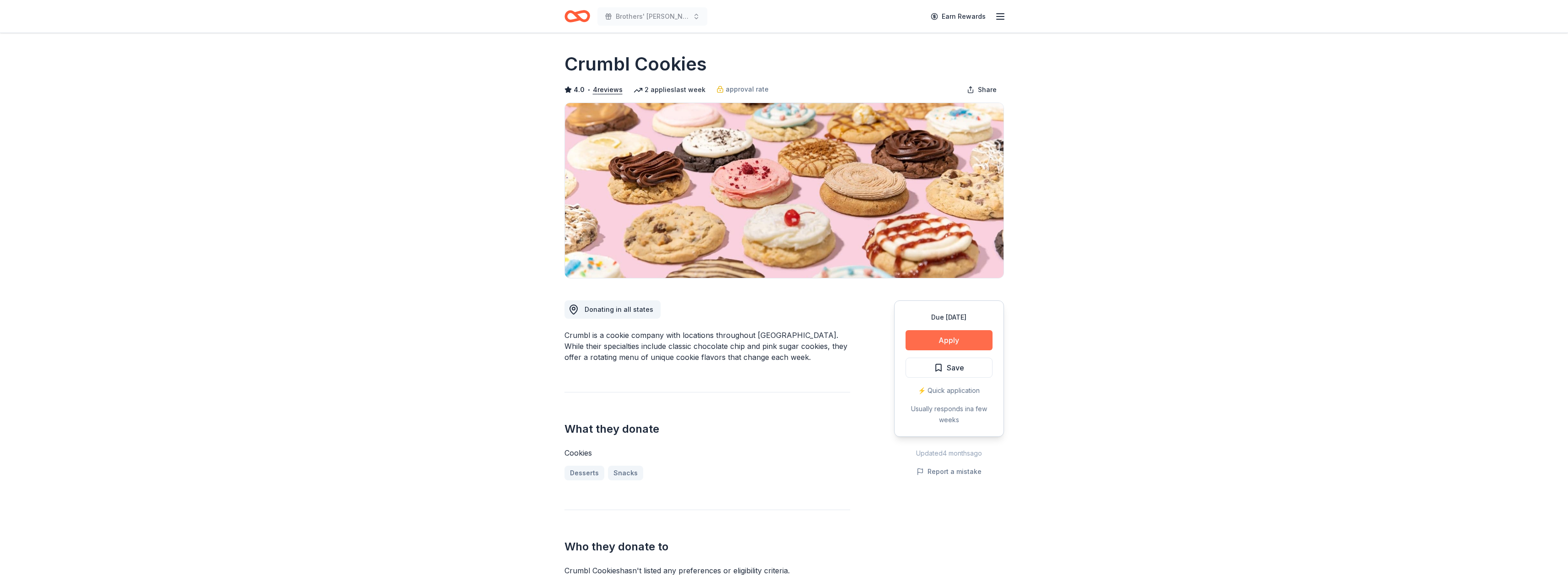
click at [931, 342] on button "Apply" at bounding box center [949, 340] width 87 height 20
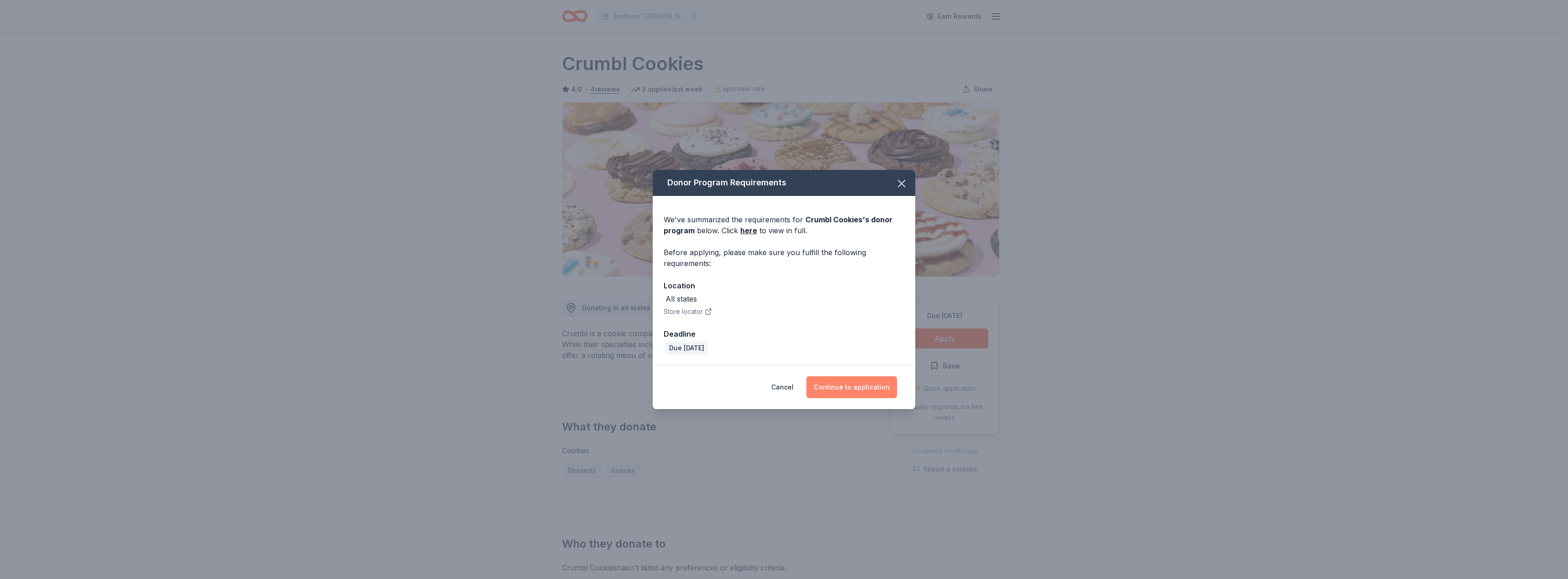
click at [860, 383] on button "Continue to application" at bounding box center [851, 388] width 91 height 22
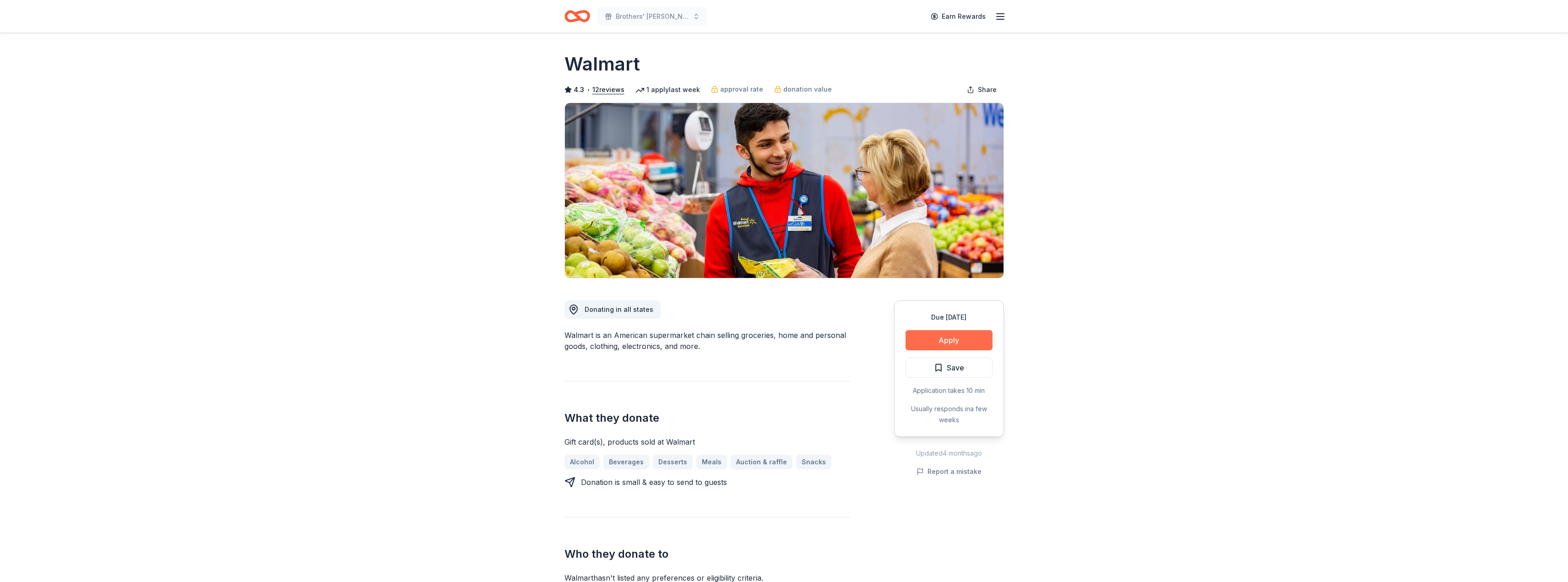
click at [931, 336] on button "Apply" at bounding box center [949, 340] width 87 height 20
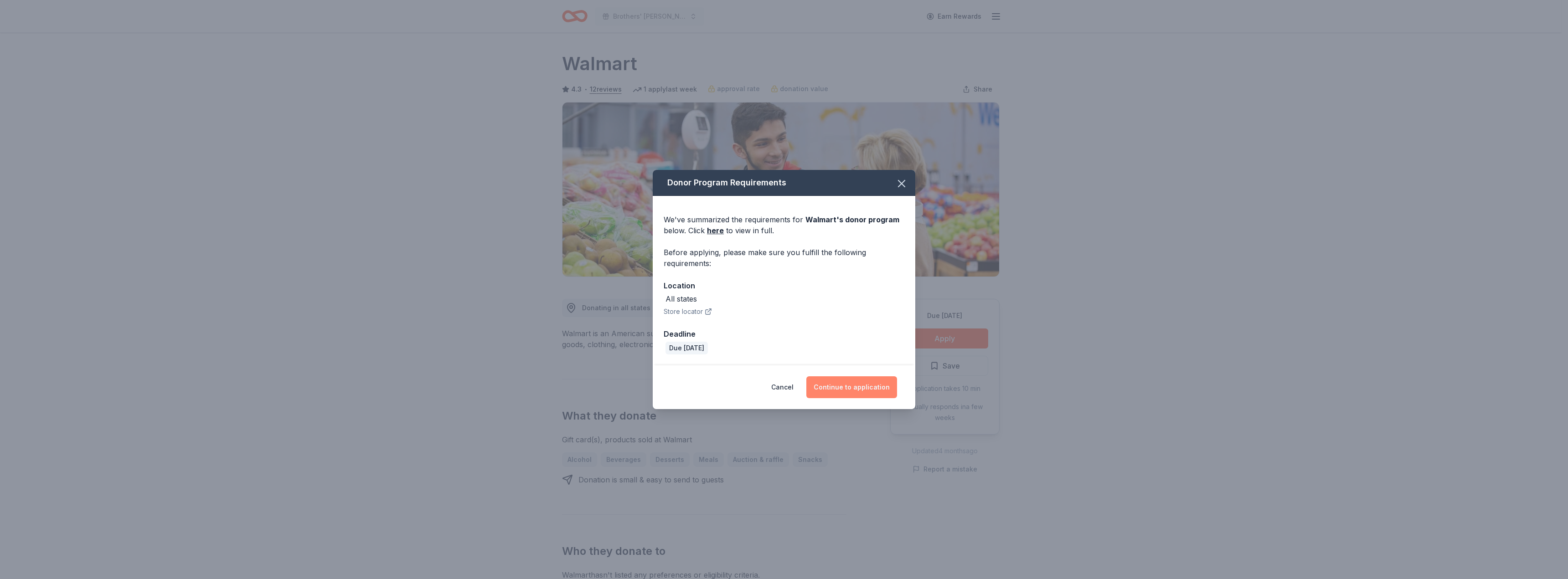
click at [855, 386] on button "Continue to application" at bounding box center [851, 388] width 91 height 22
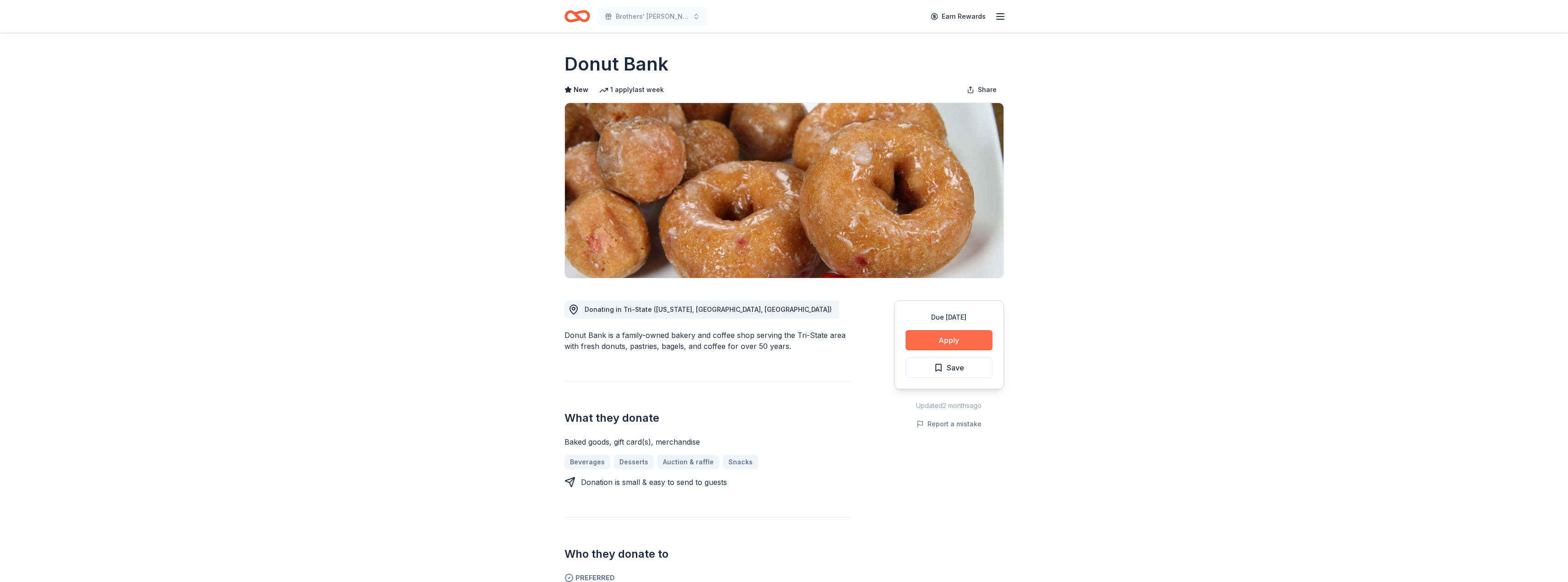
click at [945, 338] on button "Apply" at bounding box center [949, 340] width 87 height 20
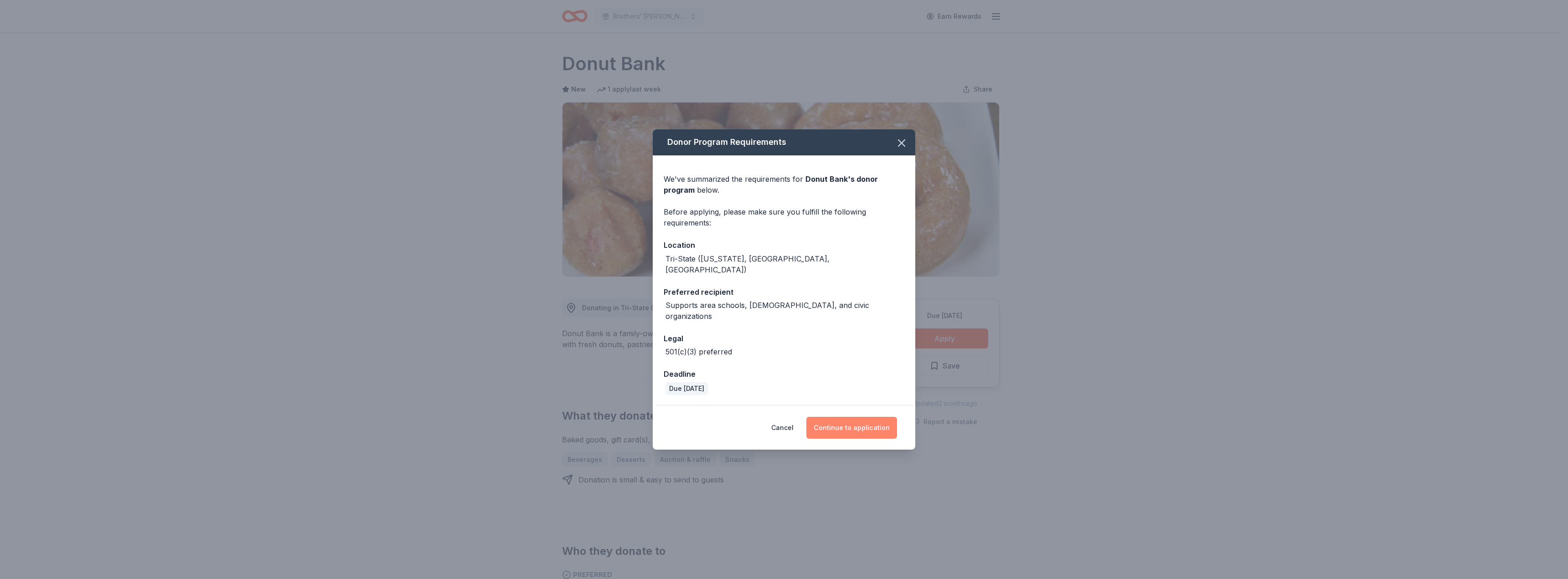
click at [853, 420] on button "Continue to application" at bounding box center [851, 428] width 91 height 22
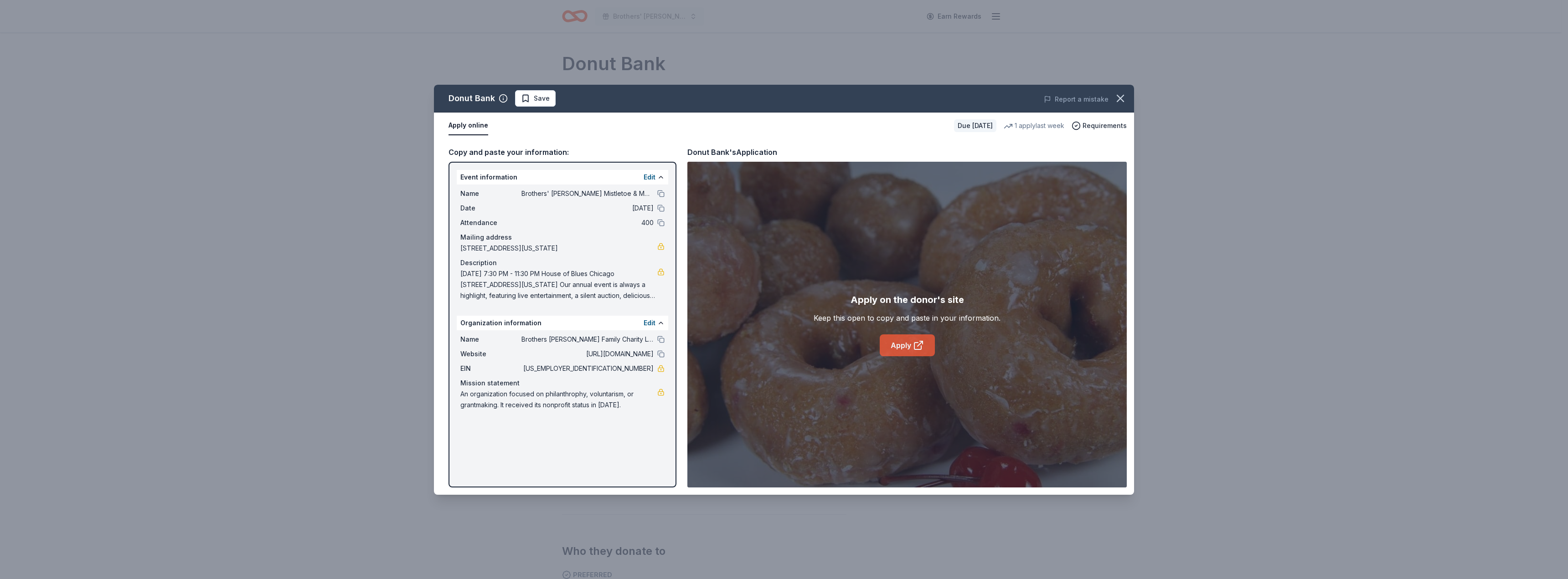
click at [913, 347] on icon at bounding box center [918, 345] width 11 height 11
